Goal: Communication & Community: Answer question/provide support

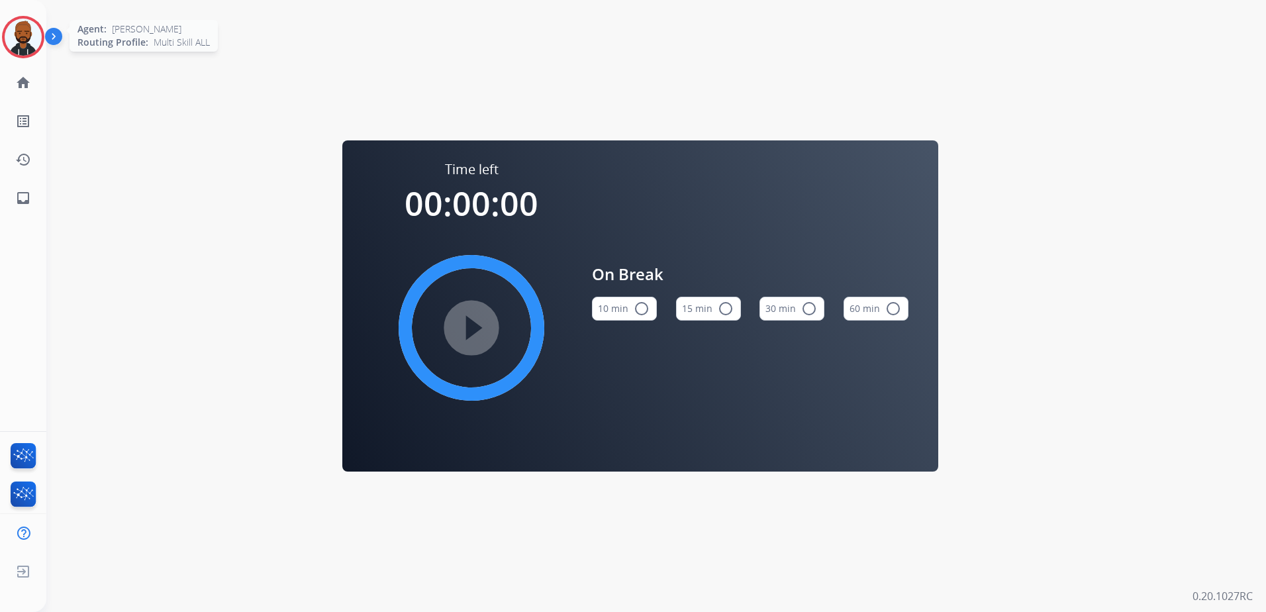
click at [38, 32] on img at bounding box center [23, 37] width 37 height 37
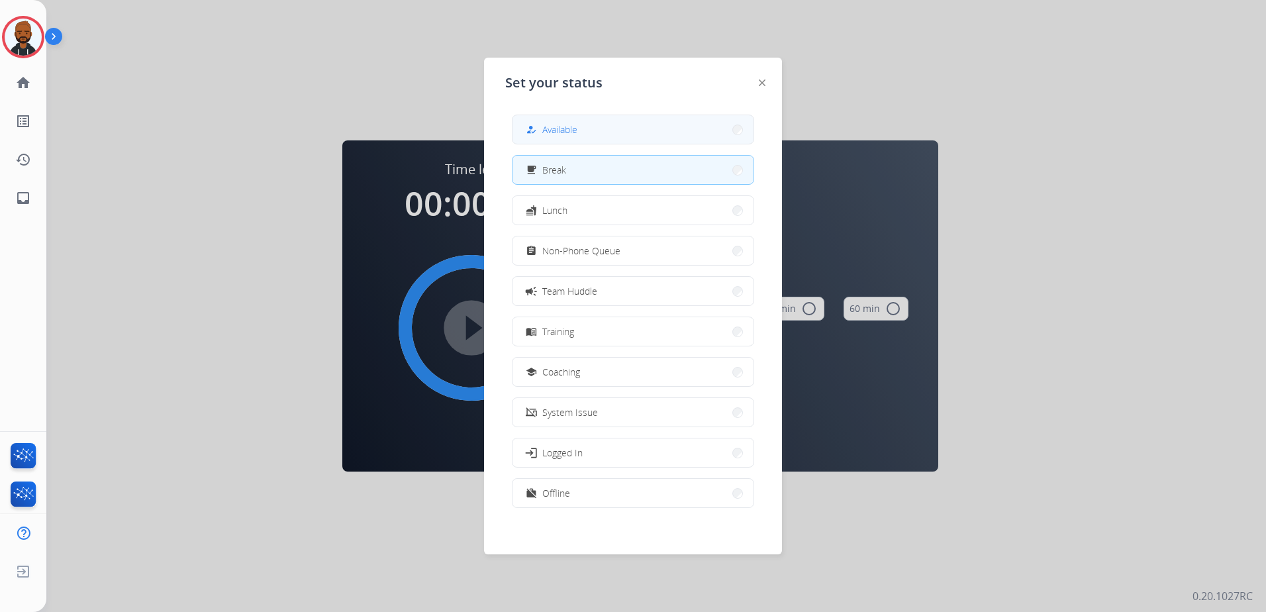
click at [515, 141] on div "how_to_reg Available" at bounding box center [633, 130] width 242 height 30
click at [602, 130] on button "how_to_reg Available" at bounding box center [633, 129] width 241 height 28
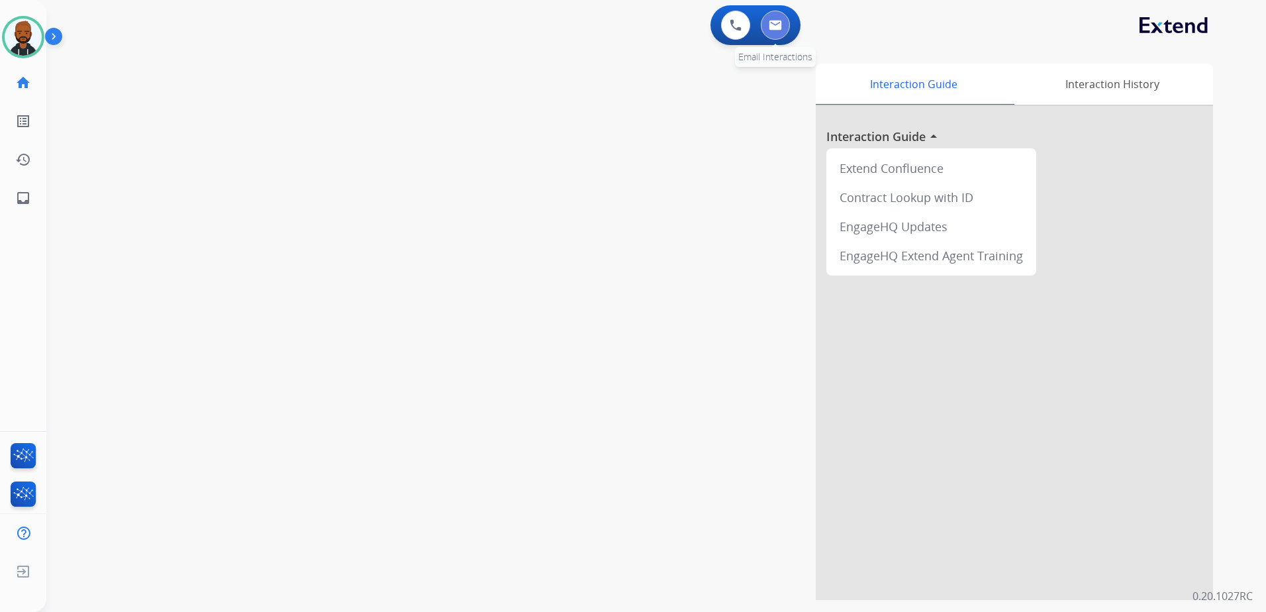
click at [771, 25] on img at bounding box center [775, 25] width 13 height 11
select select "**********"
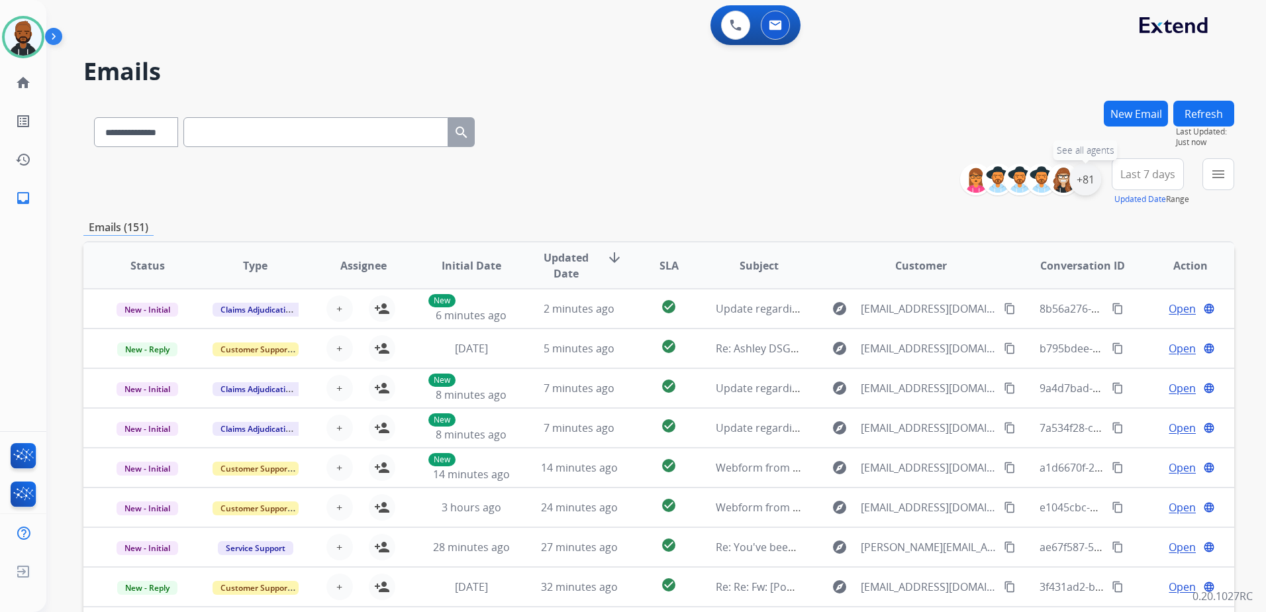
click at [1082, 178] on div "+81" at bounding box center [1086, 180] width 32 height 32
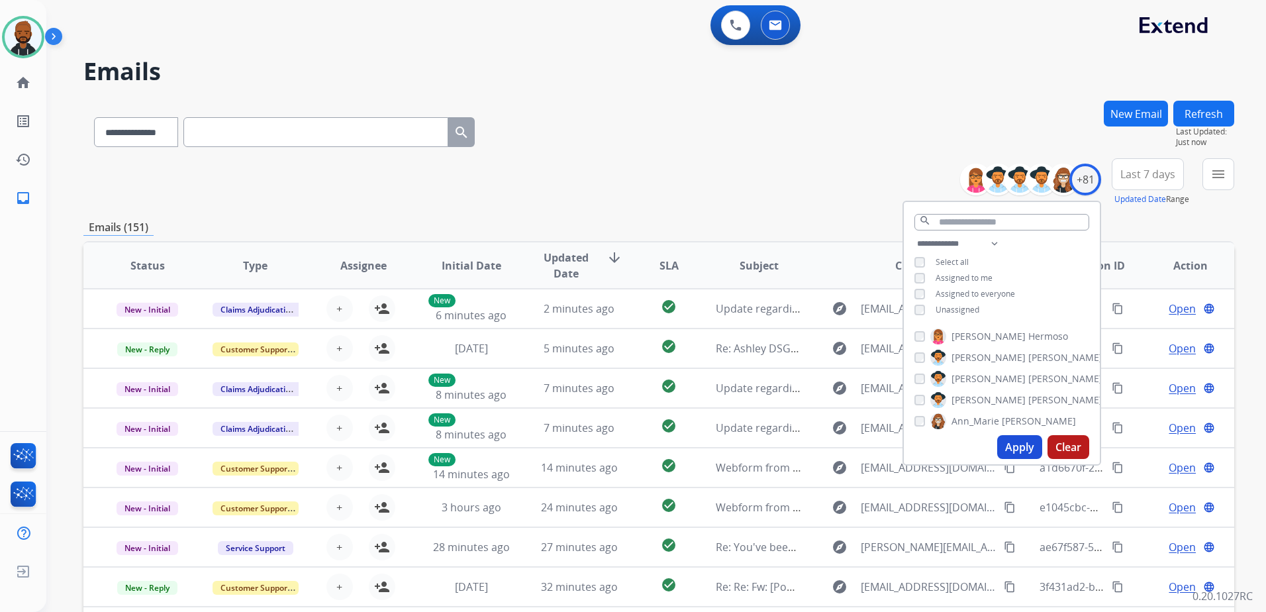
click at [1016, 443] on button "Apply" at bounding box center [1020, 447] width 45 height 24
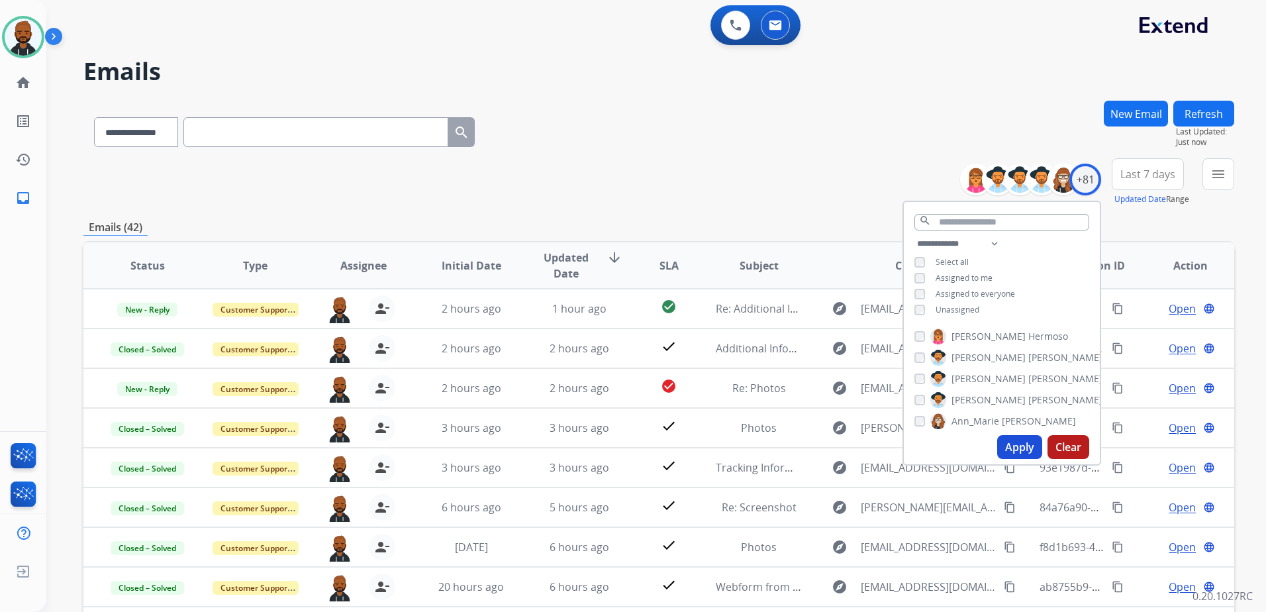
click at [928, 140] on div "**********" at bounding box center [658, 130] width 1151 height 58
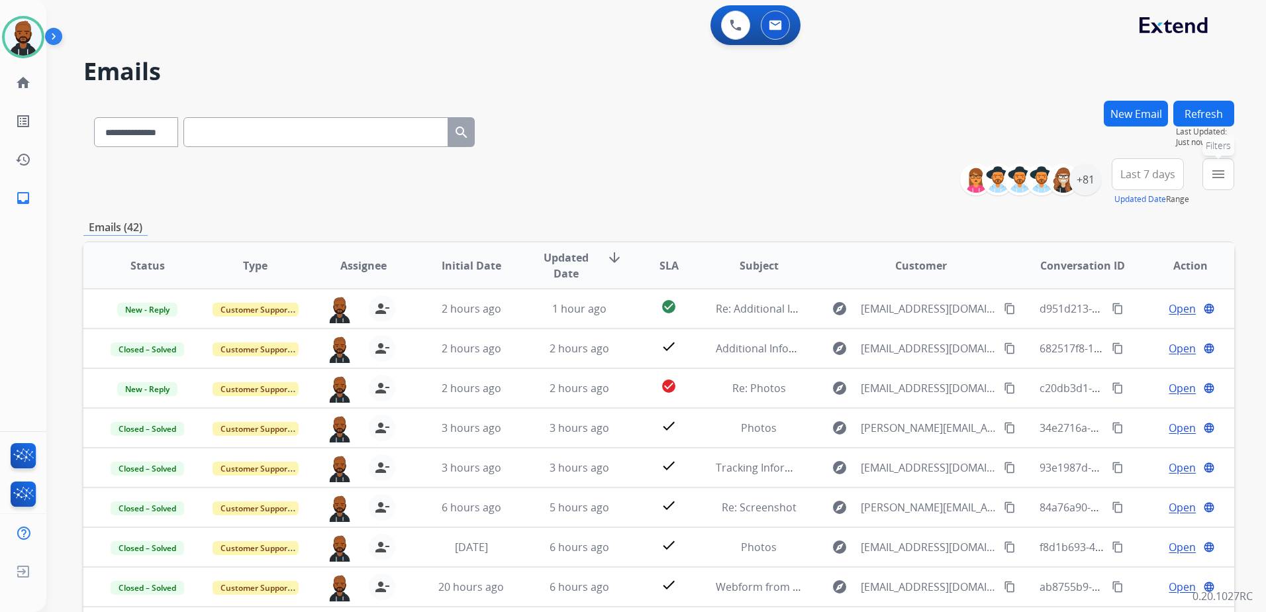
click at [1217, 174] on mat-icon "menu" at bounding box center [1219, 174] width 16 height 16
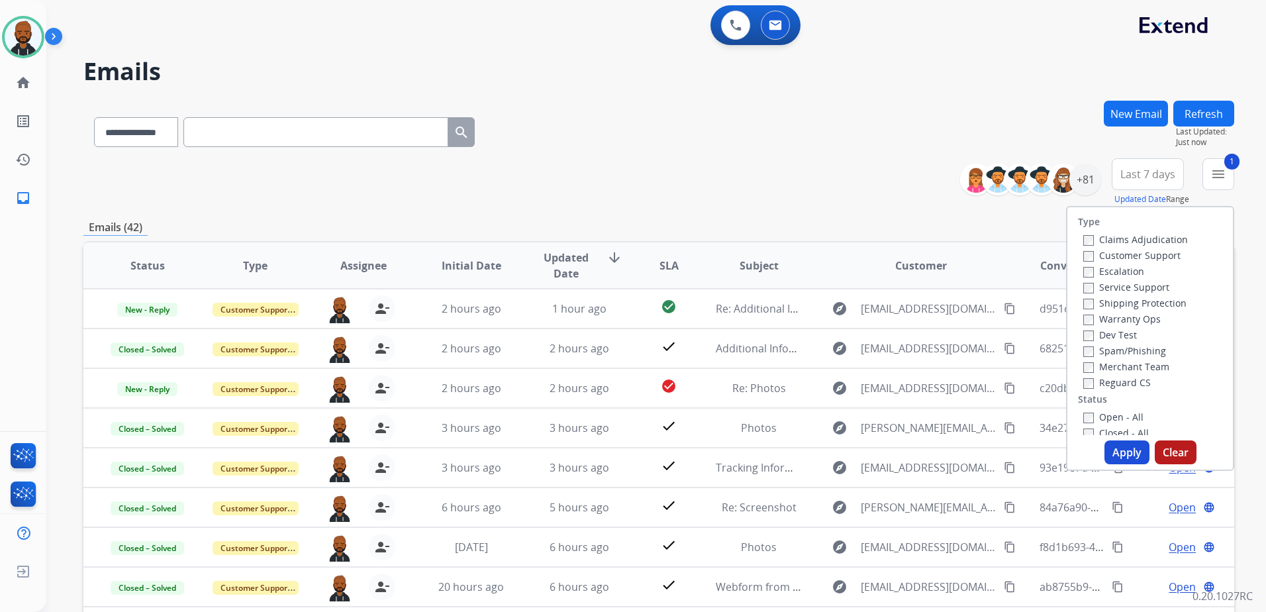
click at [1113, 448] on button "Apply" at bounding box center [1127, 452] width 45 height 24
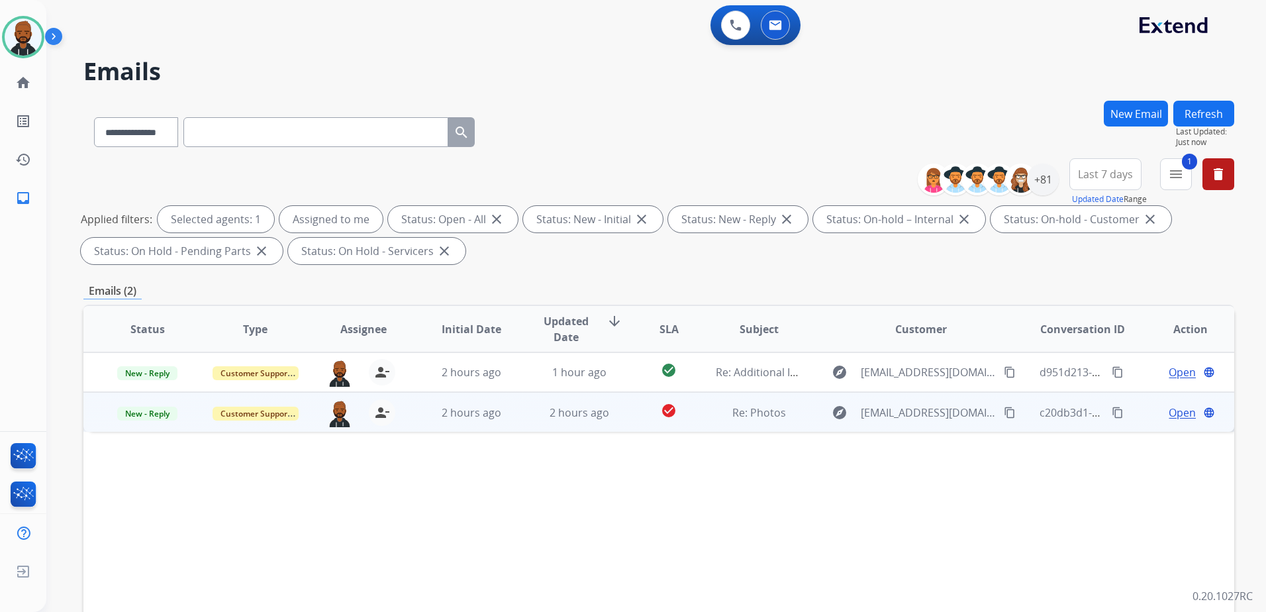
click at [1169, 412] on span "Open" at bounding box center [1182, 413] width 27 height 16
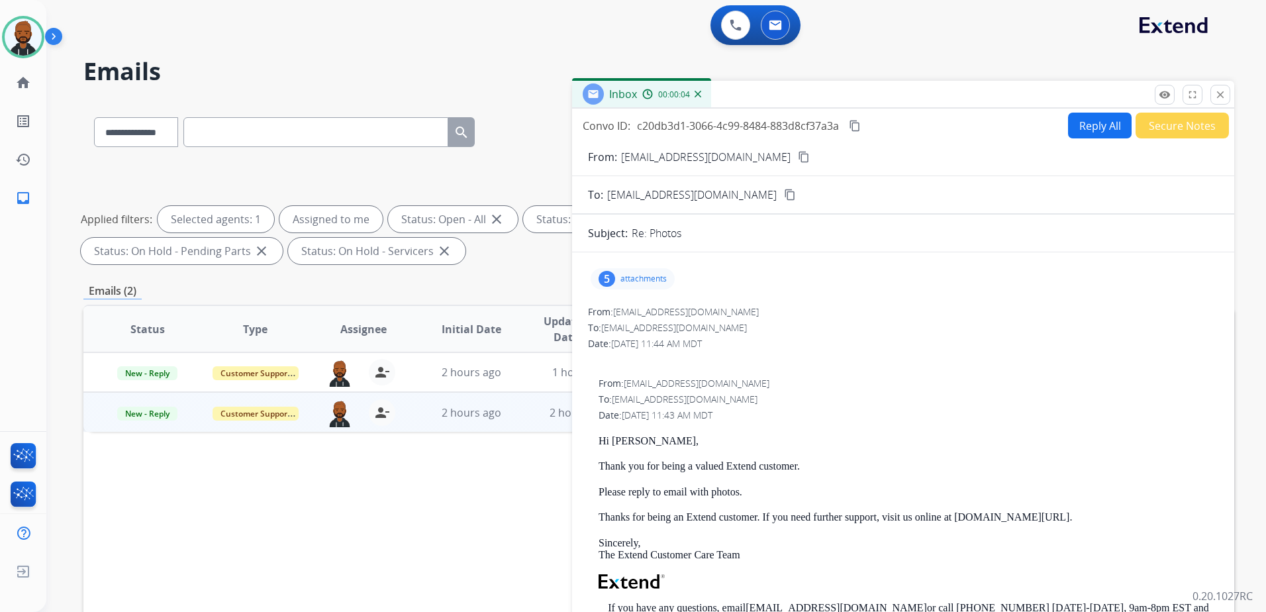
click at [659, 273] on div "5 attachments" at bounding box center [633, 278] width 84 height 21
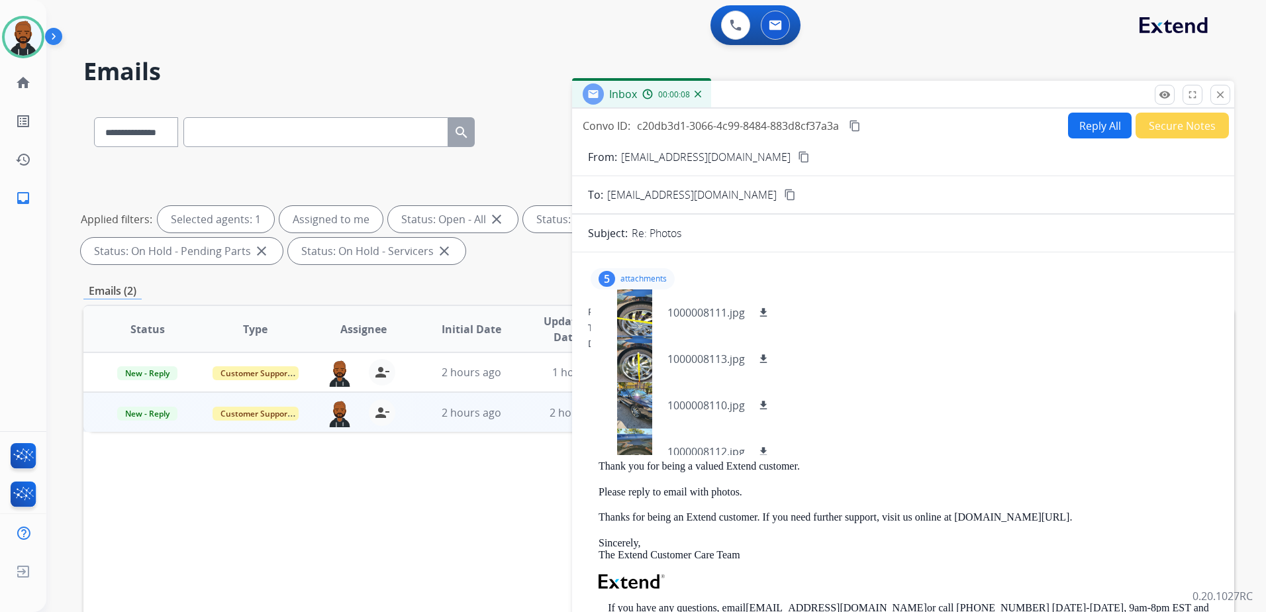
click at [798, 159] on mat-icon "content_copy" at bounding box center [804, 157] width 12 height 12
click at [770, 311] on button "download" at bounding box center [764, 313] width 16 height 16
click at [761, 352] on button "download" at bounding box center [764, 359] width 16 height 16
click at [761, 402] on mat-icon "download" at bounding box center [764, 405] width 12 height 12
click at [762, 450] on mat-icon "download" at bounding box center [764, 452] width 12 height 12
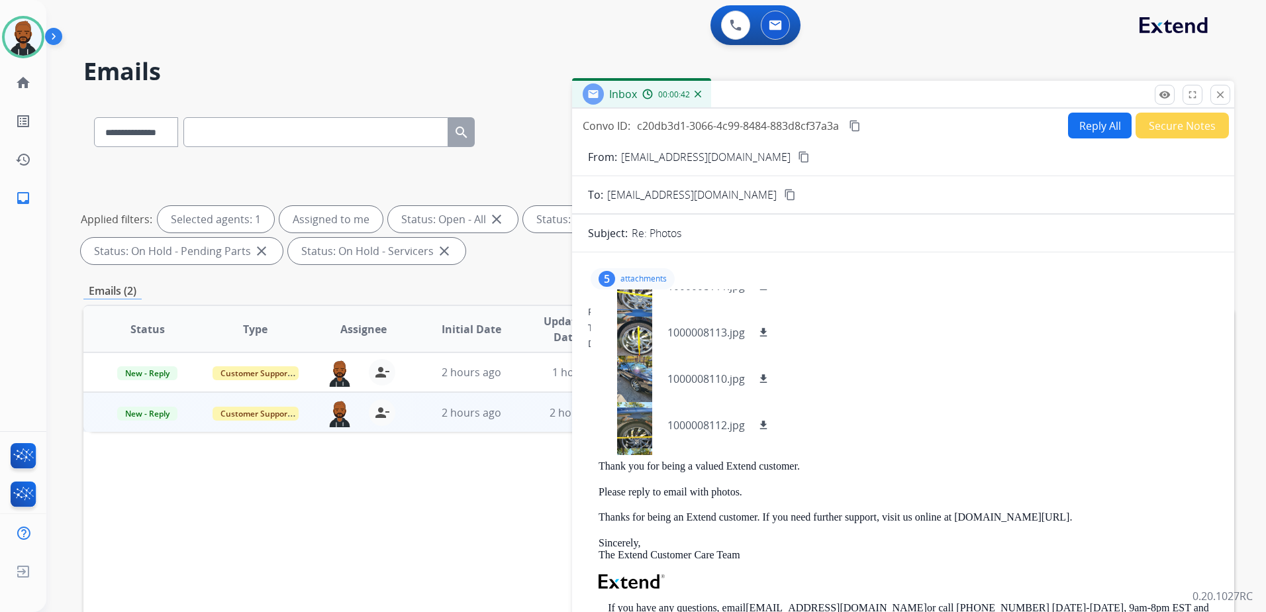
scroll to position [66, 0]
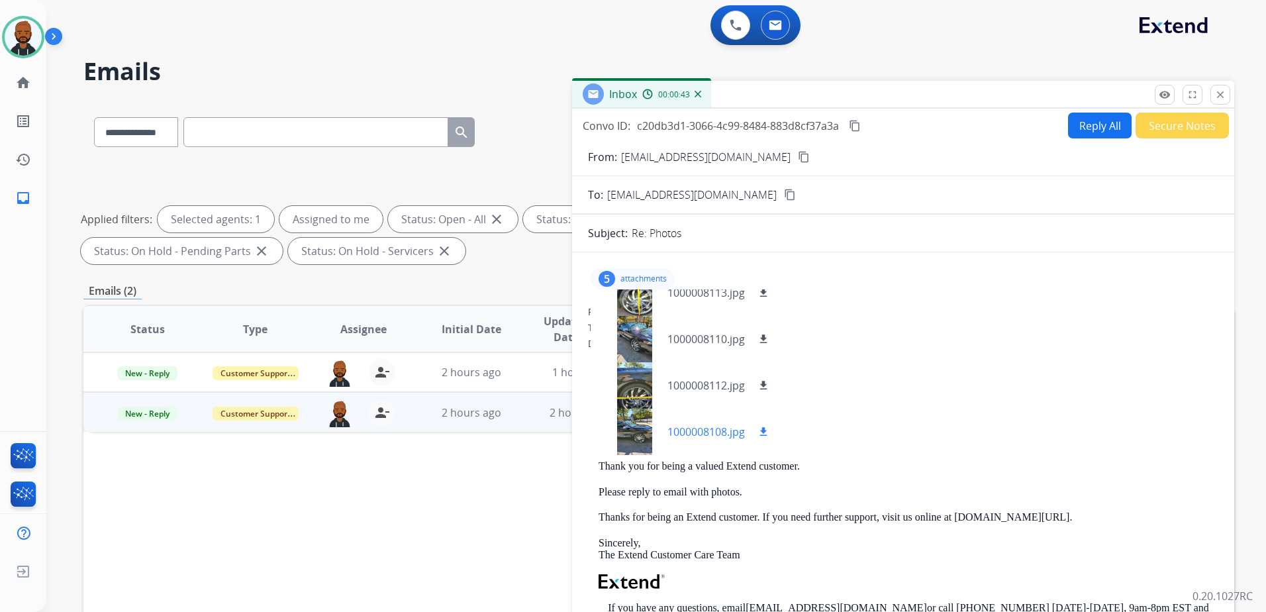
click at [758, 429] on button "download" at bounding box center [764, 432] width 16 height 16
click at [629, 427] on div at bounding box center [634, 432] width 66 height 46
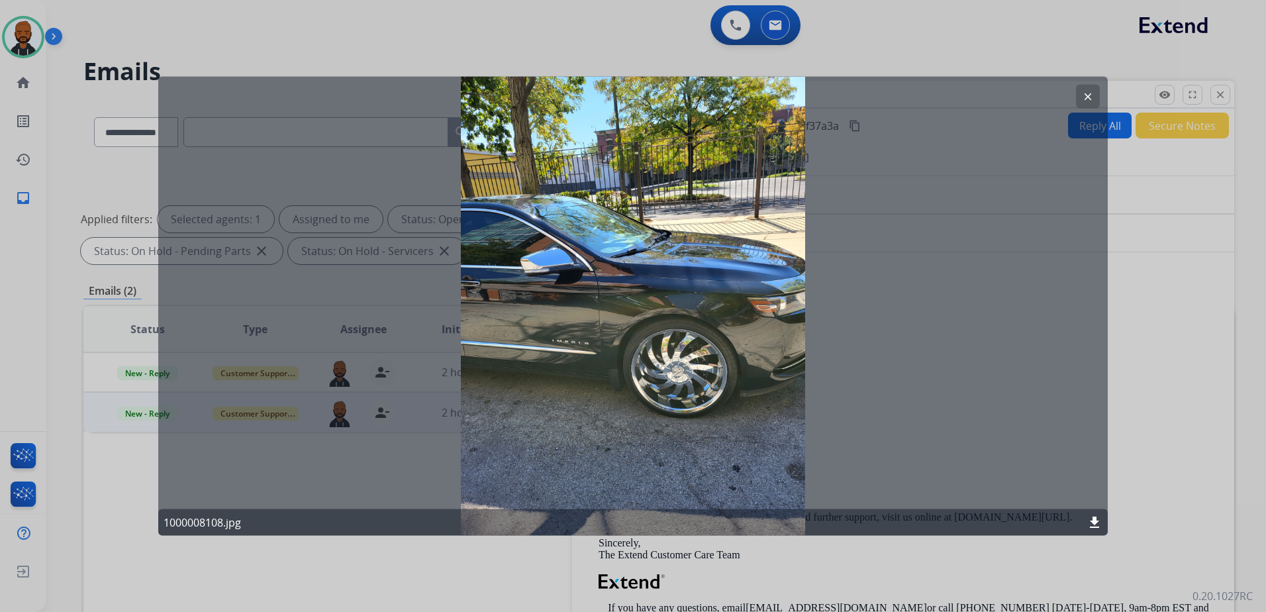
click at [1149, 370] on div at bounding box center [633, 306] width 1266 height 612
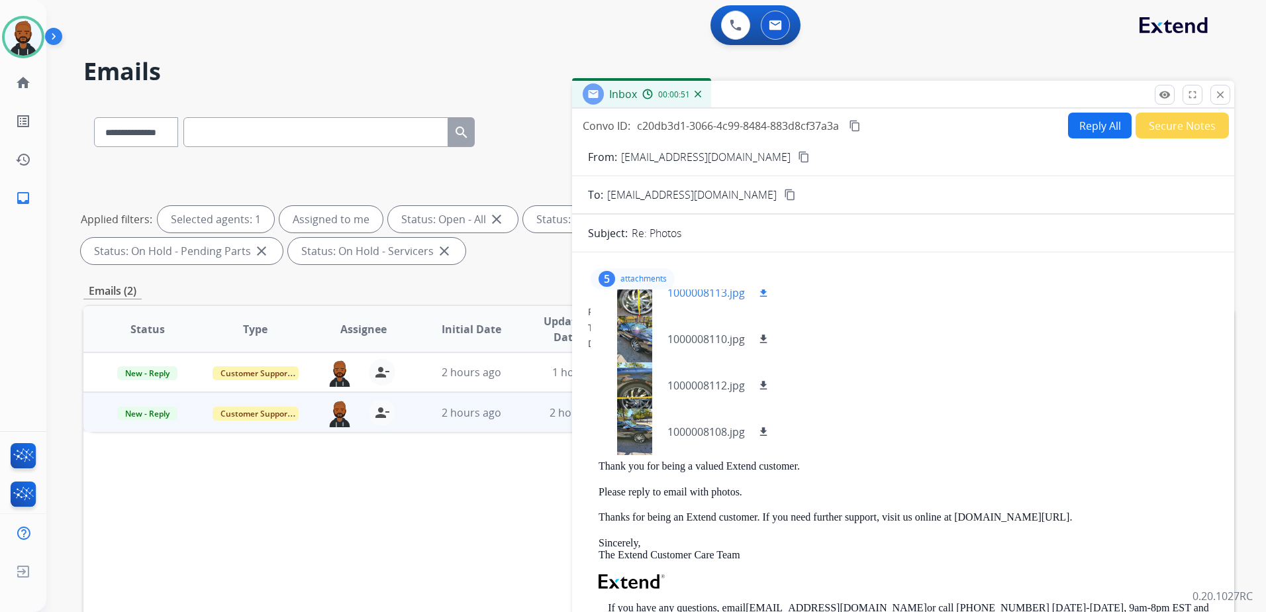
click at [641, 303] on div at bounding box center [634, 293] width 66 height 46
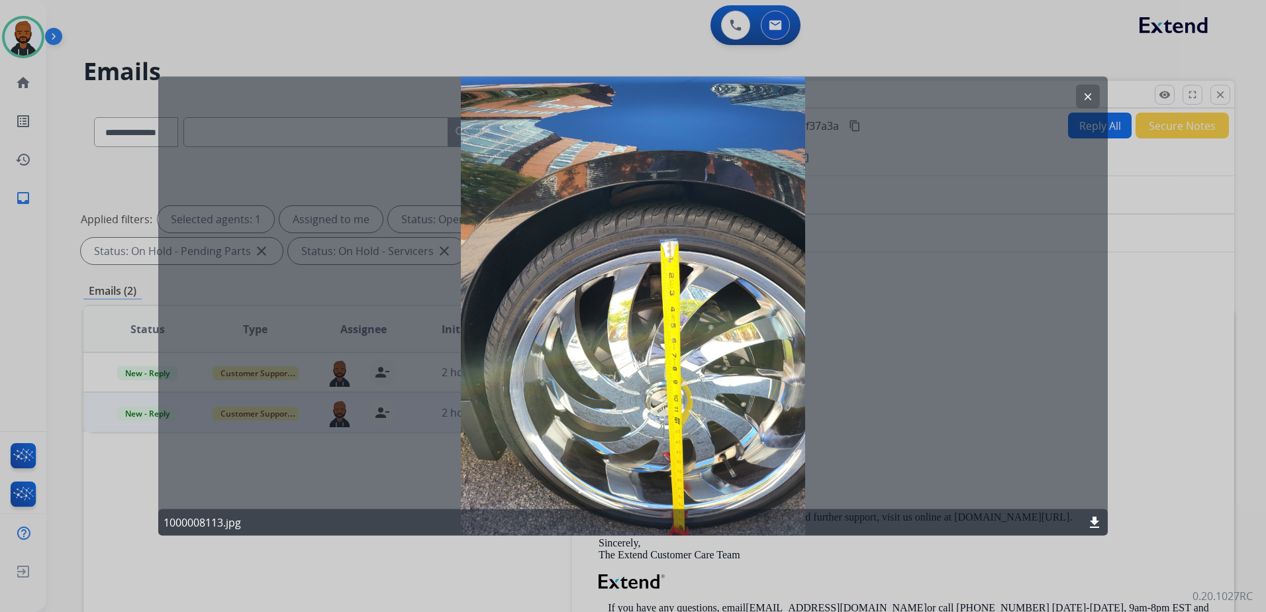
click at [1233, 49] on div at bounding box center [633, 306] width 1266 height 612
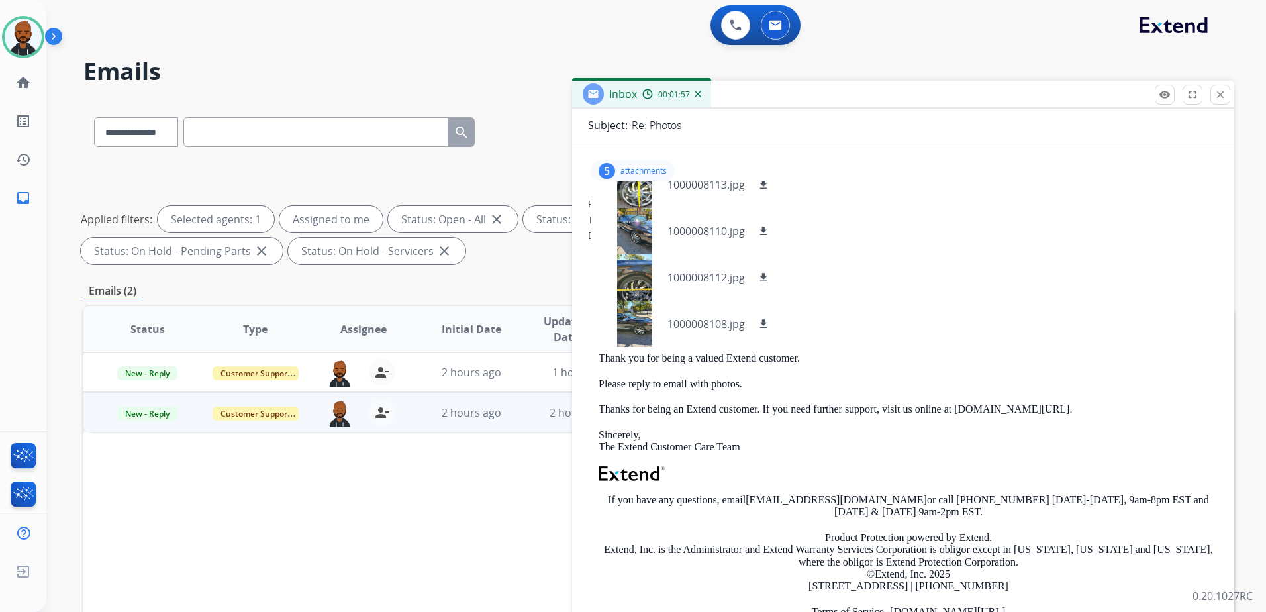
scroll to position [127, 0]
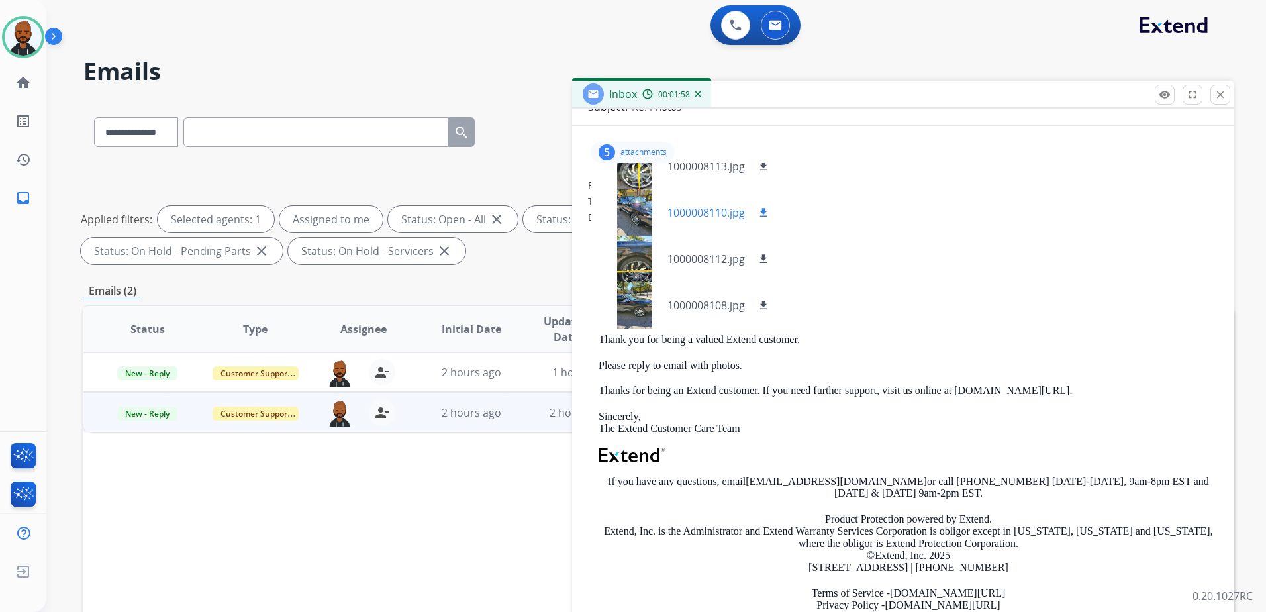
click at [640, 213] on div at bounding box center [634, 212] width 66 height 46
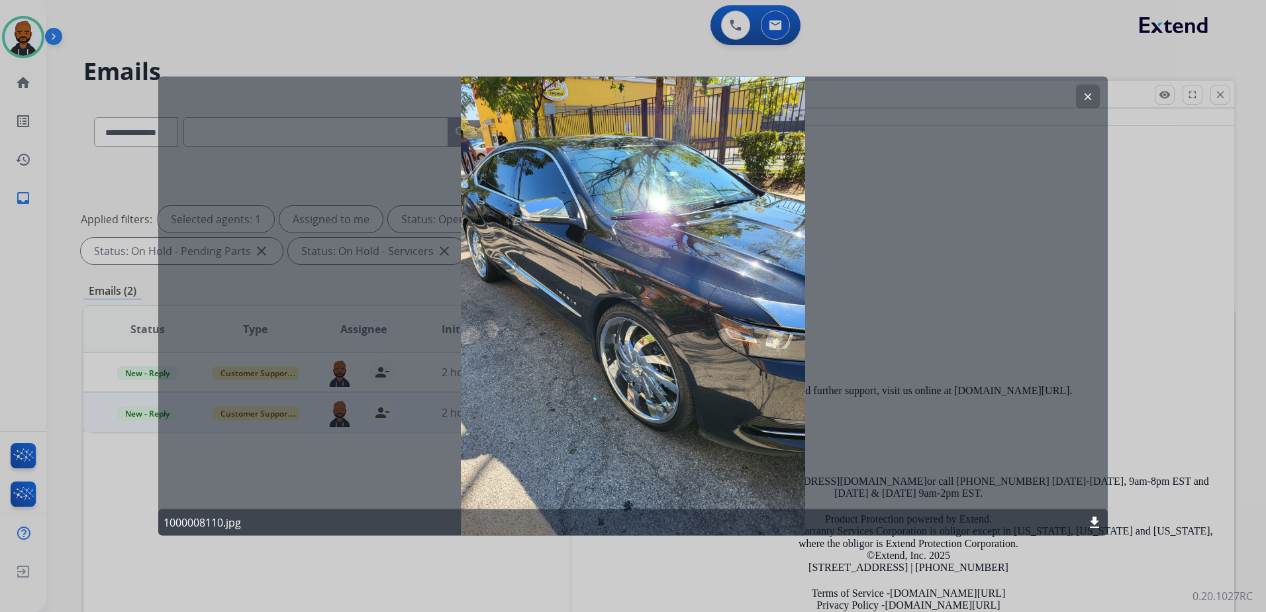
click at [1088, 100] on mat-icon "clear" at bounding box center [1088, 97] width 12 height 12
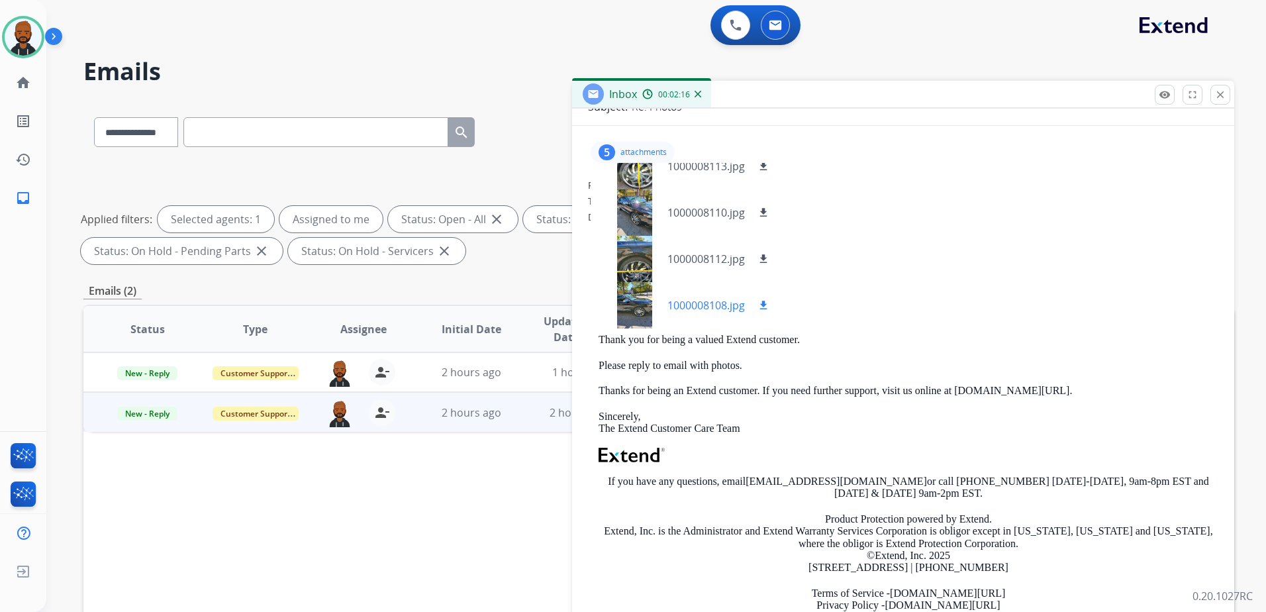
click at [641, 318] on div at bounding box center [634, 305] width 66 height 46
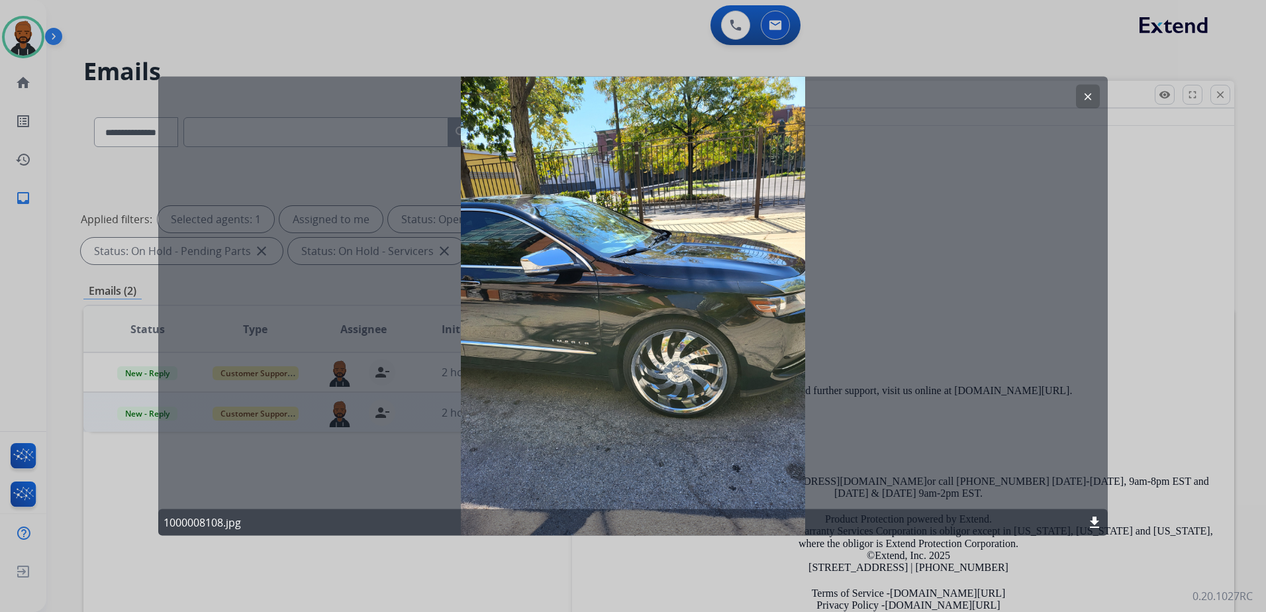
click at [1088, 89] on button "clear" at bounding box center [1088, 97] width 24 height 24
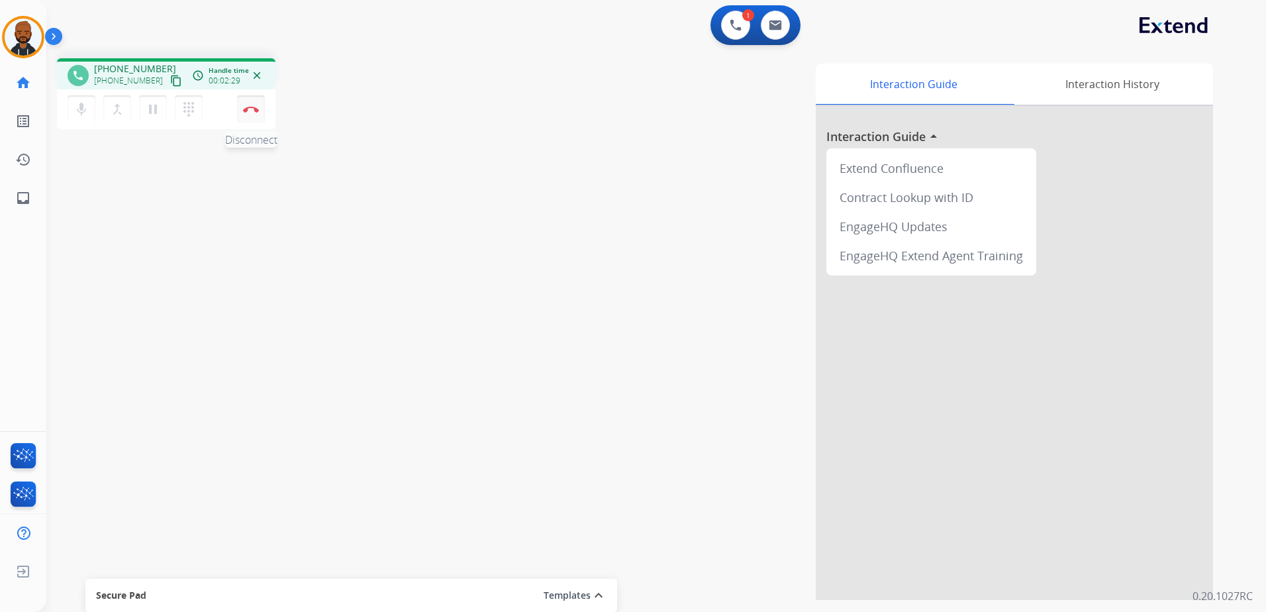
click at [254, 114] on button "Disconnect" at bounding box center [251, 109] width 28 height 28
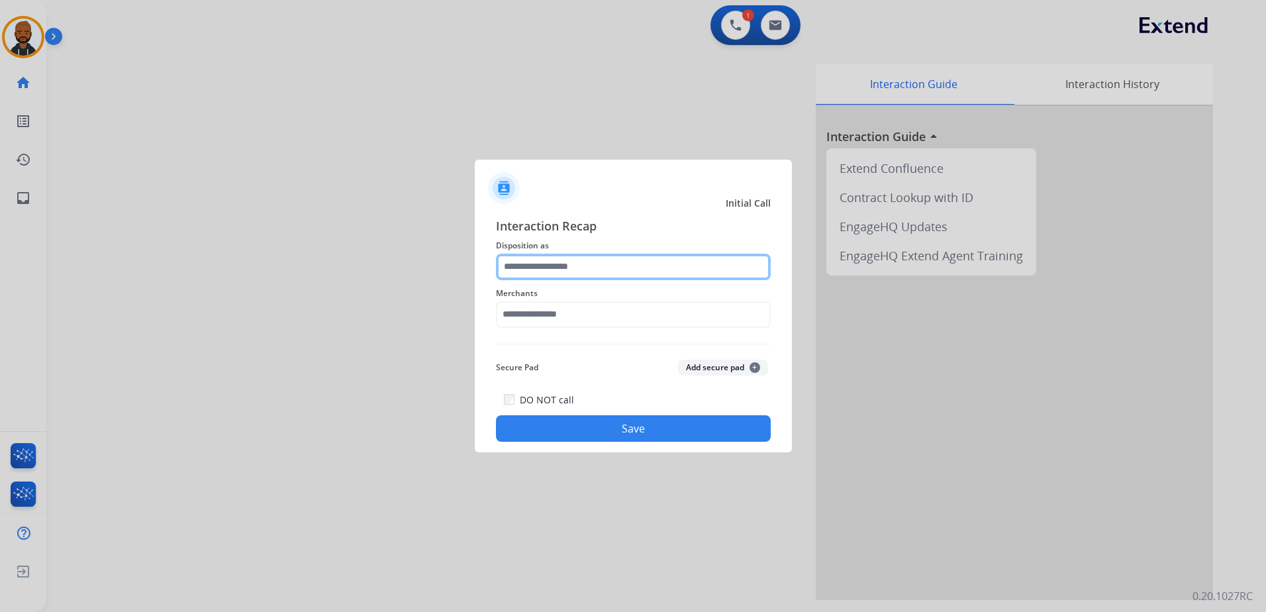
click at [564, 259] on input "text" at bounding box center [633, 267] width 275 height 26
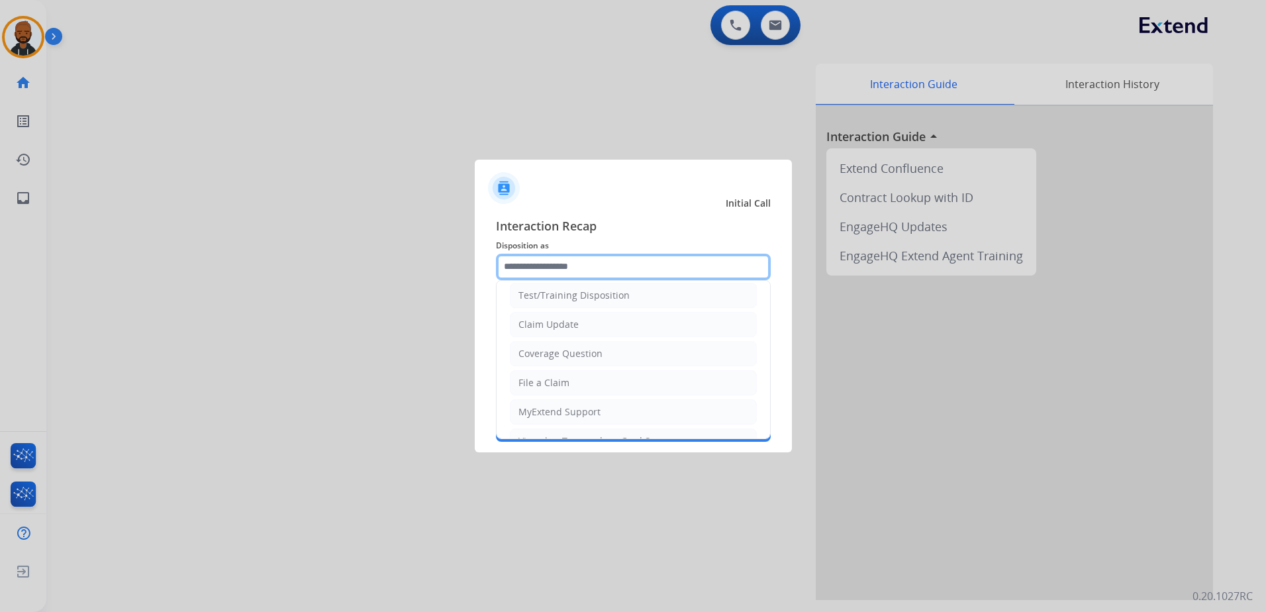
scroll to position [66, 0]
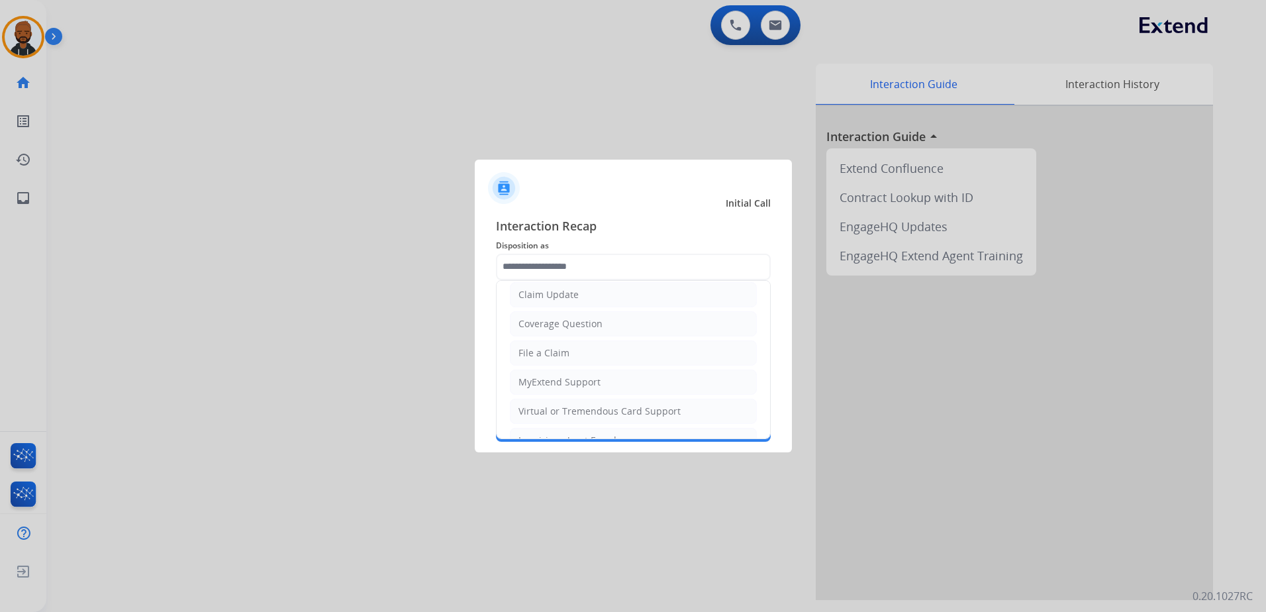
click at [554, 346] on div "File a Claim" at bounding box center [544, 352] width 51 height 13
type input "**********"
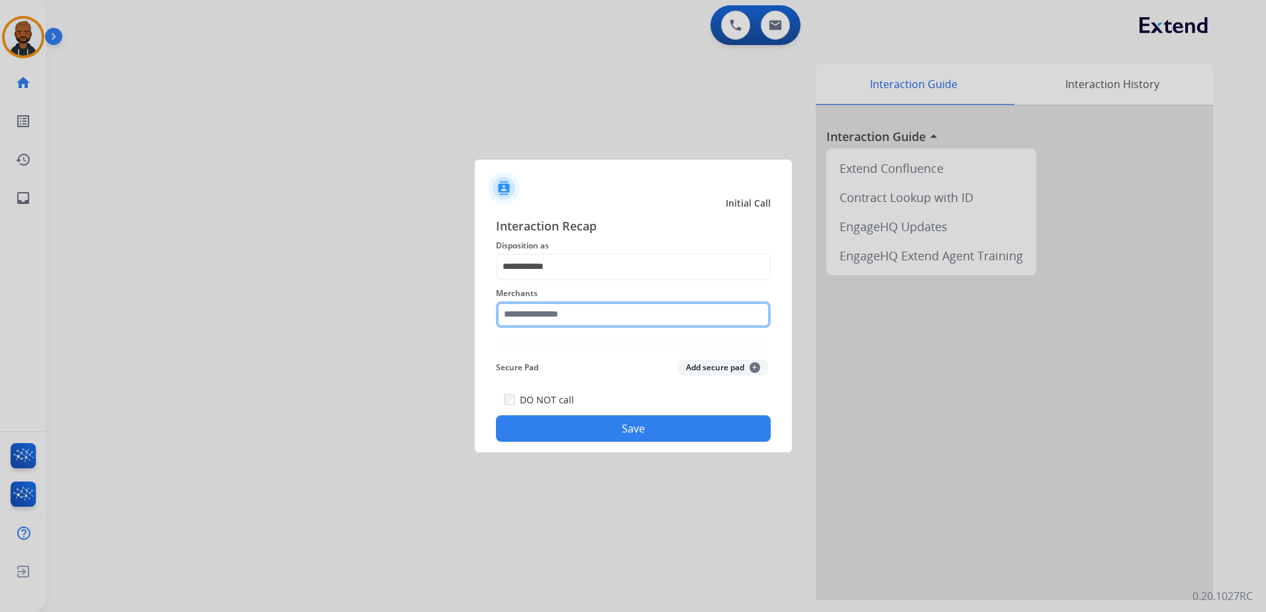
click at [579, 316] on input "text" at bounding box center [633, 314] width 275 height 26
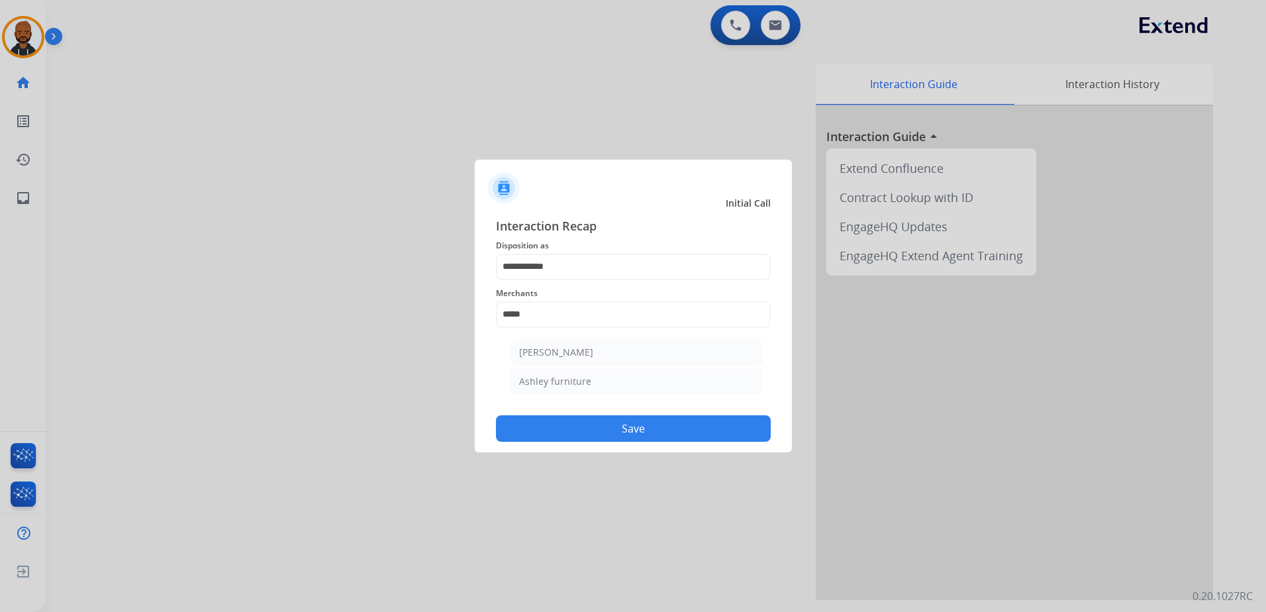
click at [614, 361] on li "Ashley - Reguard" at bounding box center [637, 352] width 252 height 25
type input "**********"
click at [661, 421] on button "Save" at bounding box center [633, 428] width 275 height 26
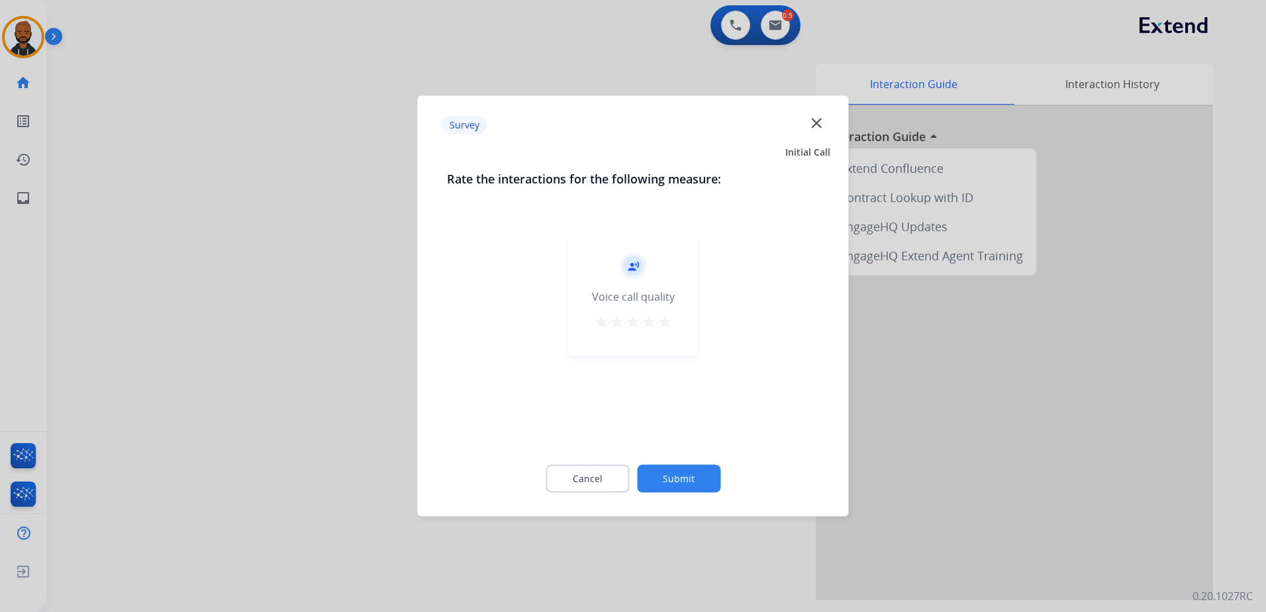
click at [674, 324] on div "record_voice_over Voice call quality star star star star star" at bounding box center [633, 294] width 129 height 126
click at [666, 333] on button "star" at bounding box center [665, 324] width 16 height 20
click at [692, 474] on button "Submit" at bounding box center [678, 479] width 83 height 28
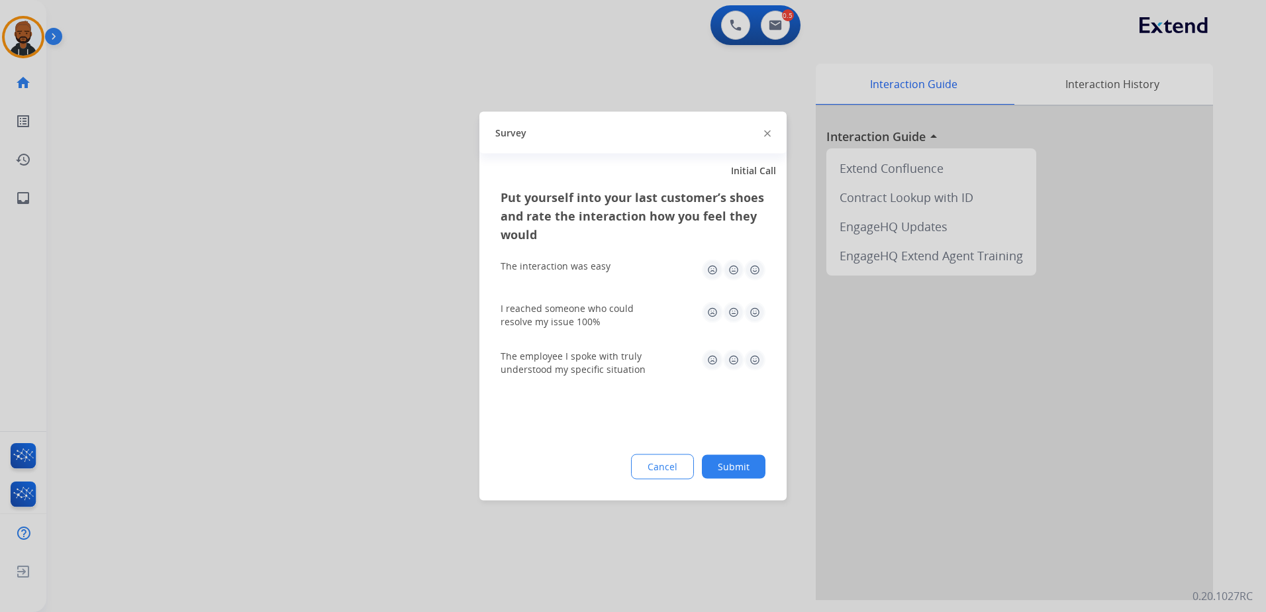
click at [758, 278] on img at bounding box center [755, 270] width 21 height 21
click at [755, 311] on img at bounding box center [755, 312] width 21 height 21
click at [751, 368] on img at bounding box center [755, 360] width 21 height 21
click at [752, 472] on button "Submit" at bounding box center [734, 467] width 64 height 24
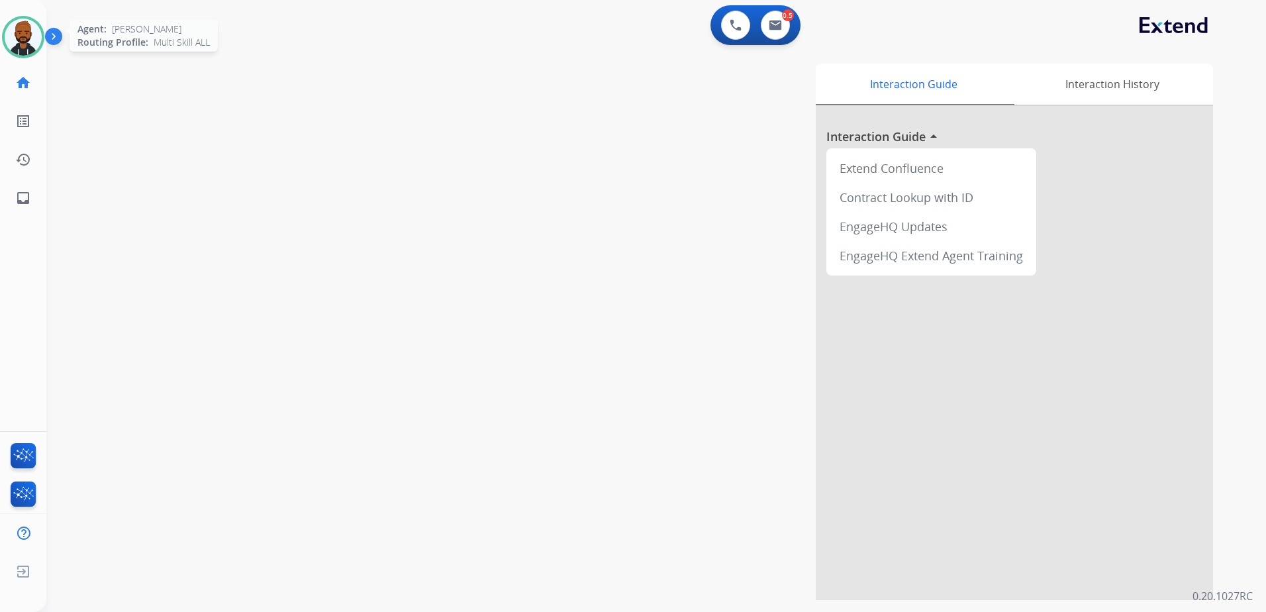
click at [31, 29] on img at bounding box center [23, 37] width 37 height 37
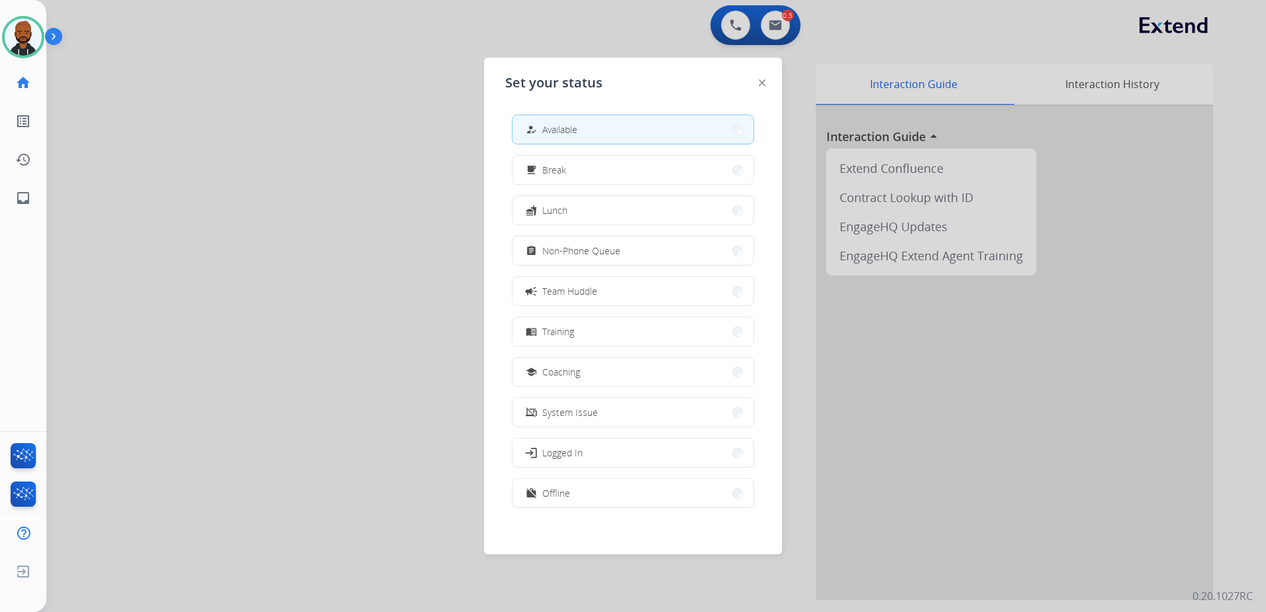
click at [760, 77] on div "Set your status how_to_reg Available free_breakfast Break fastfood Lunch assign…" at bounding box center [633, 306] width 298 height 497
drag, startPoint x: 760, startPoint y: 77, endPoint x: 764, endPoint y: 83, distance: 8.1
click at [764, 83] on img at bounding box center [762, 82] width 7 height 7
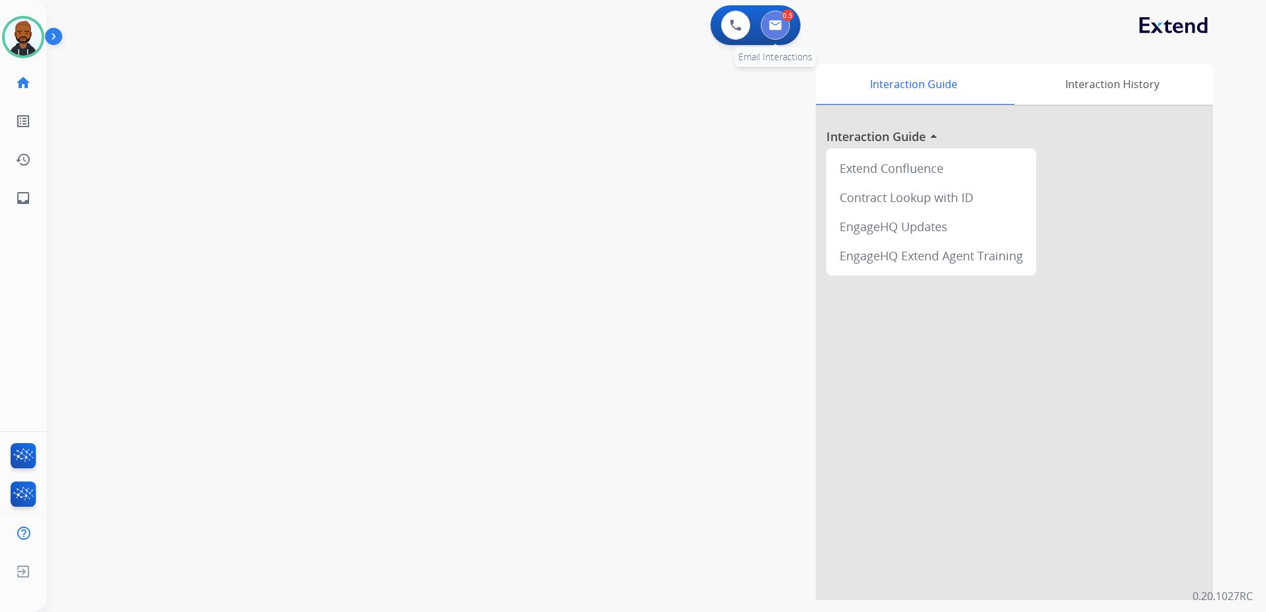
click at [768, 28] on button at bounding box center [775, 25] width 29 height 29
select select "**********"
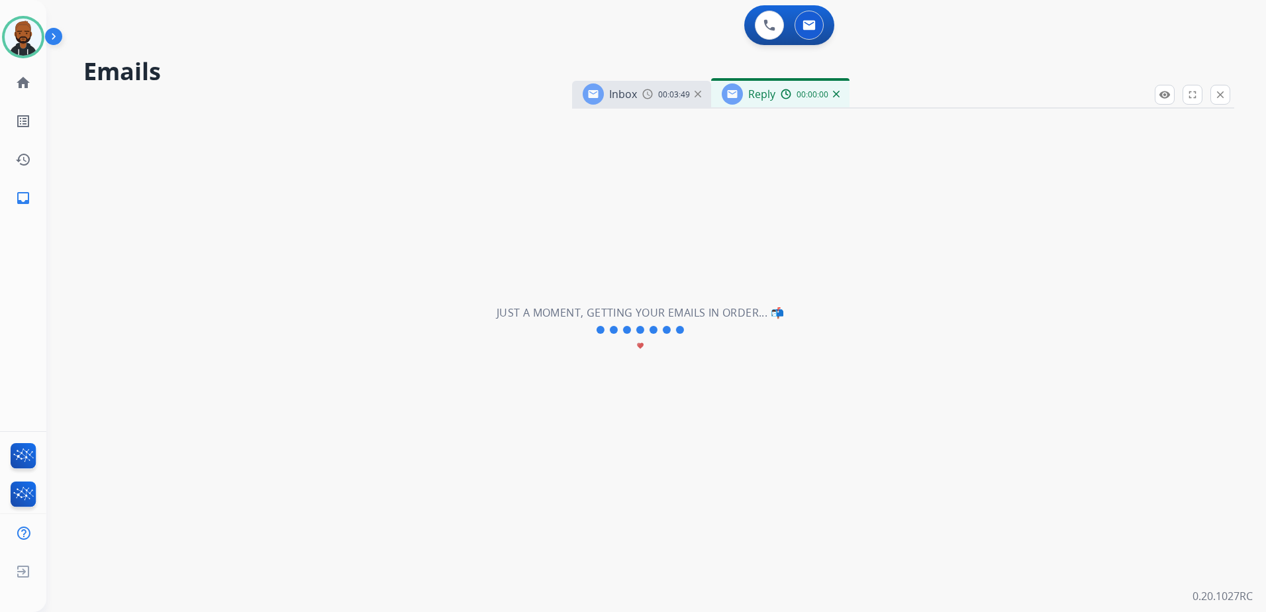
select select "**********"
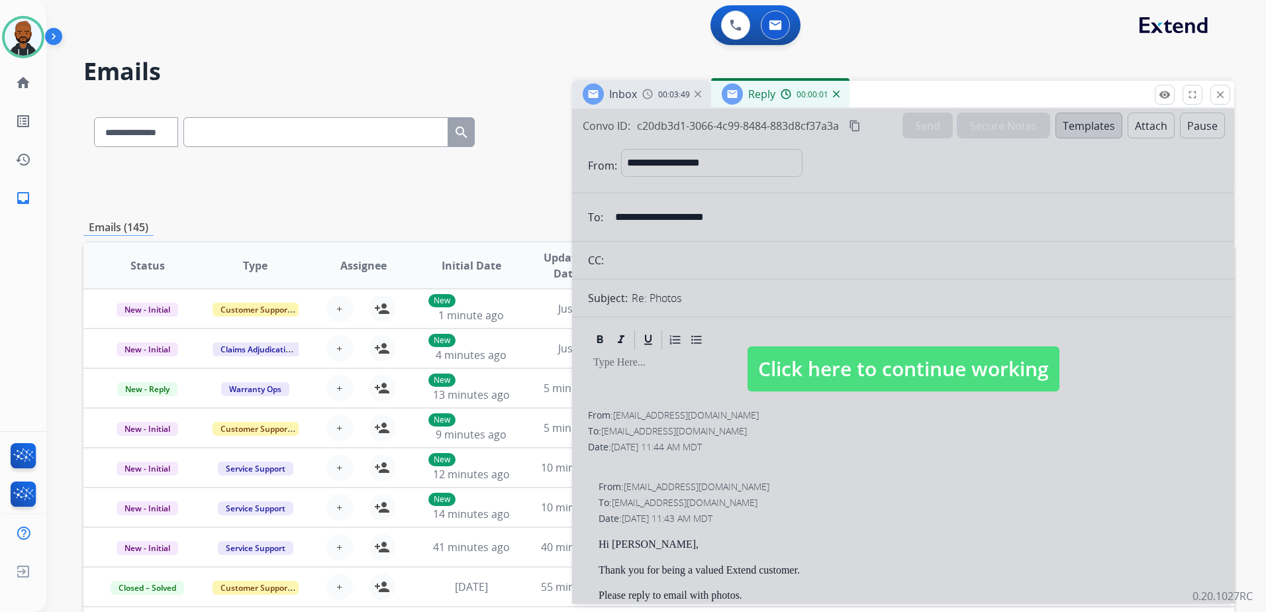
click at [806, 374] on span "Click here to continue working" at bounding box center [904, 368] width 312 height 45
select select
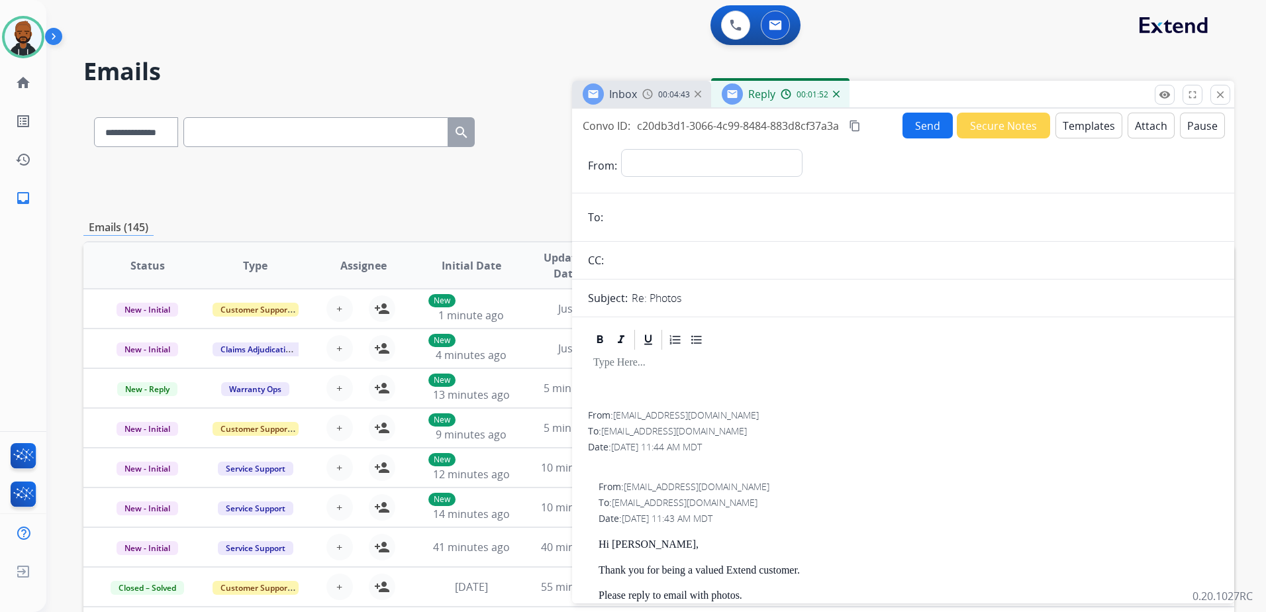
click at [1062, 131] on button "Templates" at bounding box center [1089, 126] width 67 height 26
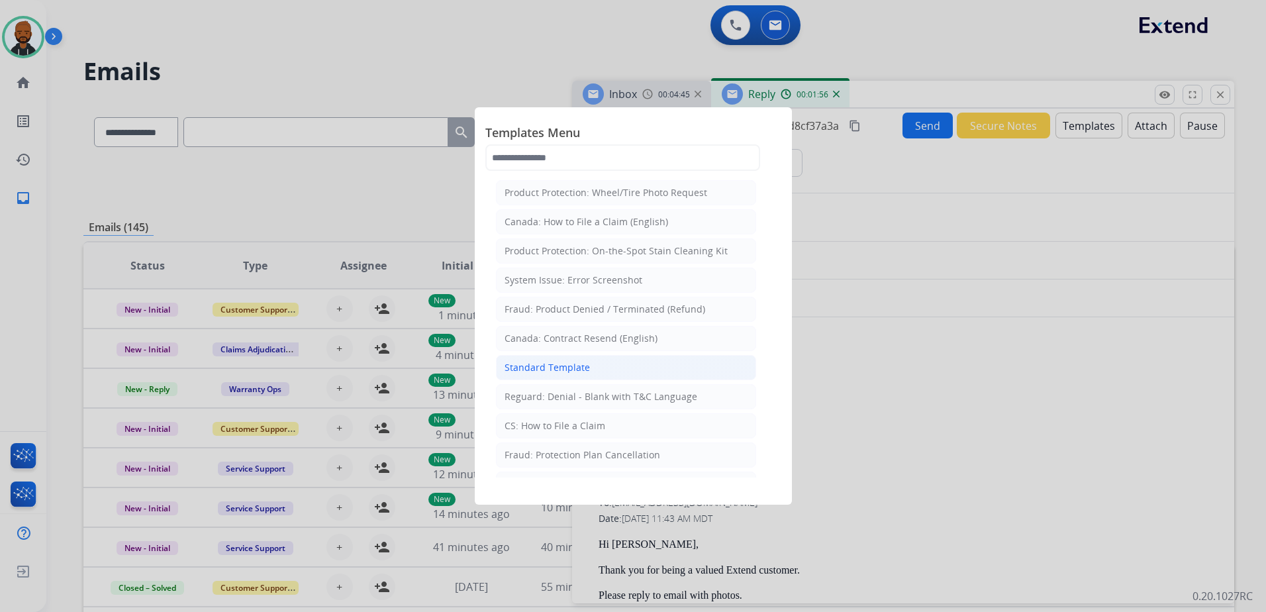
click at [625, 371] on li "Standard Template" at bounding box center [626, 367] width 260 height 25
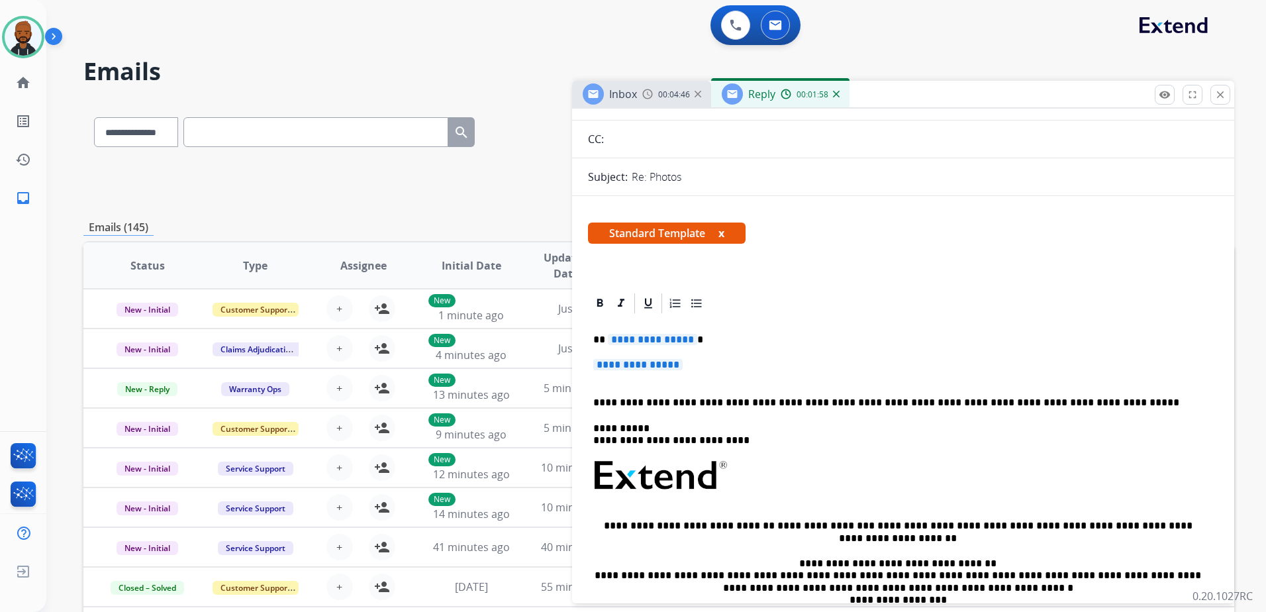
scroll to position [132, 0]
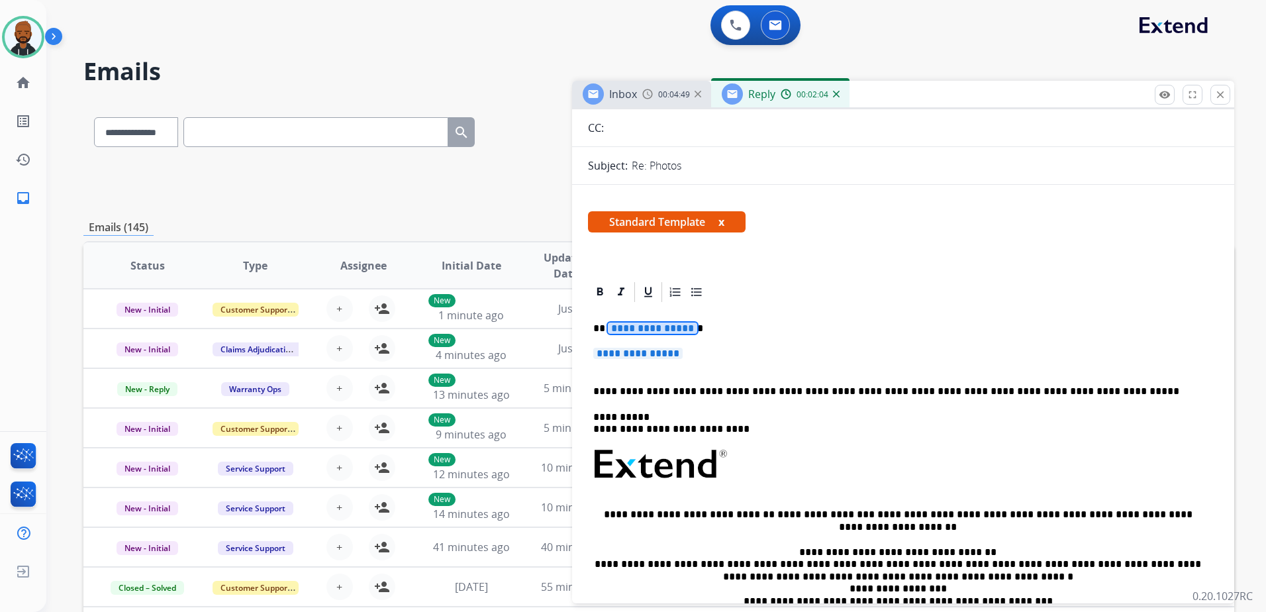
click at [665, 327] on span "**********" at bounding box center [652, 328] width 89 height 11
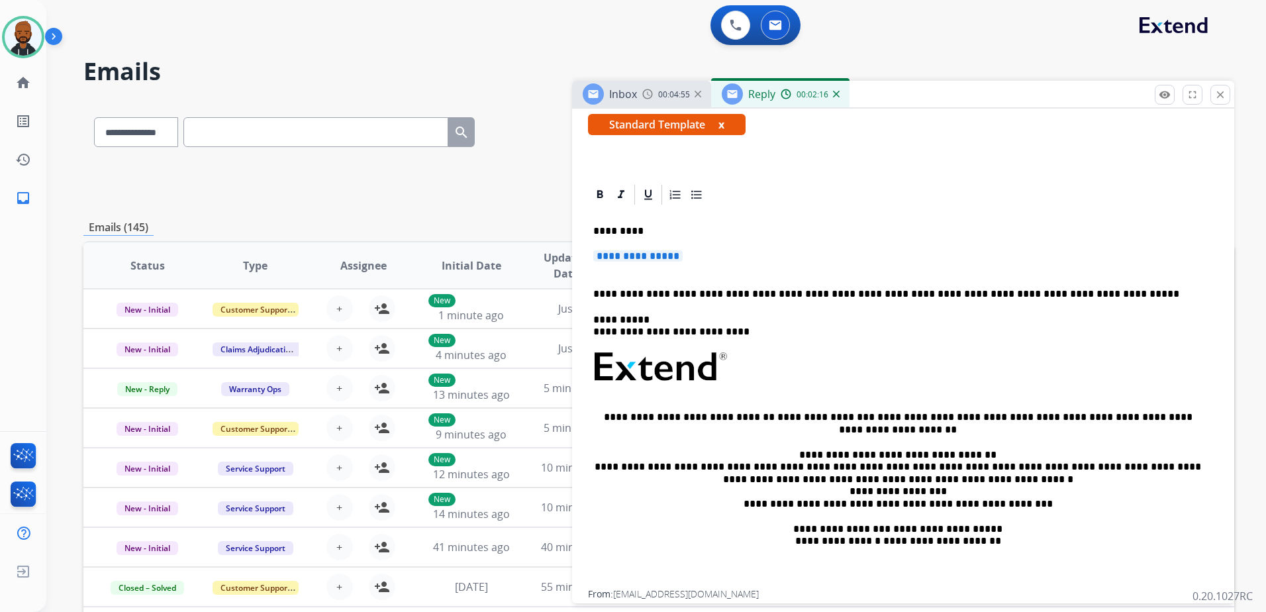
scroll to position [93, 0]
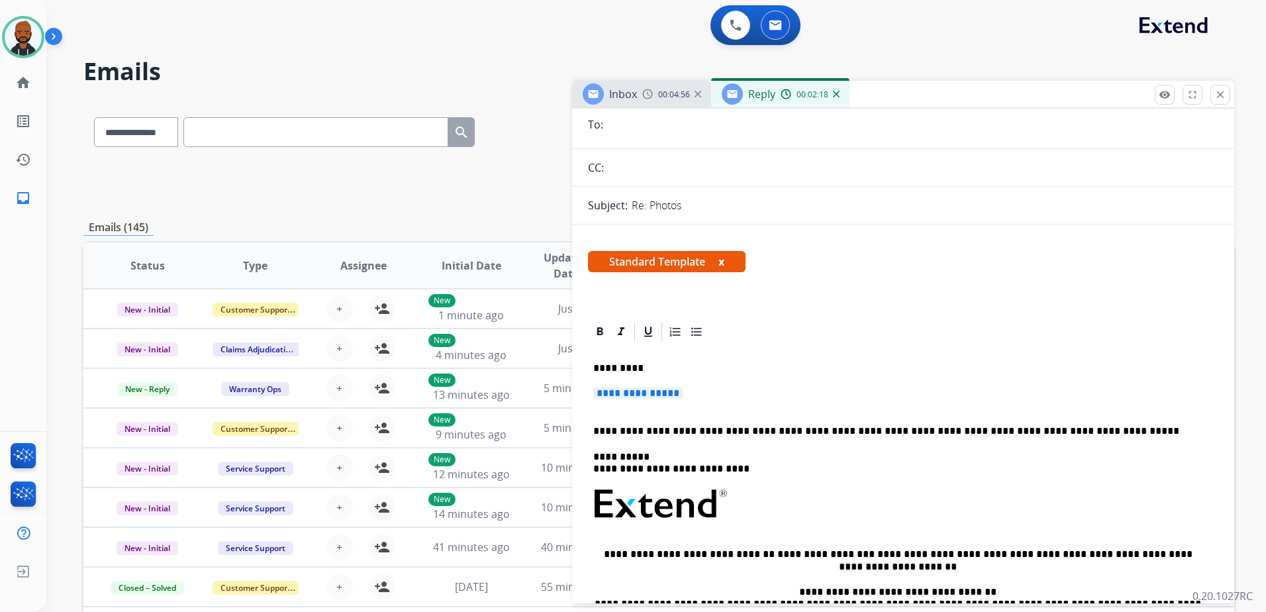
click at [664, 397] on span "**********" at bounding box center [637, 392] width 89 height 11
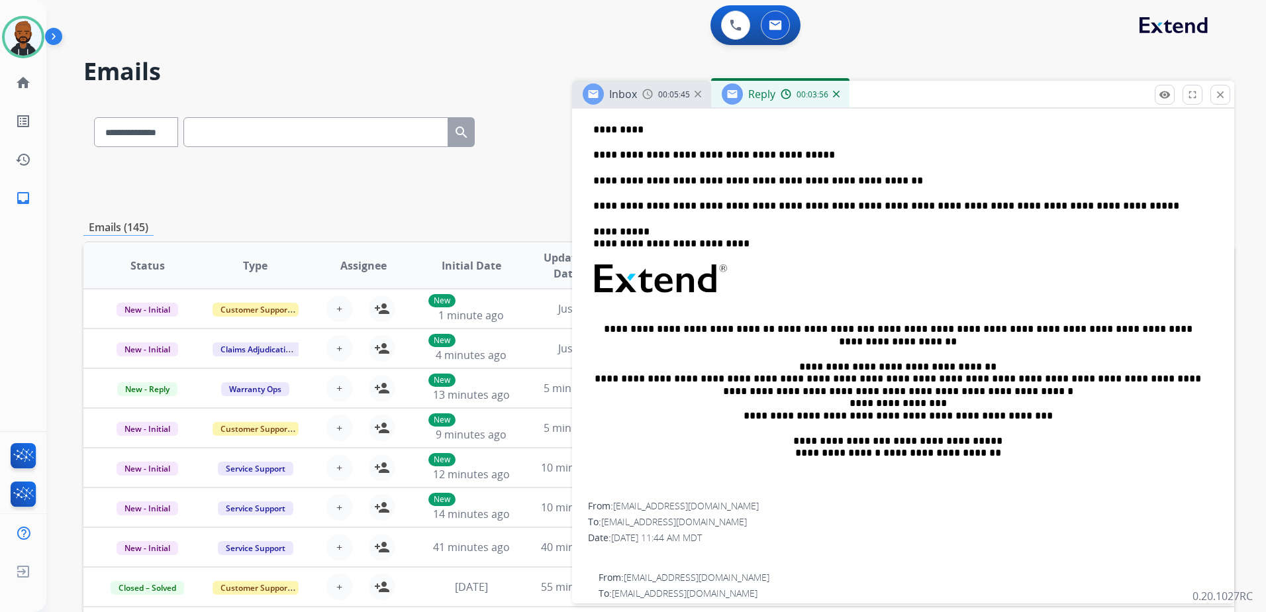
scroll to position [0, 0]
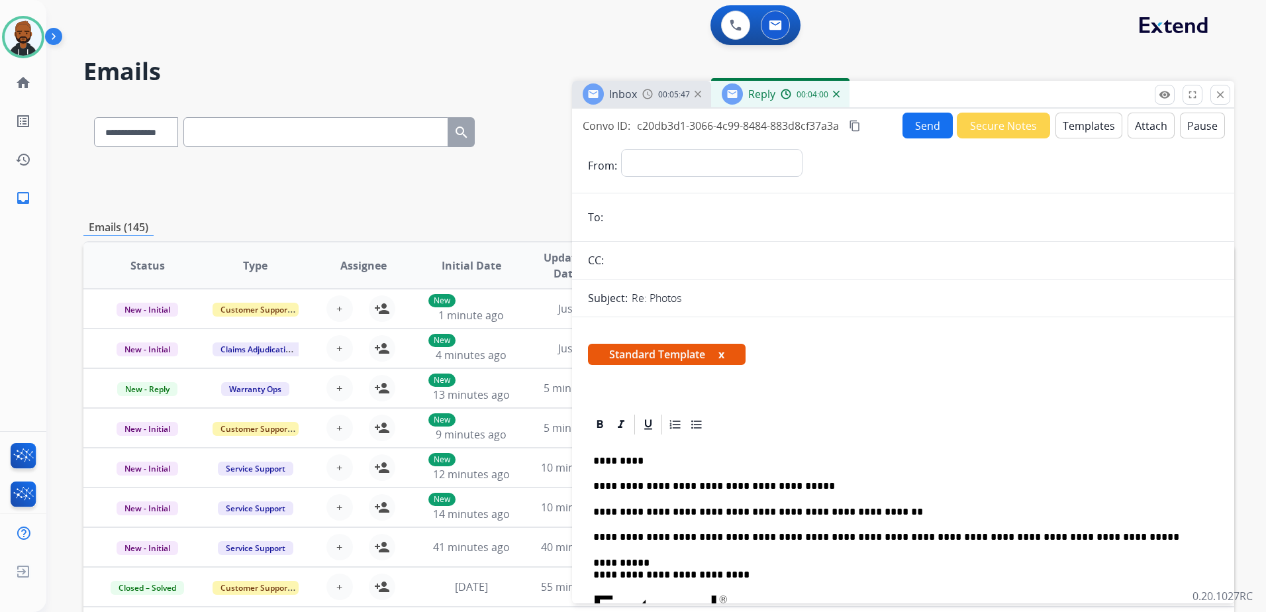
click at [913, 134] on button "Send" at bounding box center [928, 126] width 50 height 26
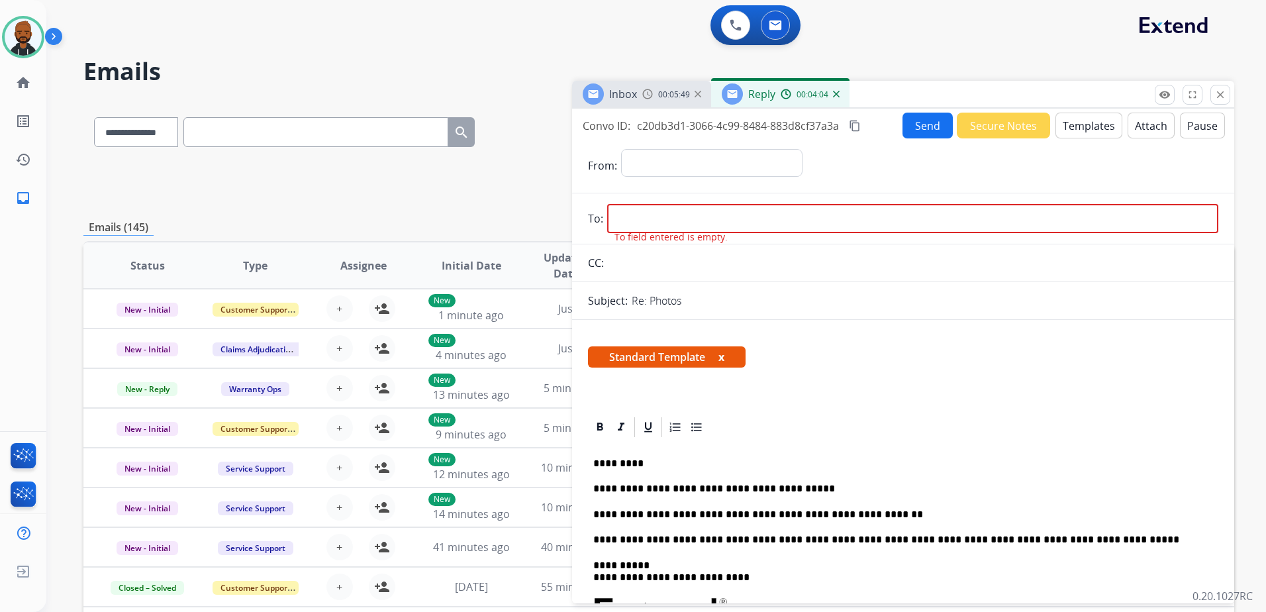
click at [790, 210] on input "email" at bounding box center [912, 218] width 611 height 29
click at [654, 92] on div "00:05:50" at bounding box center [672, 94] width 58 height 12
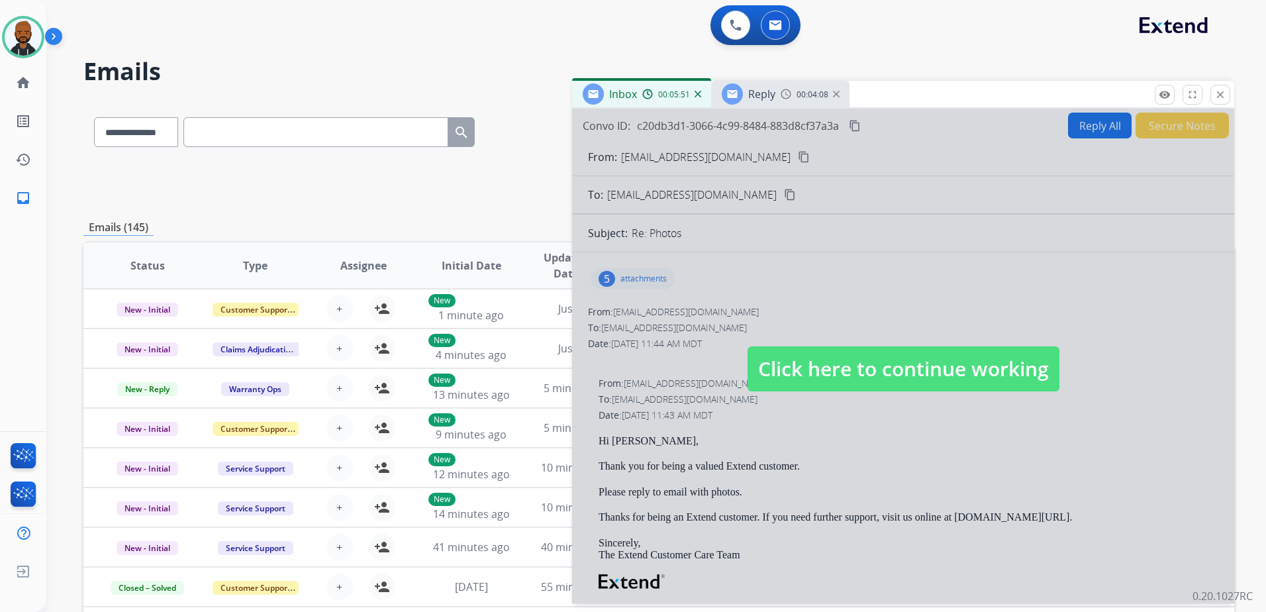
click at [792, 370] on span "Click here to continue working" at bounding box center [904, 368] width 312 height 45
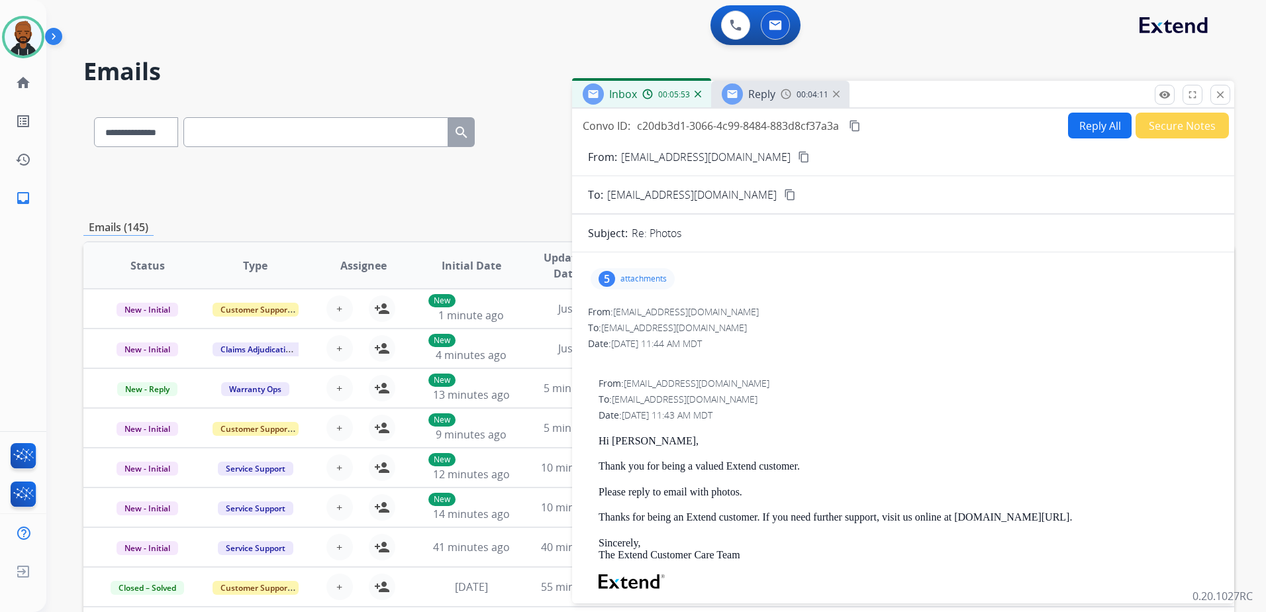
click at [798, 160] on mat-icon "content_copy" at bounding box center [804, 157] width 12 height 12
click at [772, 102] on div "Reply" at bounding box center [749, 93] width 54 height 21
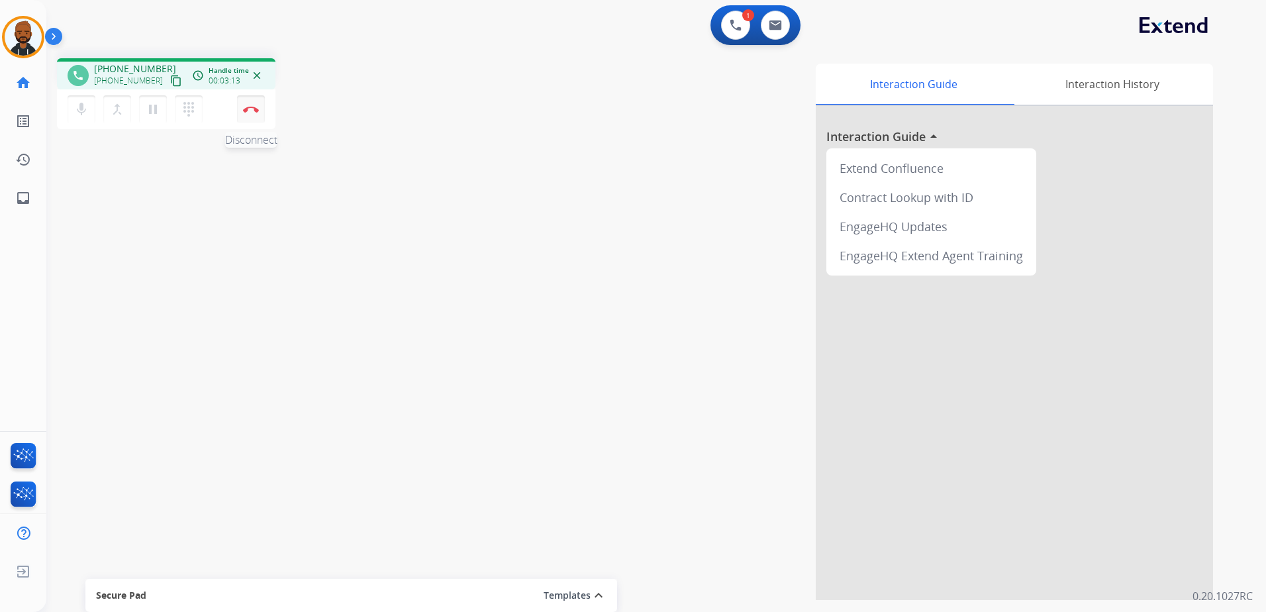
click at [252, 111] on img at bounding box center [251, 109] width 16 height 7
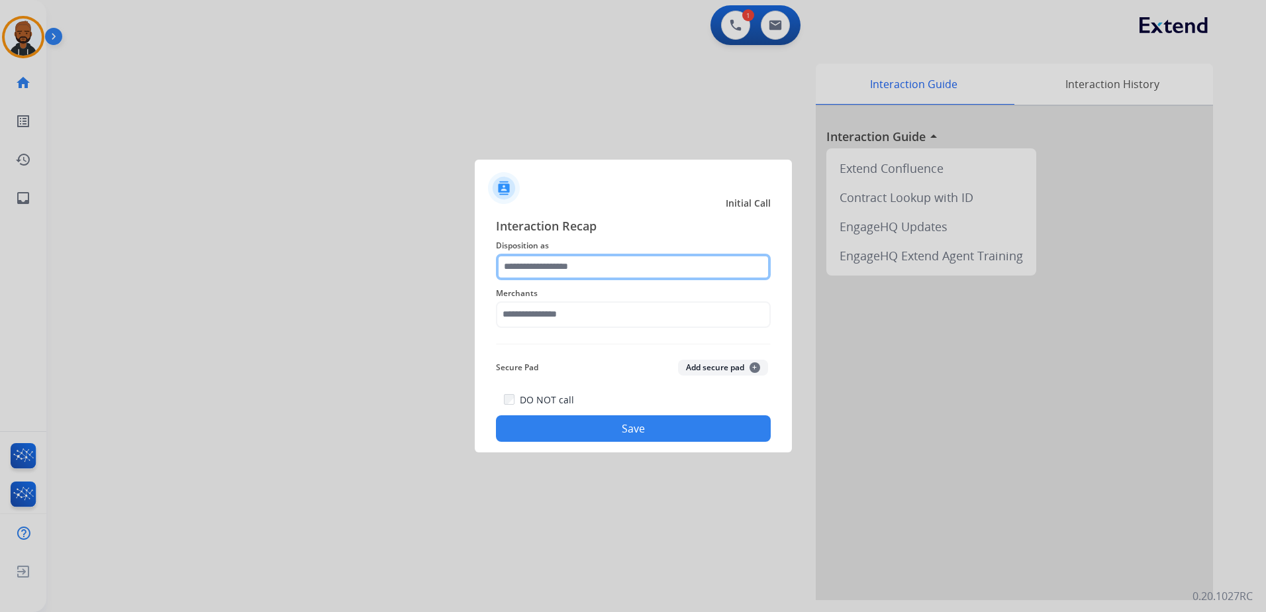
drag, startPoint x: 561, startPoint y: 283, endPoint x: 570, endPoint y: 264, distance: 20.4
click at [568, 267] on input "text" at bounding box center [633, 267] width 275 height 26
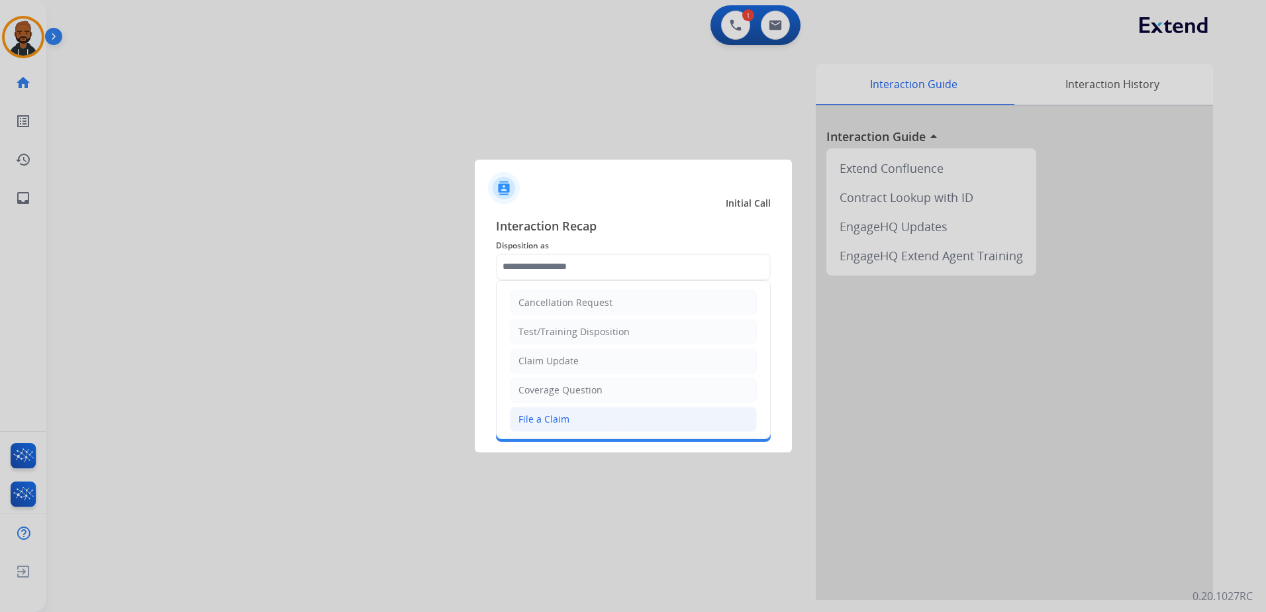
click at [554, 413] on div "File a Claim" at bounding box center [544, 419] width 51 height 13
type input "**********"
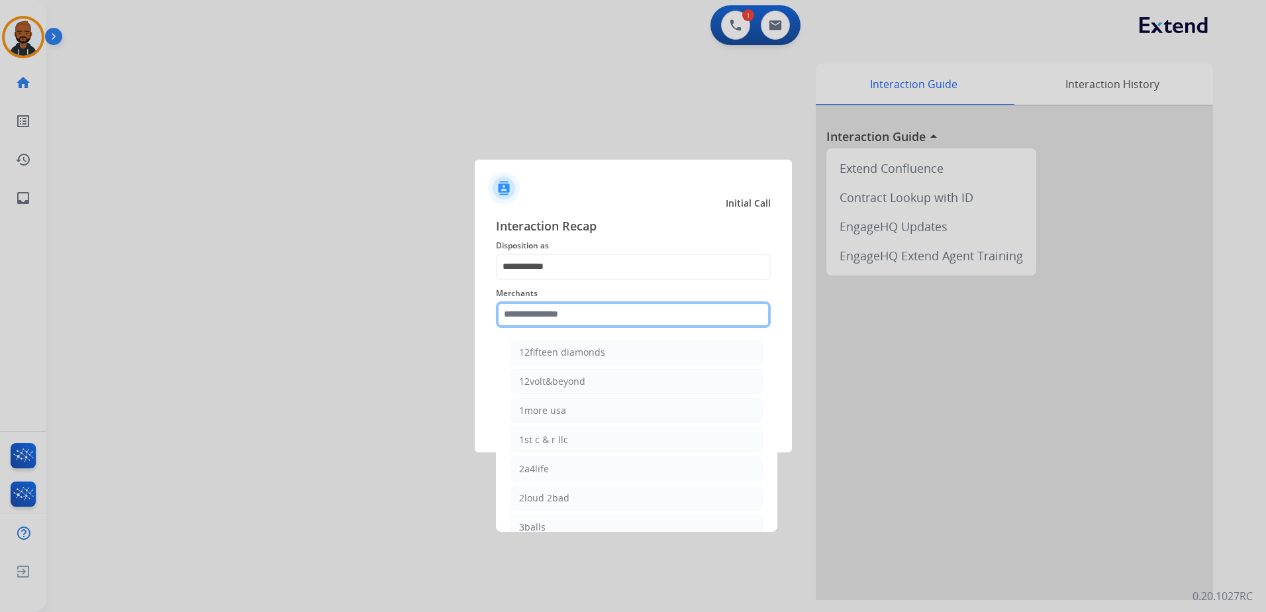
click at [570, 317] on input "text" at bounding box center [633, 314] width 275 height 26
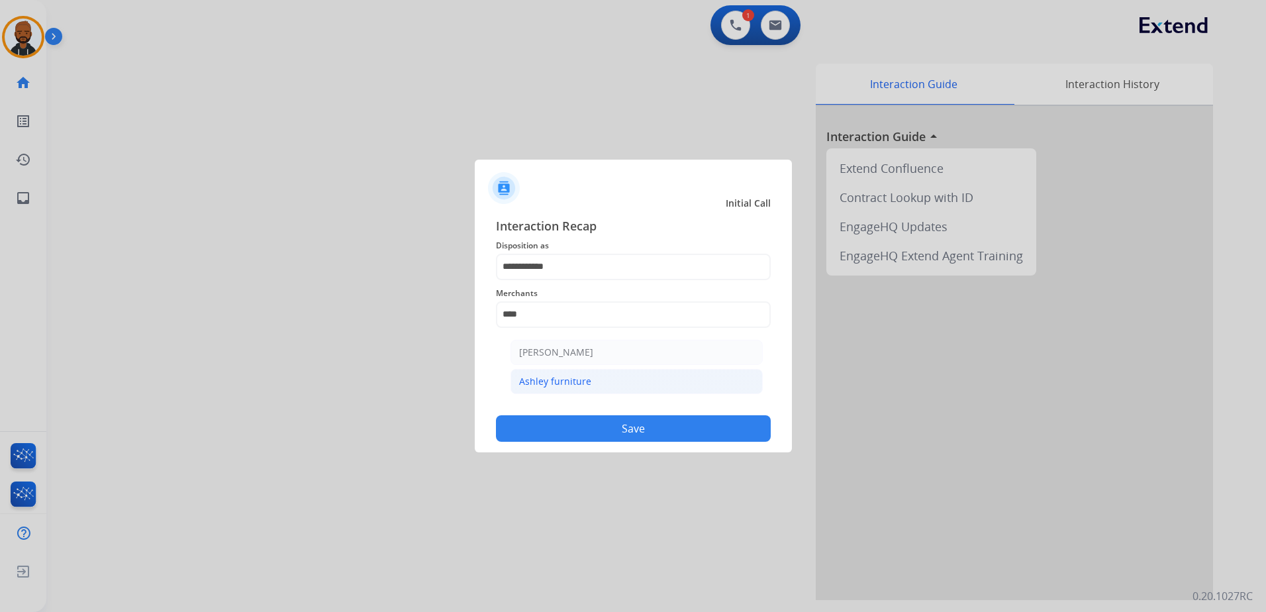
click at [564, 377] on div "Ashley furniture" at bounding box center [555, 381] width 72 height 13
type input "**********"
click at [597, 429] on button "Save" at bounding box center [633, 428] width 275 height 26
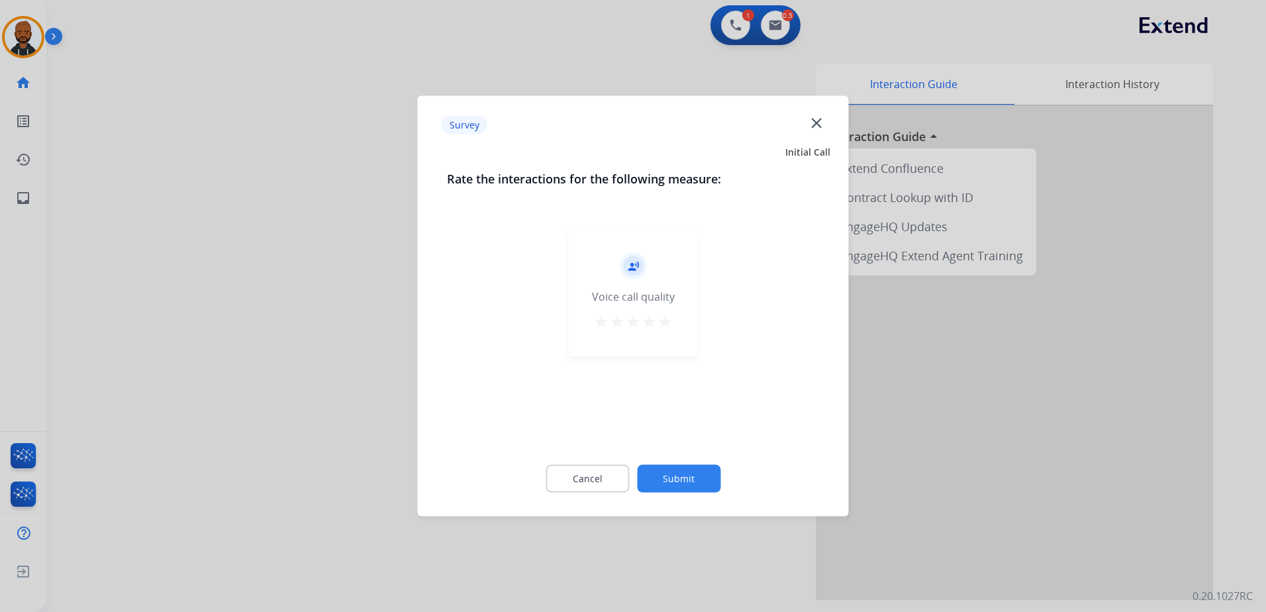
click at [667, 325] on mat-icon "star" at bounding box center [665, 322] width 16 height 16
click at [688, 475] on button "Submit" at bounding box center [678, 479] width 83 height 28
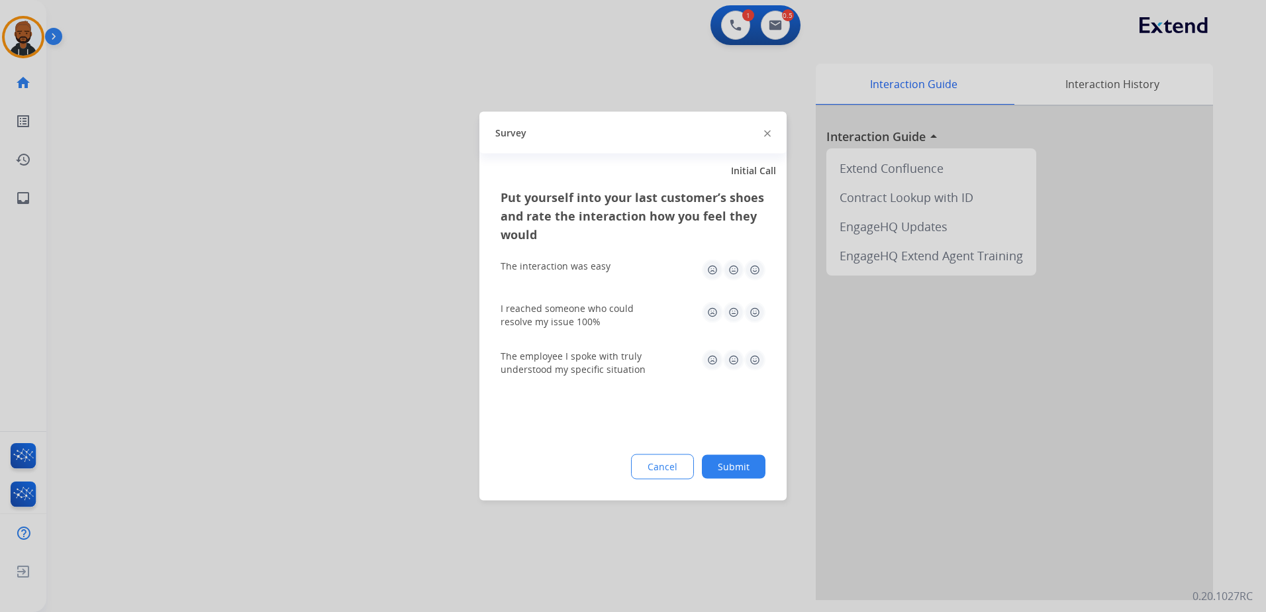
click at [758, 274] on img at bounding box center [755, 270] width 21 height 21
click at [755, 317] on img at bounding box center [755, 312] width 21 height 21
click at [750, 361] on img at bounding box center [755, 360] width 21 height 21
click at [749, 462] on button "Submit" at bounding box center [734, 467] width 64 height 24
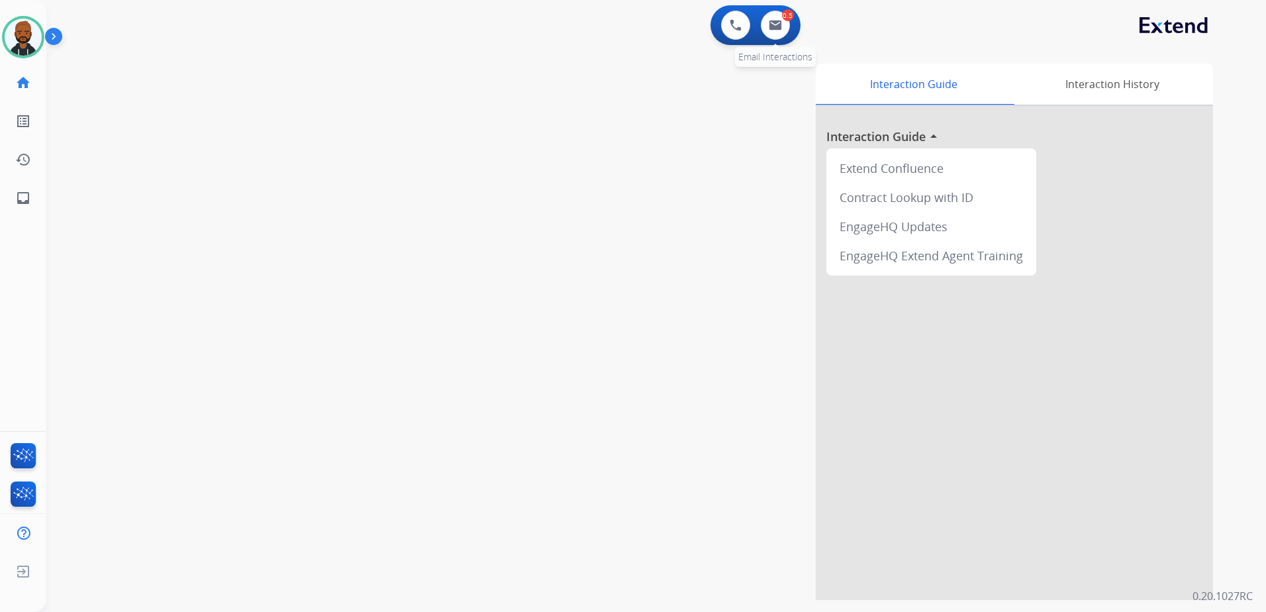
click at [792, 29] on div "0.5 Email Interactions" at bounding box center [776, 25] width 40 height 29
click at [776, 27] on img at bounding box center [775, 25] width 13 height 11
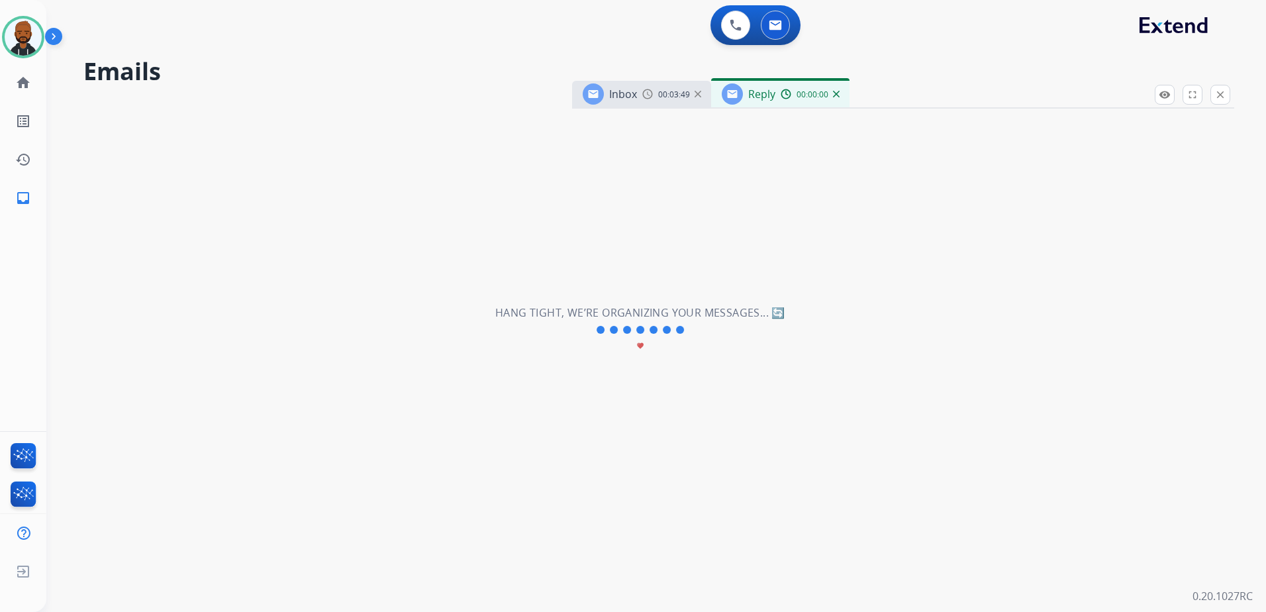
select select "**********"
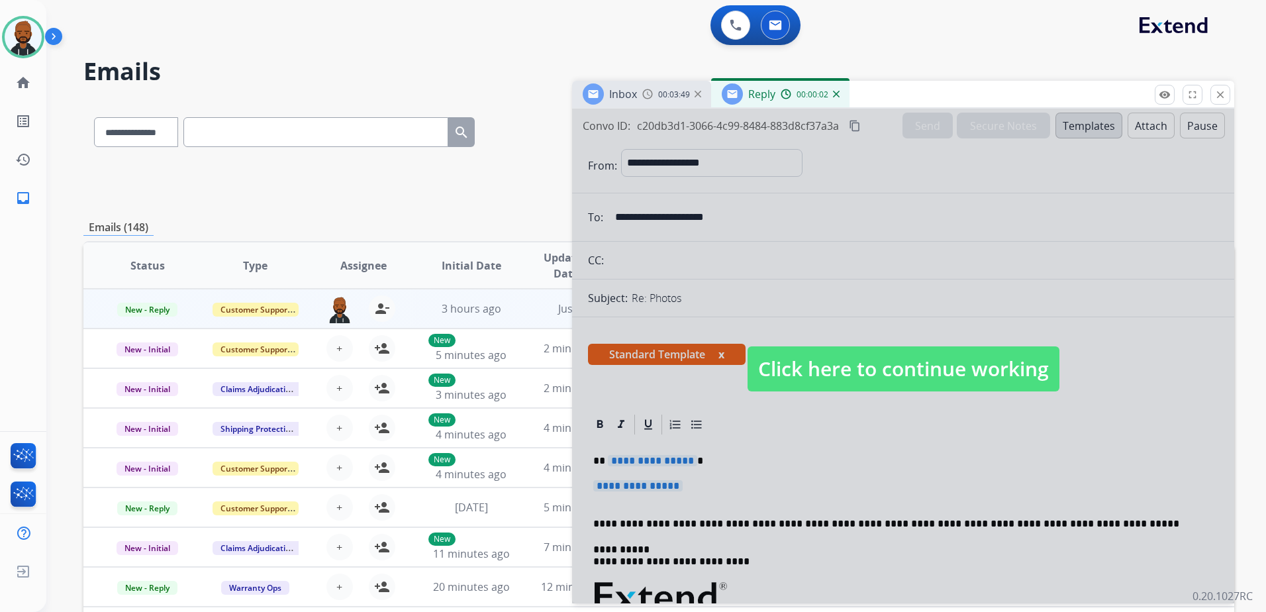
click at [841, 387] on span "Click here to continue working" at bounding box center [904, 368] width 312 height 45
select select
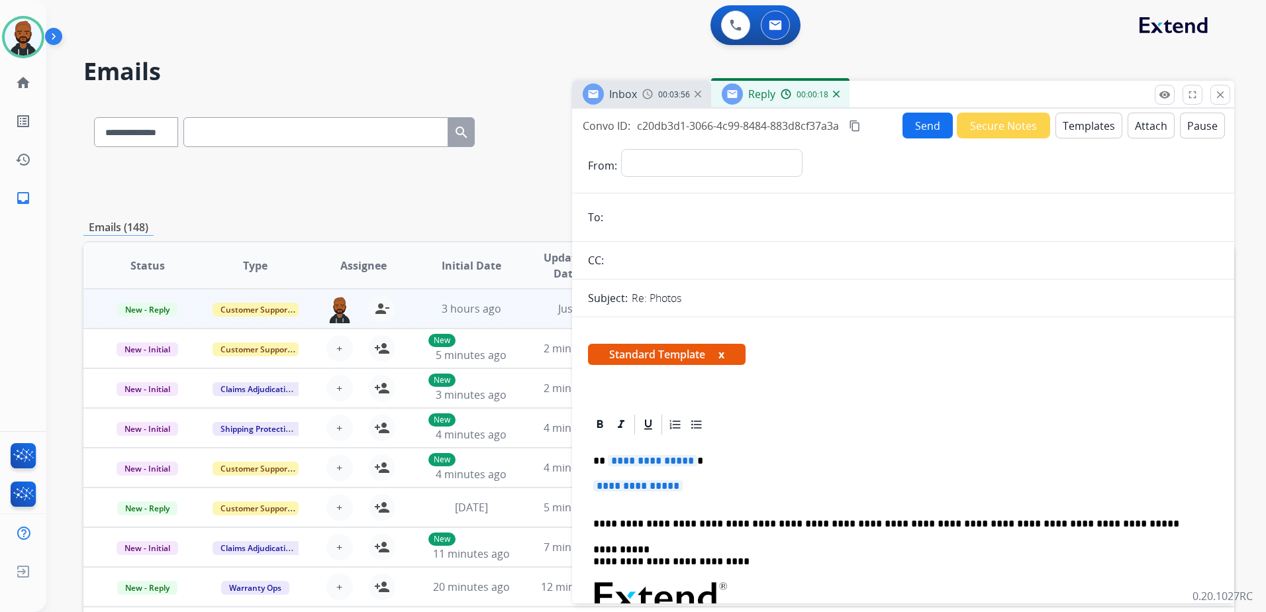
click at [828, 102] on div "Reply 00:00:18" at bounding box center [780, 94] width 138 height 26
click at [835, 93] on img at bounding box center [836, 94] width 7 height 7
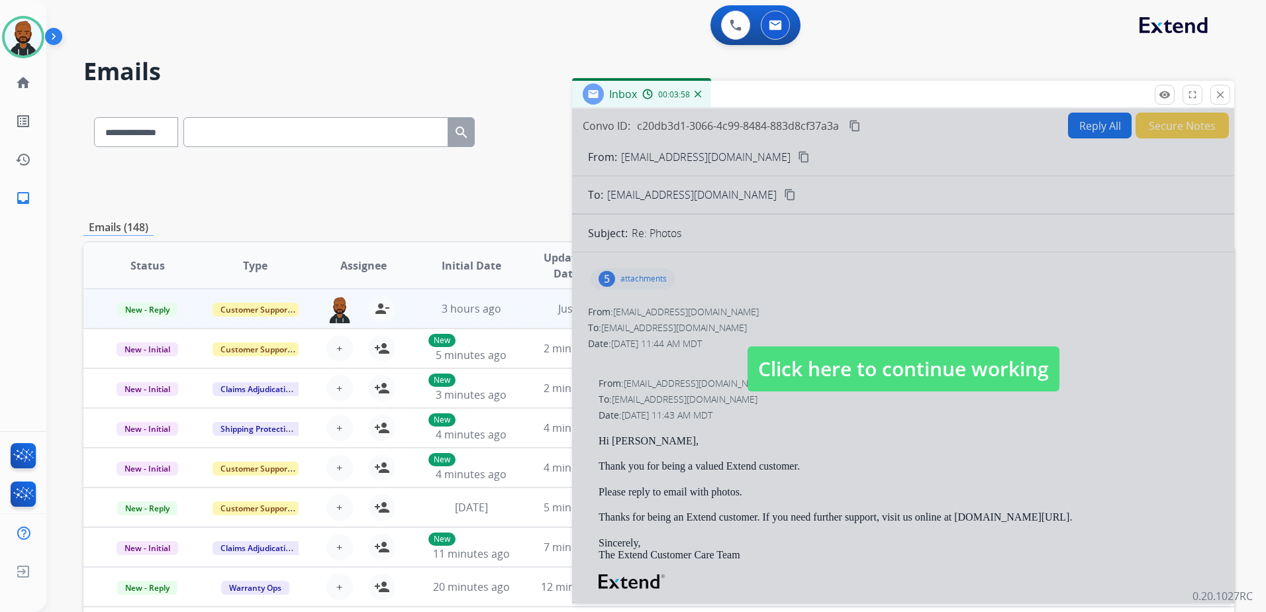
click at [839, 352] on span "Click here to continue working" at bounding box center [904, 368] width 312 height 45
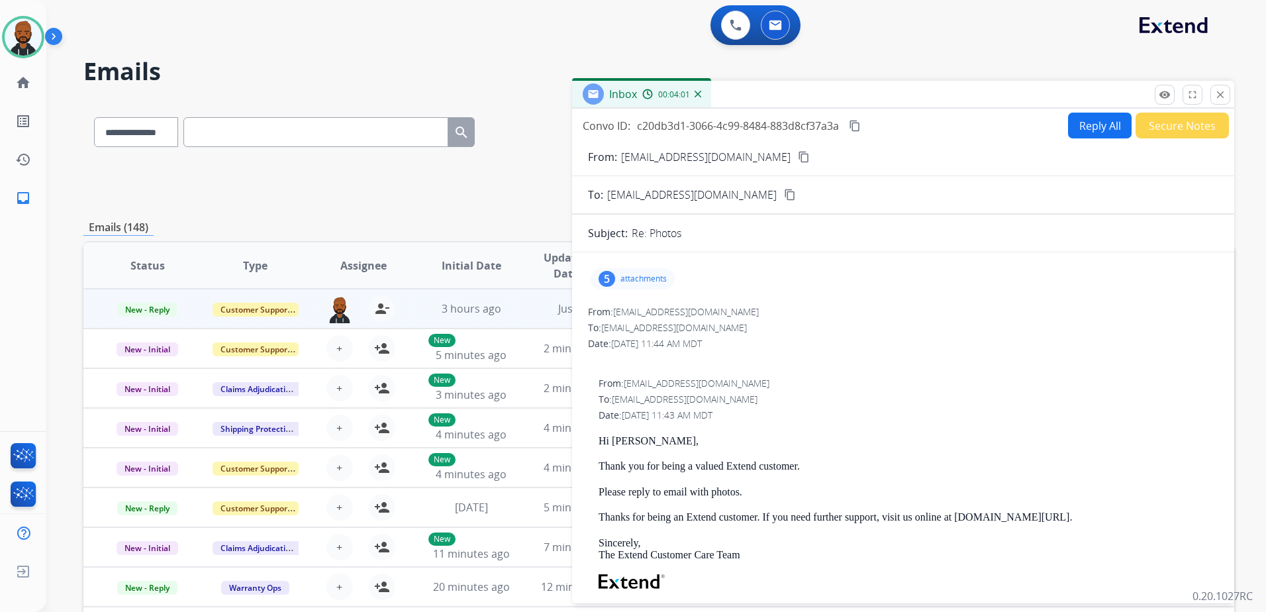
click at [1069, 132] on button "Reply All" at bounding box center [1100, 126] width 64 height 26
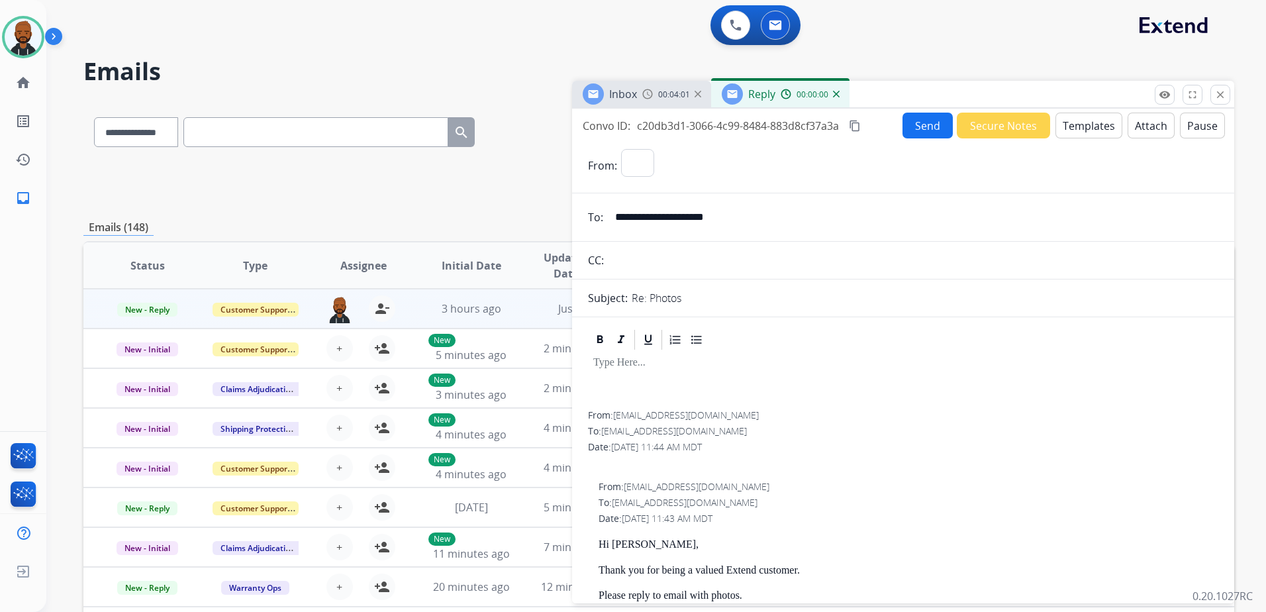
select select "**********"
click at [1064, 128] on button "Templates" at bounding box center [1089, 126] width 67 height 26
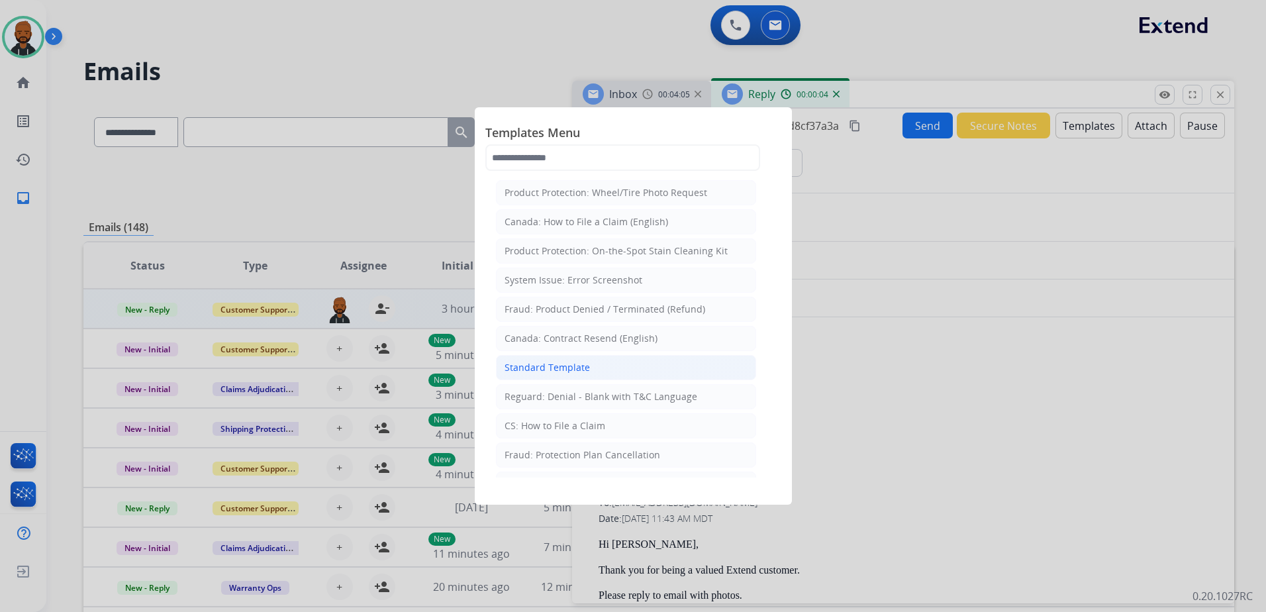
click at [623, 363] on li "Standard Template" at bounding box center [626, 367] width 260 height 25
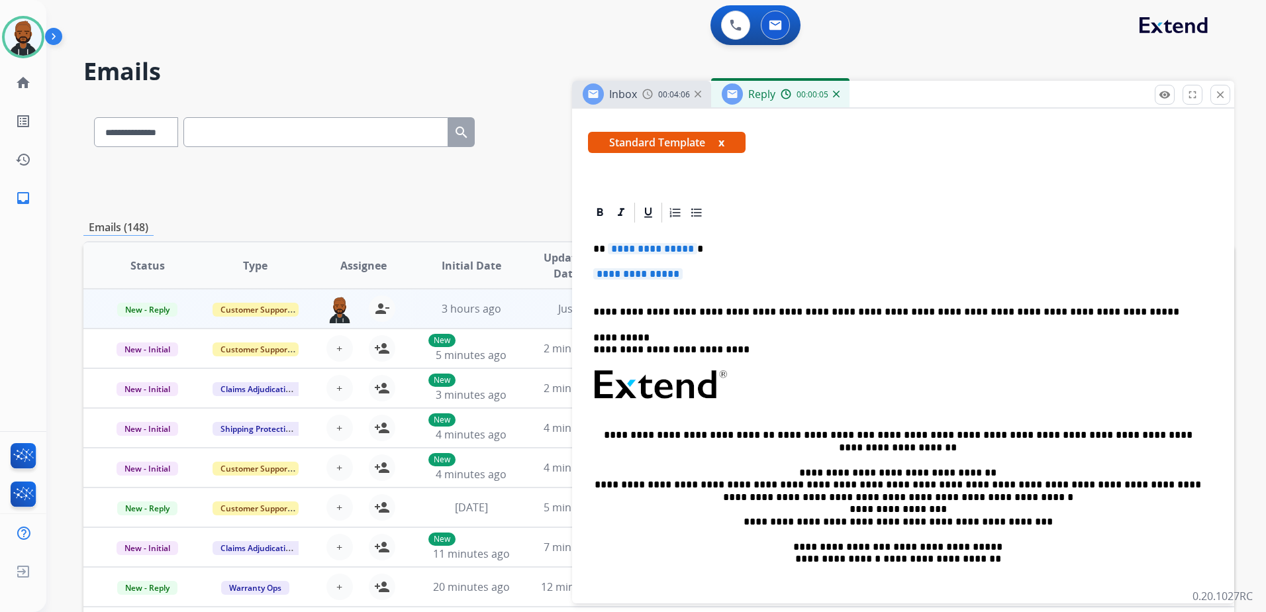
scroll to position [132, 0]
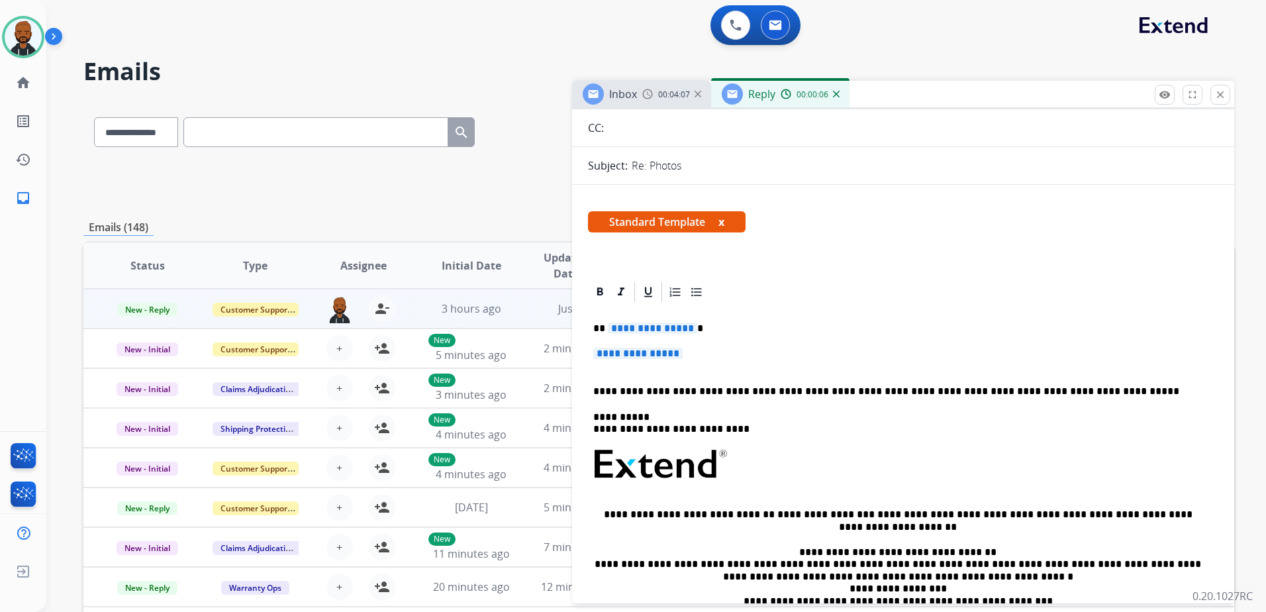
click at [668, 331] on span "**********" at bounding box center [652, 328] width 89 height 11
click at [668, 352] on span "**********" at bounding box center [637, 353] width 89 height 11
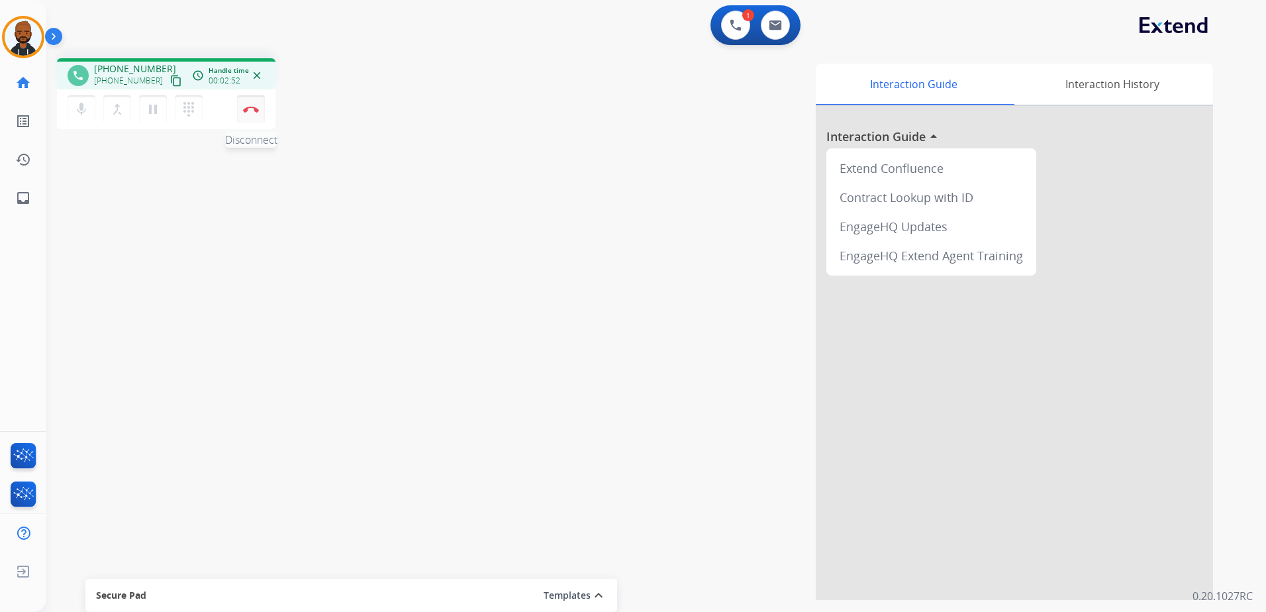
click at [252, 111] on img at bounding box center [251, 109] width 16 height 7
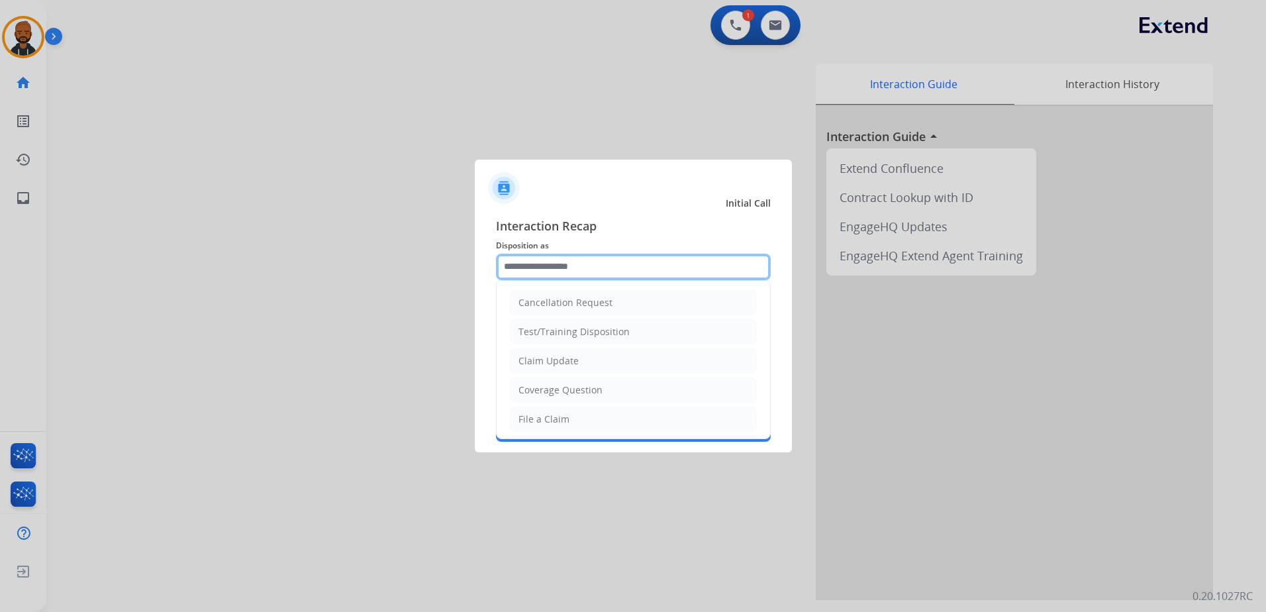
click at [566, 271] on input "text" at bounding box center [633, 267] width 275 height 26
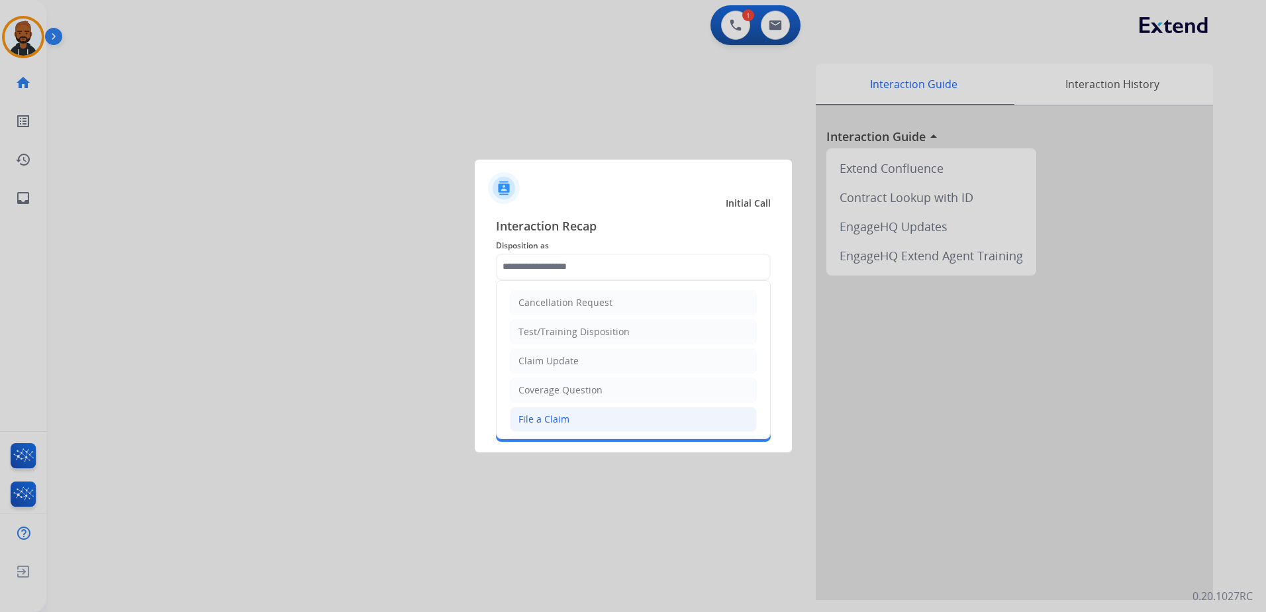
click at [542, 425] on div "File a Claim" at bounding box center [544, 419] width 51 height 13
type input "**********"
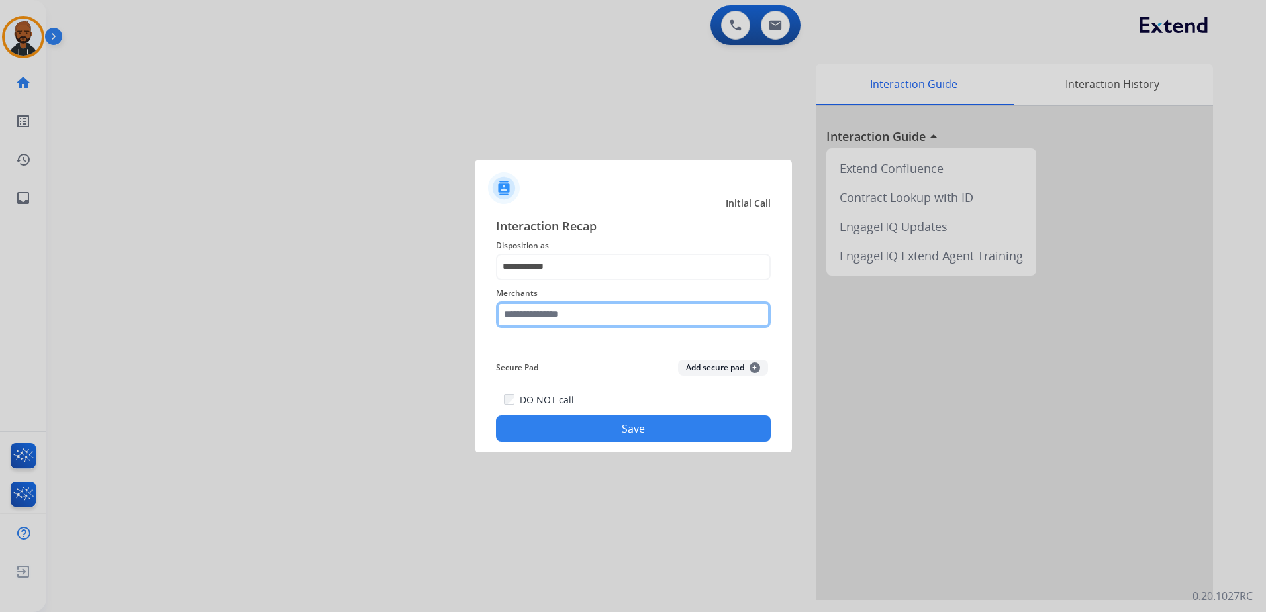
click at [562, 312] on input "text" at bounding box center [633, 314] width 275 height 26
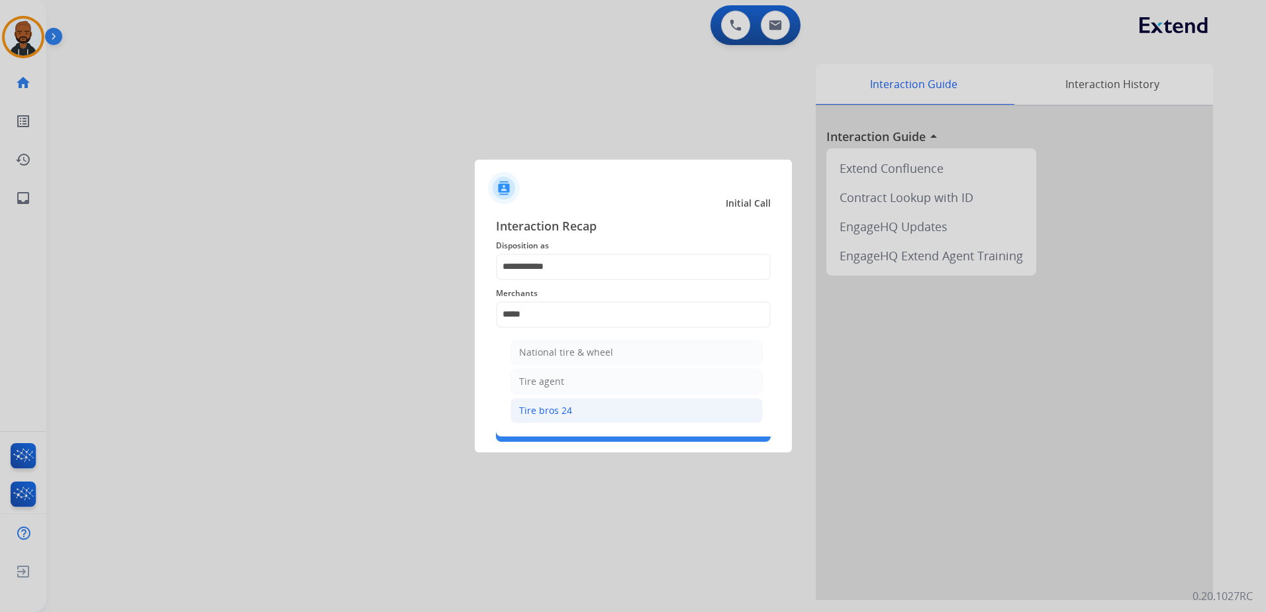
click at [552, 410] on div "Tire bros 24" at bounding box center [545, 410] width 53 height 13
type input "**********"
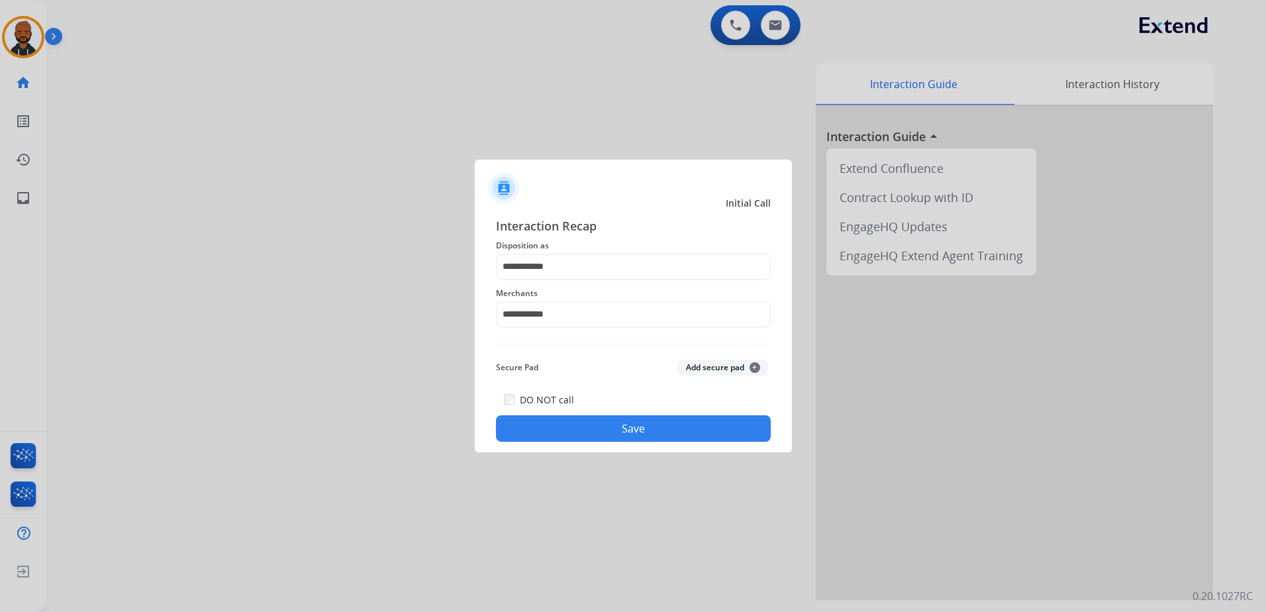
click at [592, 427] on button "Save" at bounding box center [633, 428] width 275 height 26
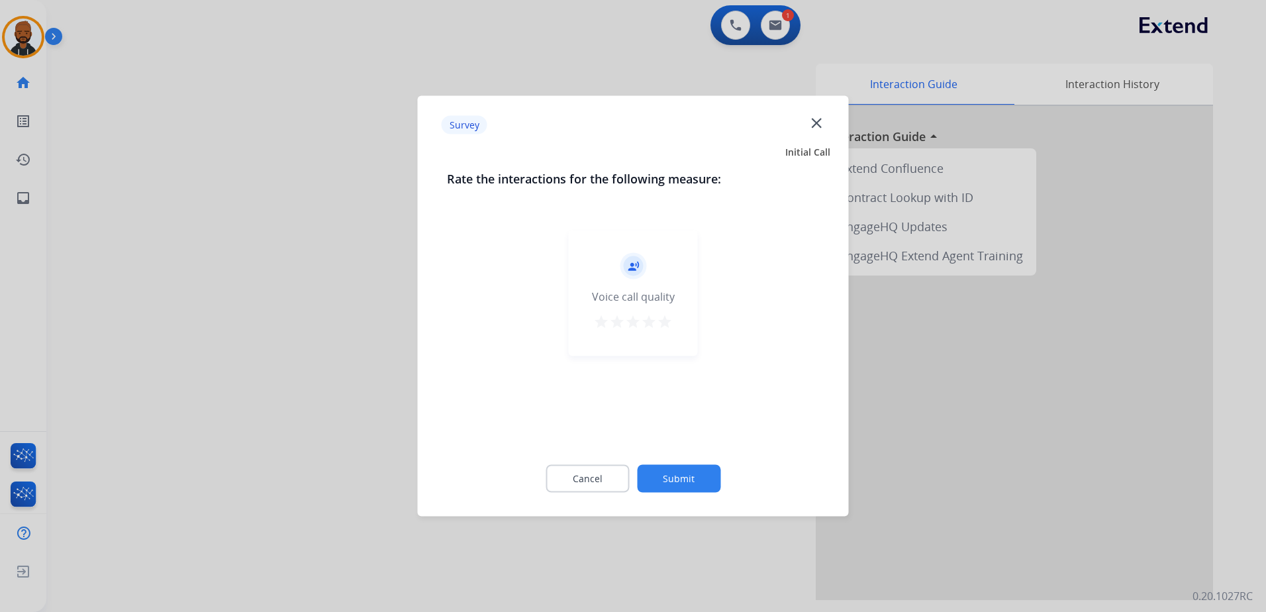
click at [671, 310] on div "record_voice_over Voice call quality star star star star star" at bounding box center [633, 294] width 129 height 126
click at [665, 323] on mat-icon "star" at bounding box center [665, 322] width 16 height 16
click at [683, 472] on button "Submit" at bounding box center [678, 479] width 83 height 28
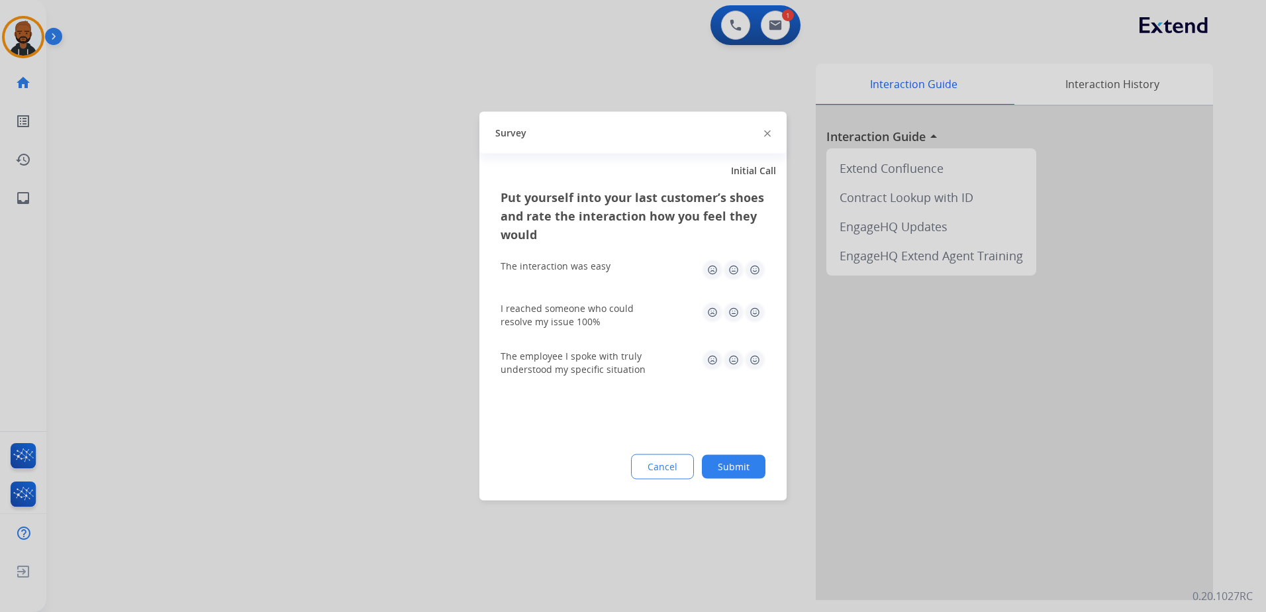
click at [748, 274] on img at bounding box center [755, 270] width 21 height 21
click at [758, 307] on img at bounding box center [755, 312] width 21 height 21
click at [752, 354] on img at bounding box center [755, 360] width 21 height 21
click at [728, 466] on button "Submit" at bounding box center [734, 467] width 64 height 24
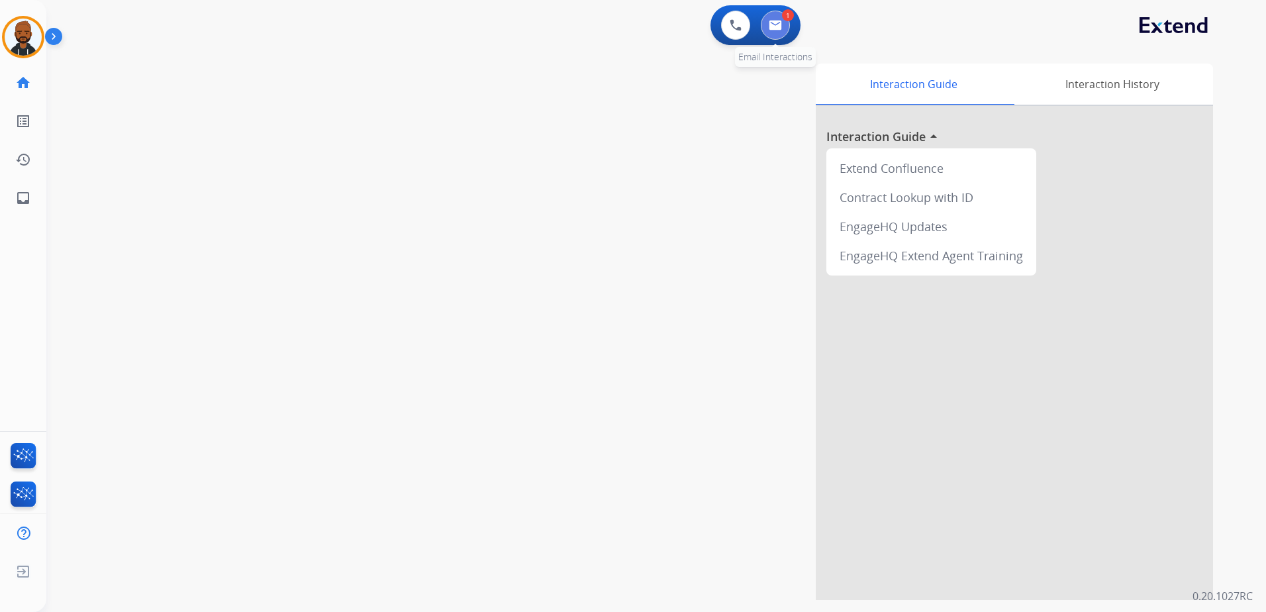
click at [783, 25] on button at bounding box center [775, 25] width 29 height 29
select select "**********"
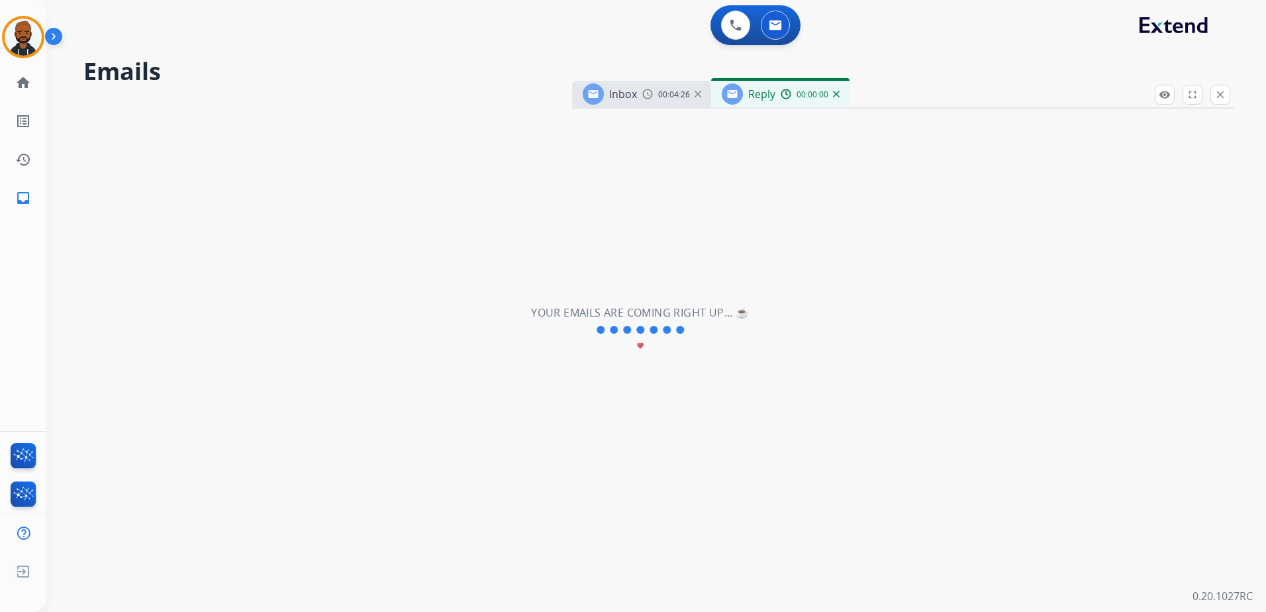
select select "**********"
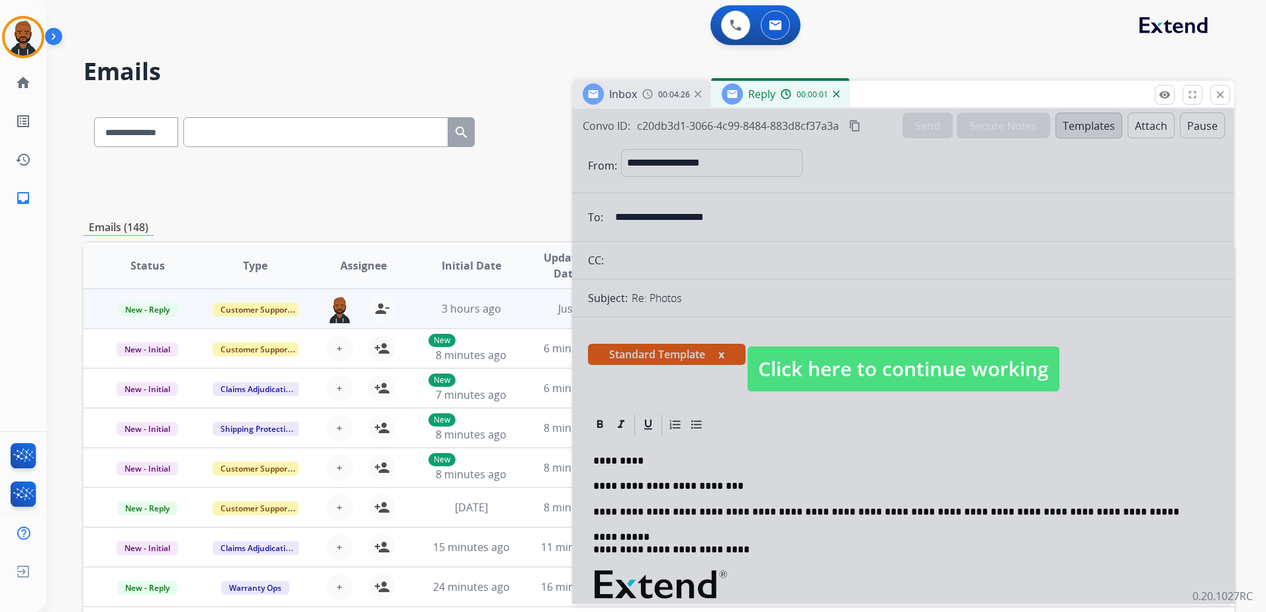
click at [794, 354] on span "Click here to continue working" at bounding box center [904, 368] width 312 height 45
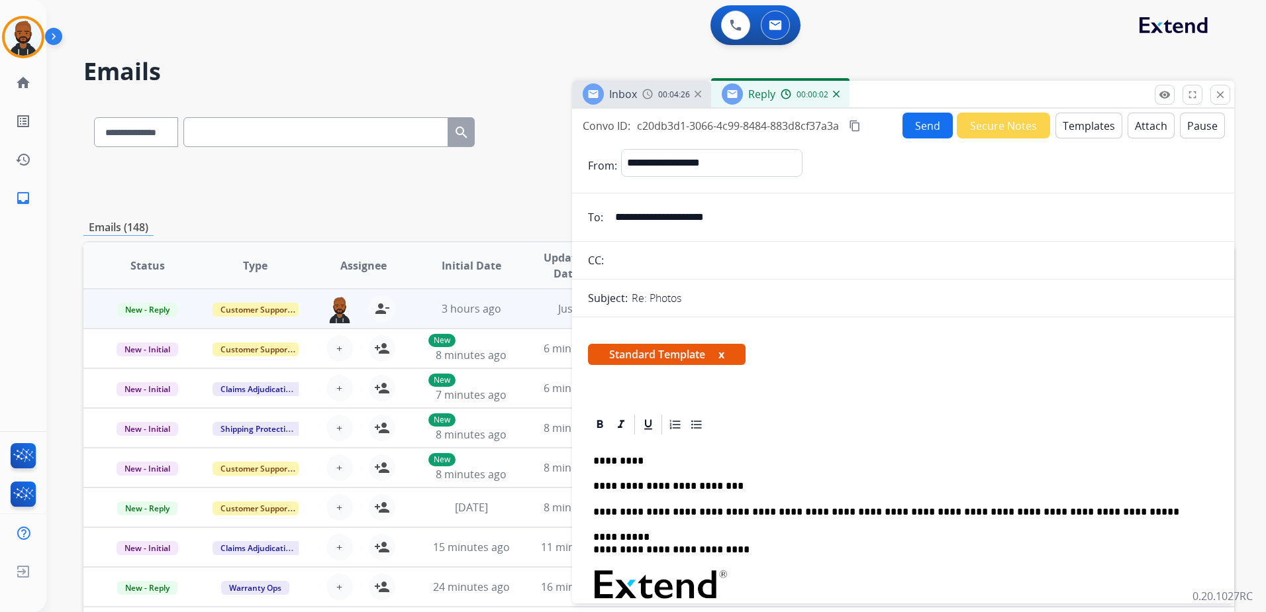
click at [789, 476] on div "**********" at bounding box center [903, 622] width 631 height 371
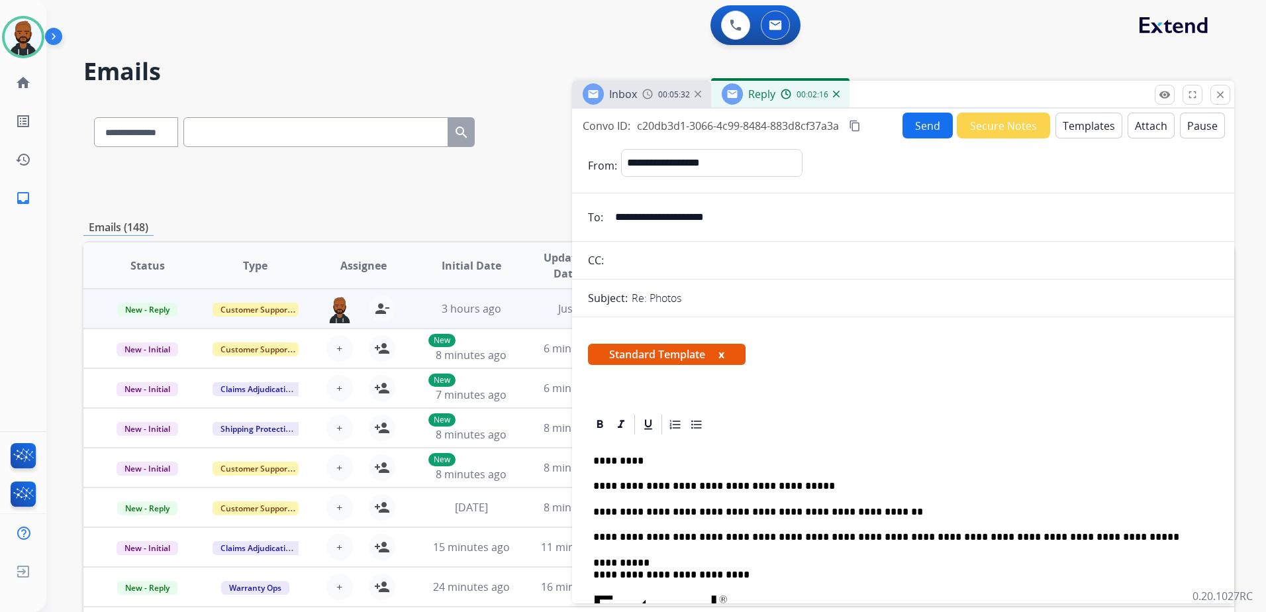
click at [936, 121] on button "Send" at bounding box center [928, 126] width 50 height 26
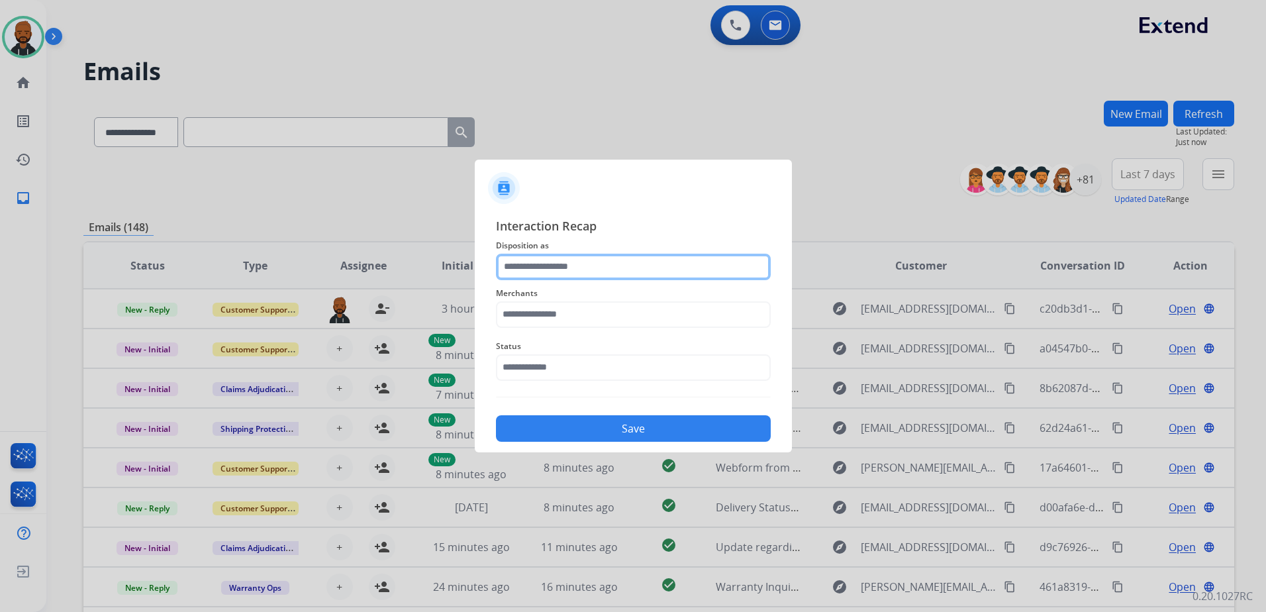
click at [640, 261] on input "text" at bounding box center [633, 267] width 275 height 26
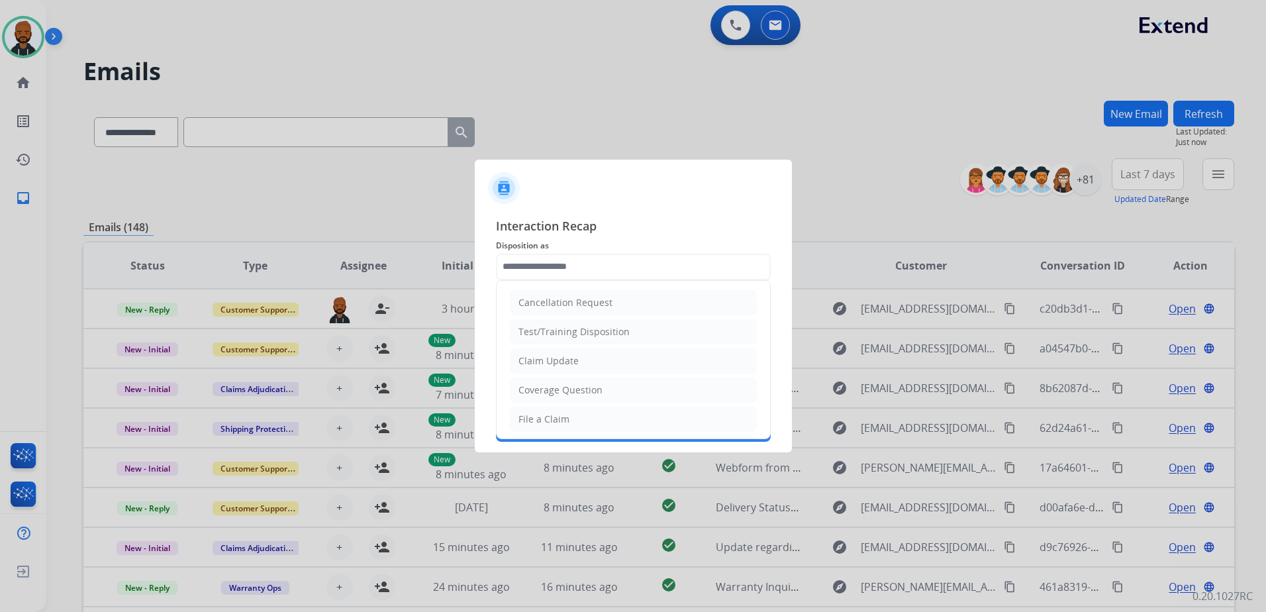
click at [607, 360] on li "Claim Update" at bounding box center [633, 360] width 247 height 25
type input "**********"
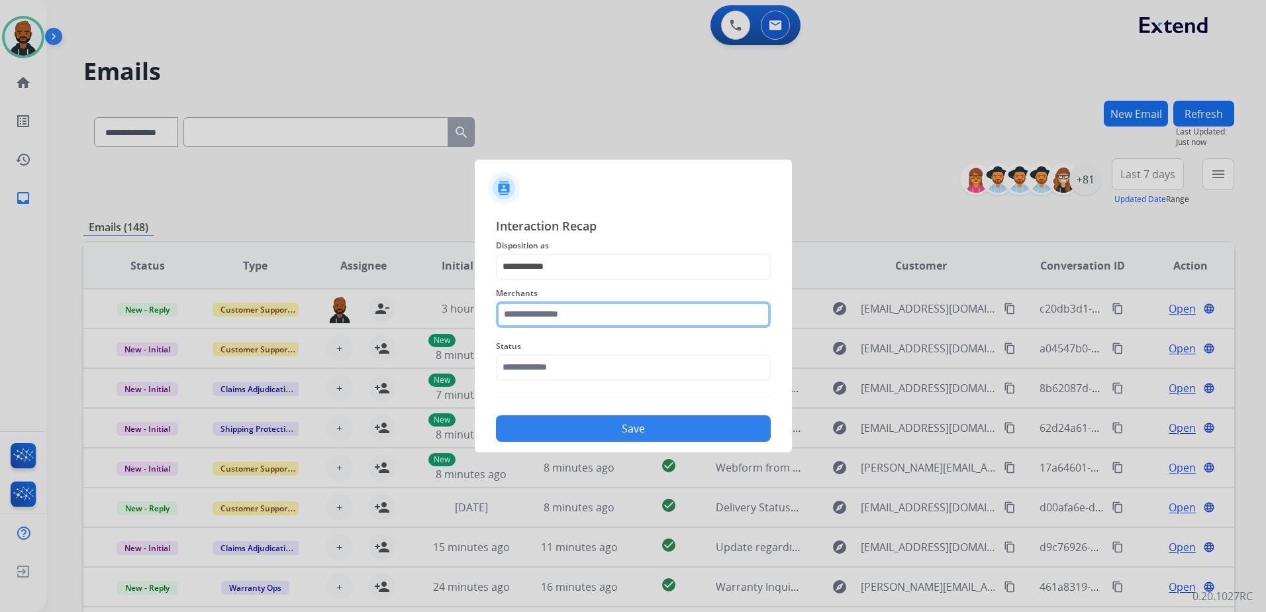
click at [612, 311] on input "text" at bounding box center [633, 314] width 275 height 26
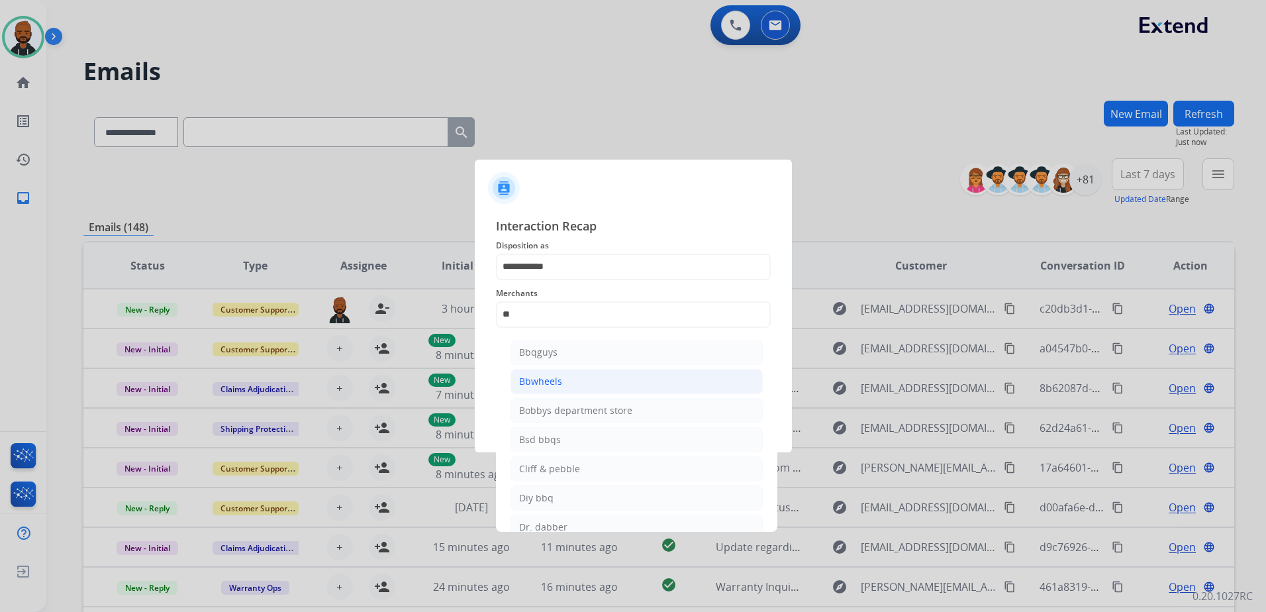
click at [571, 374] on li "Bbwheels" at bounding box center [637, 381] width 252 height 25
type input "********"
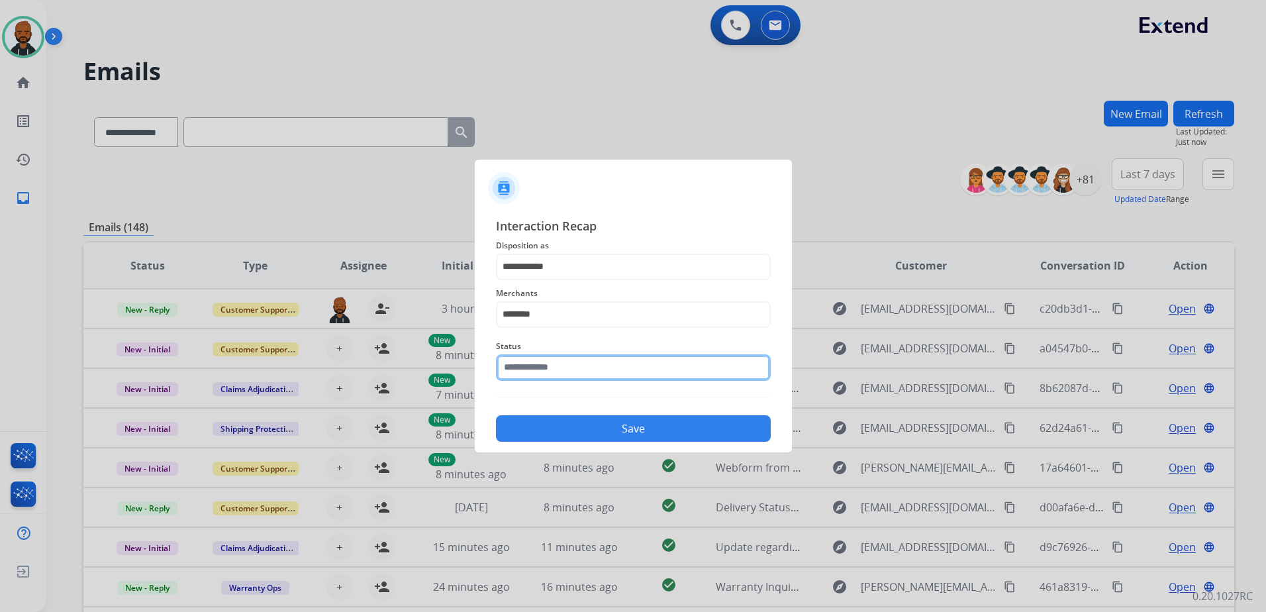
click at [577, 374] on input "text" at bounding box center [633, 367] width 275 height 26
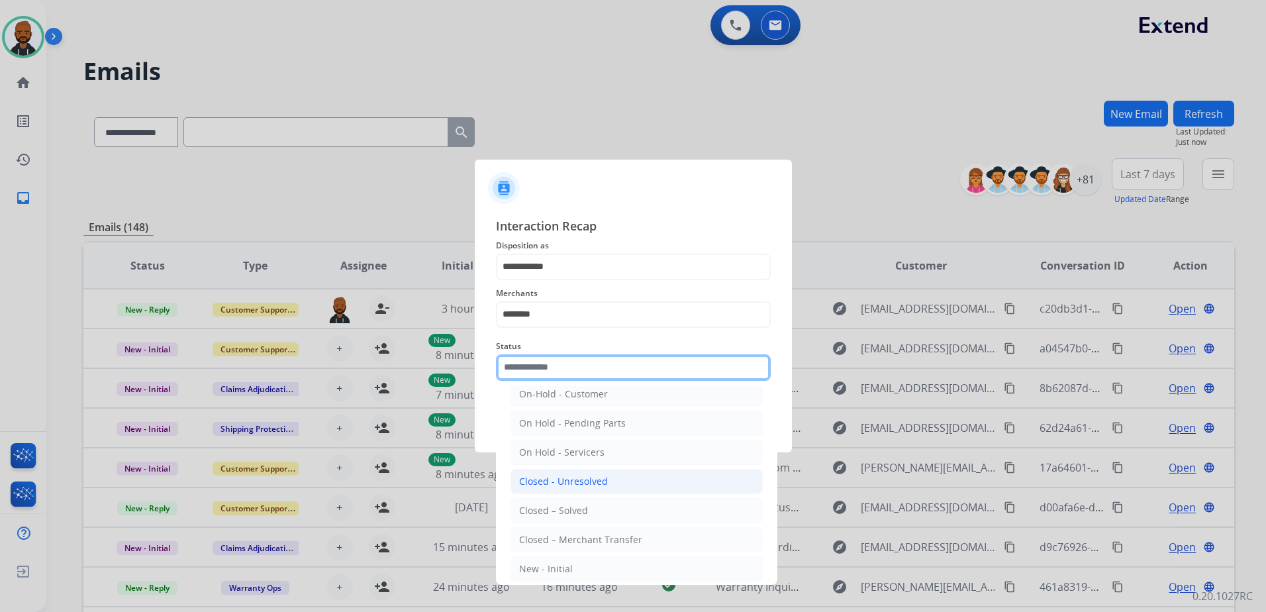
scroll to position [79, 0]
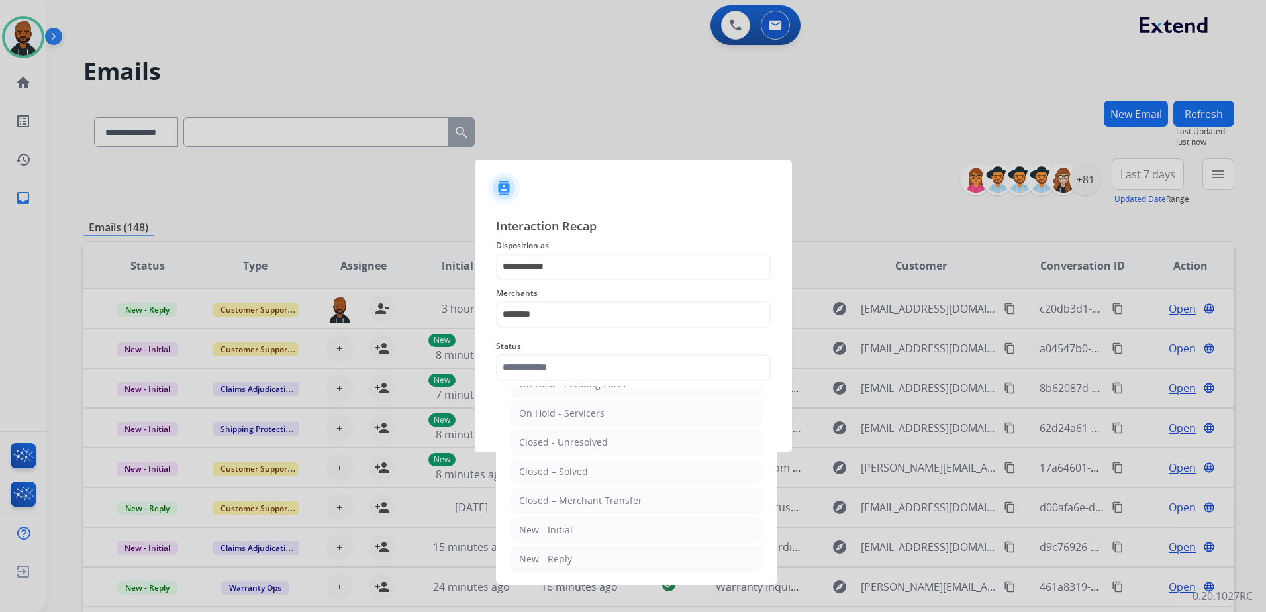
click at [590, 468] on li "Closed – Solved" at bounding box center [637, 471] width 252 height 25
type input "**********"
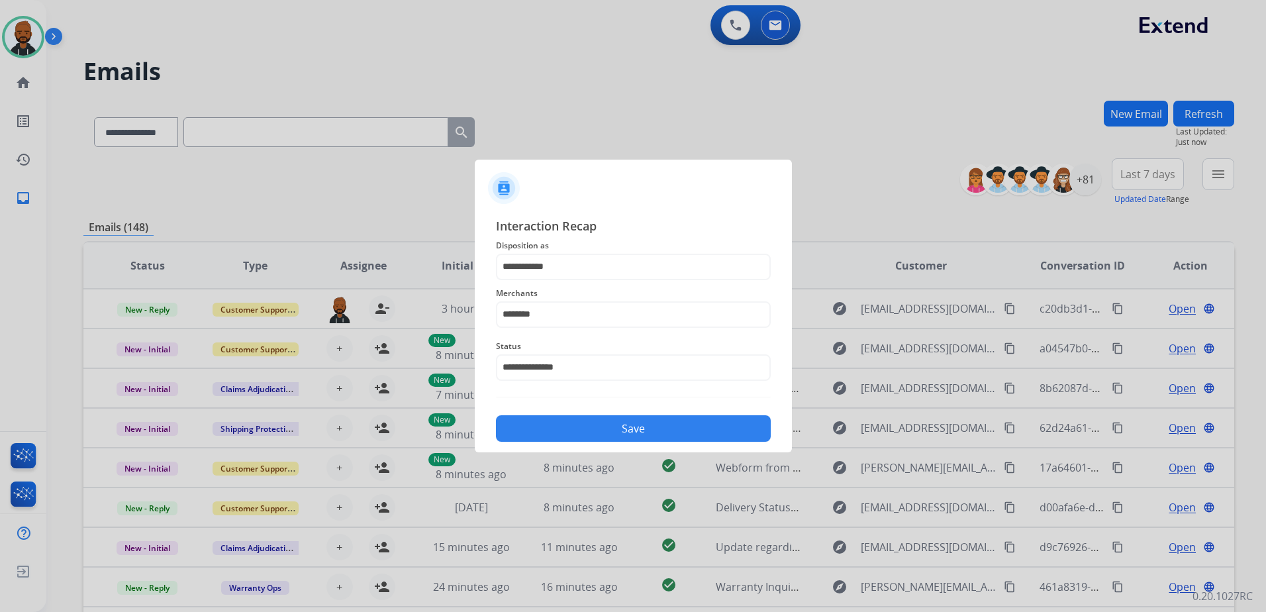
click at [621, 428] on button "Save" at bounding box center [633, 428] width 275 height 26
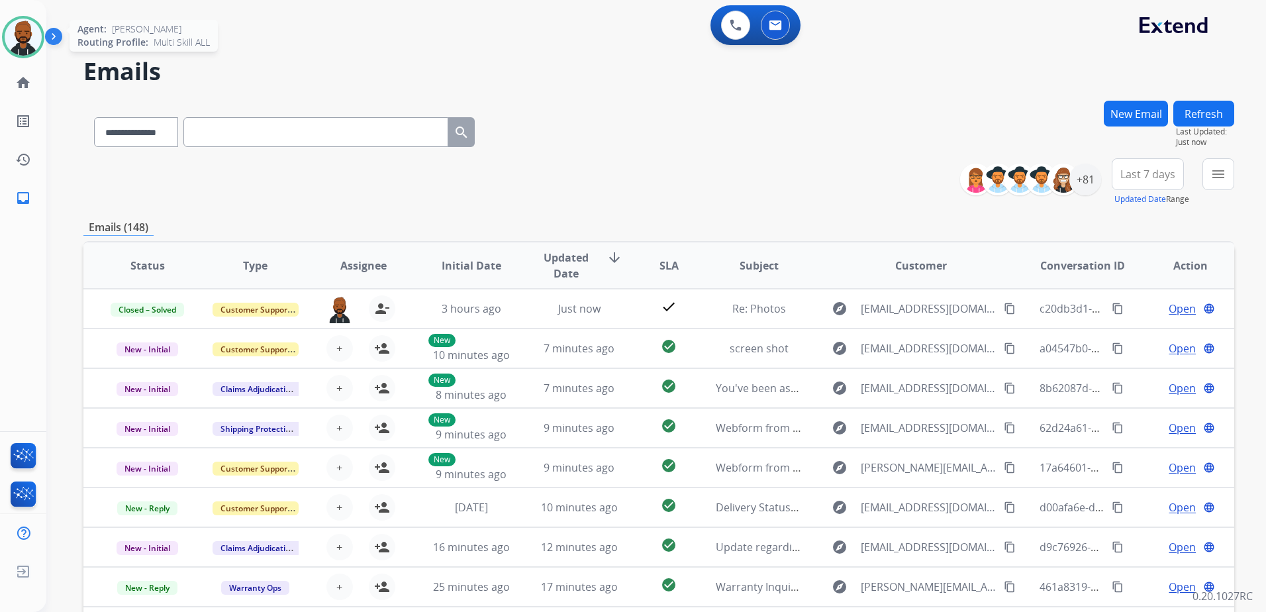
click at [15, 44] on img at bounding box center [23, 37] width 37 height 37
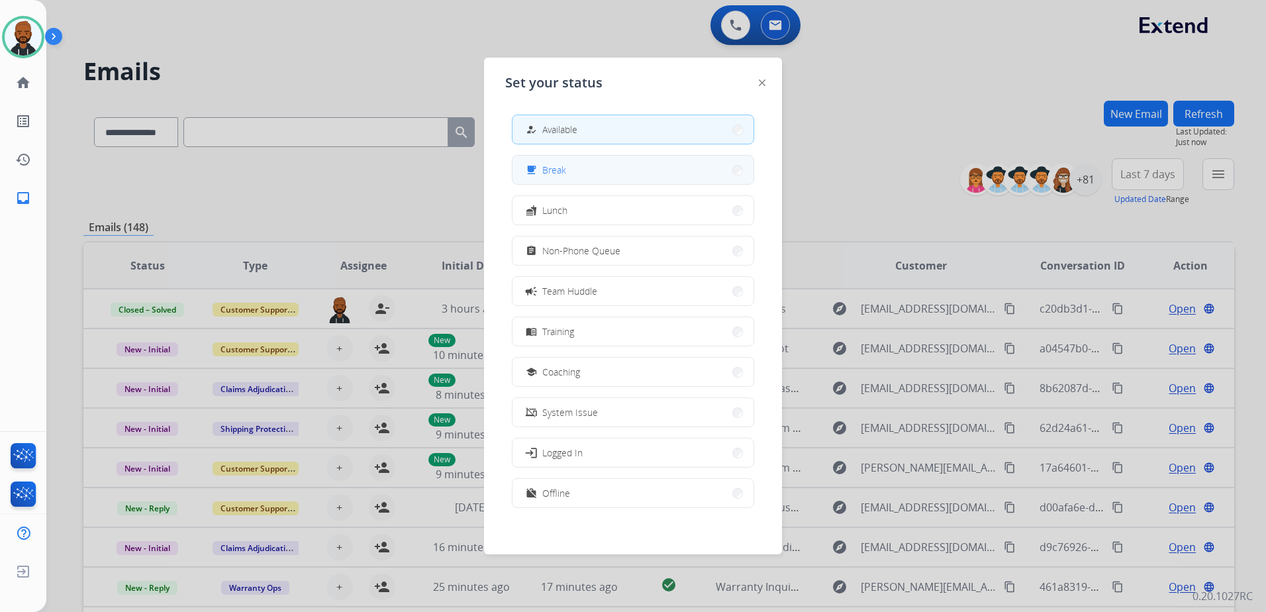
click at [562, 180] on button "free_breakfast Break" at bounding box center [633, 170] width 241 height 28
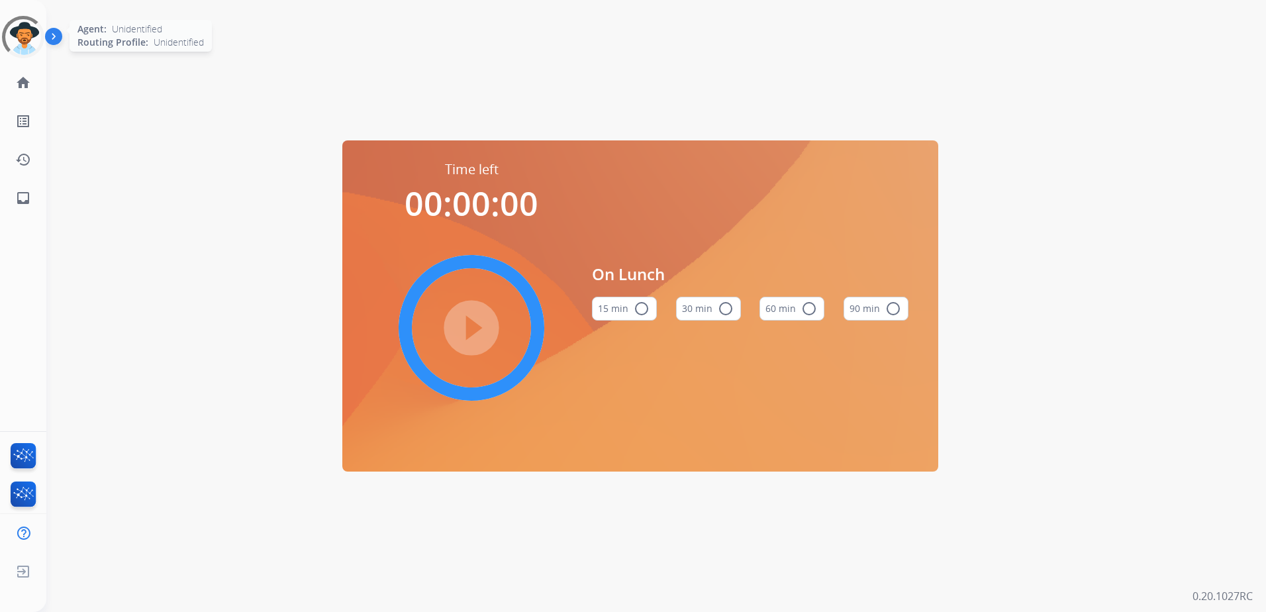
click at [20, 52] on div at bounding box center [23, 37] width 60 height 60
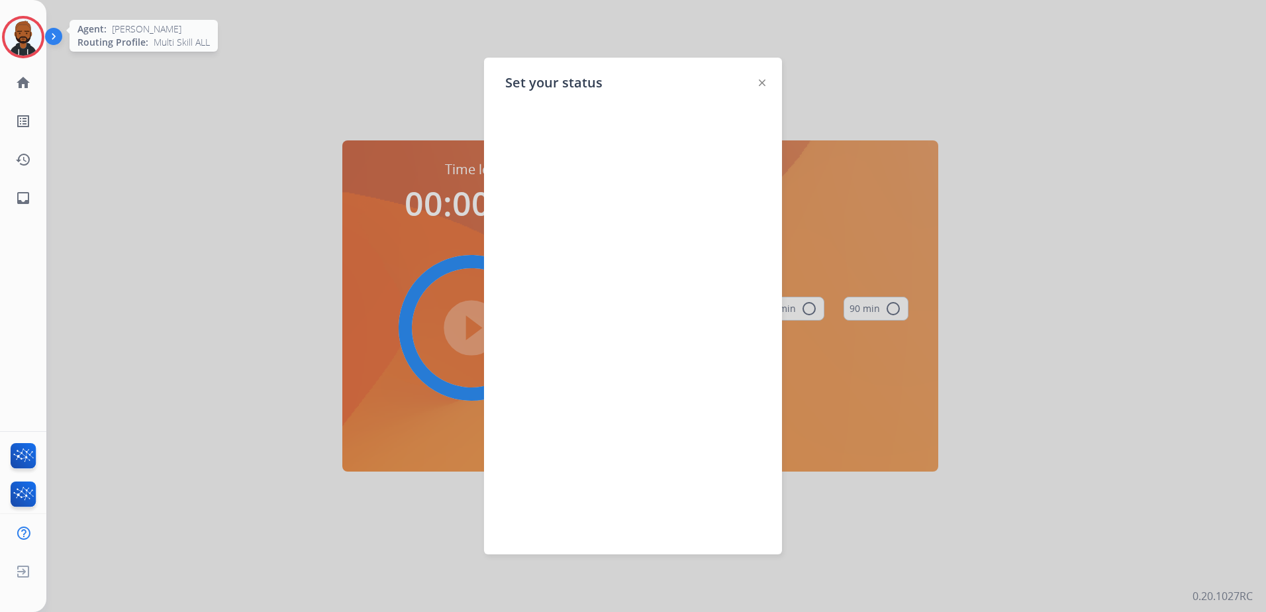
click at [757, 85] on div "Set your status" at bounding box center [633, 306] width 298 height 497
click at [764, 81] on img at bounding box center [762, 82] width 7 height 7
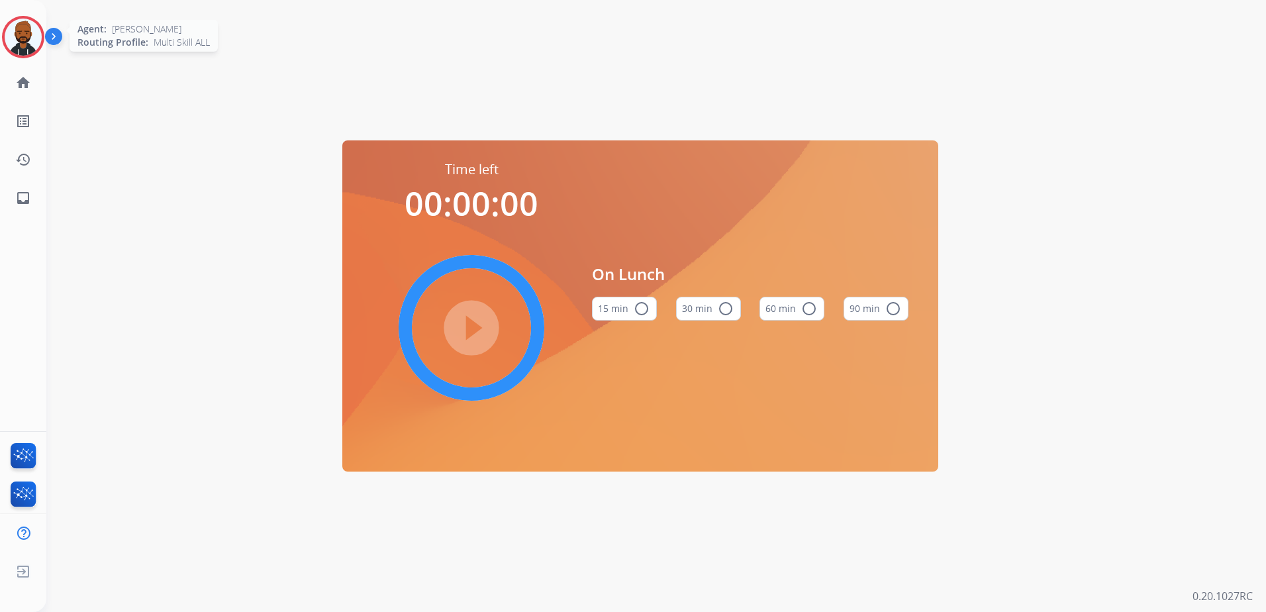
click at [32, 42] on img at bounding box center [23, 37] width 37 height 37
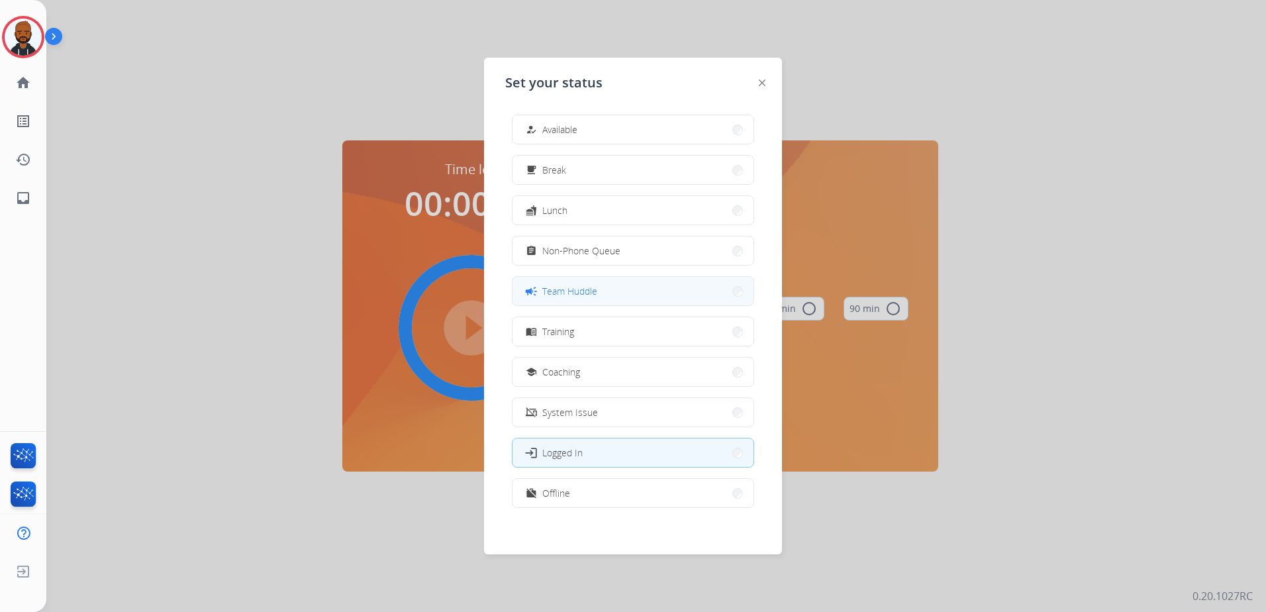
click at [574, 284] on span "Team Huddle" at bounding box center [569, 291] width 55 height 14
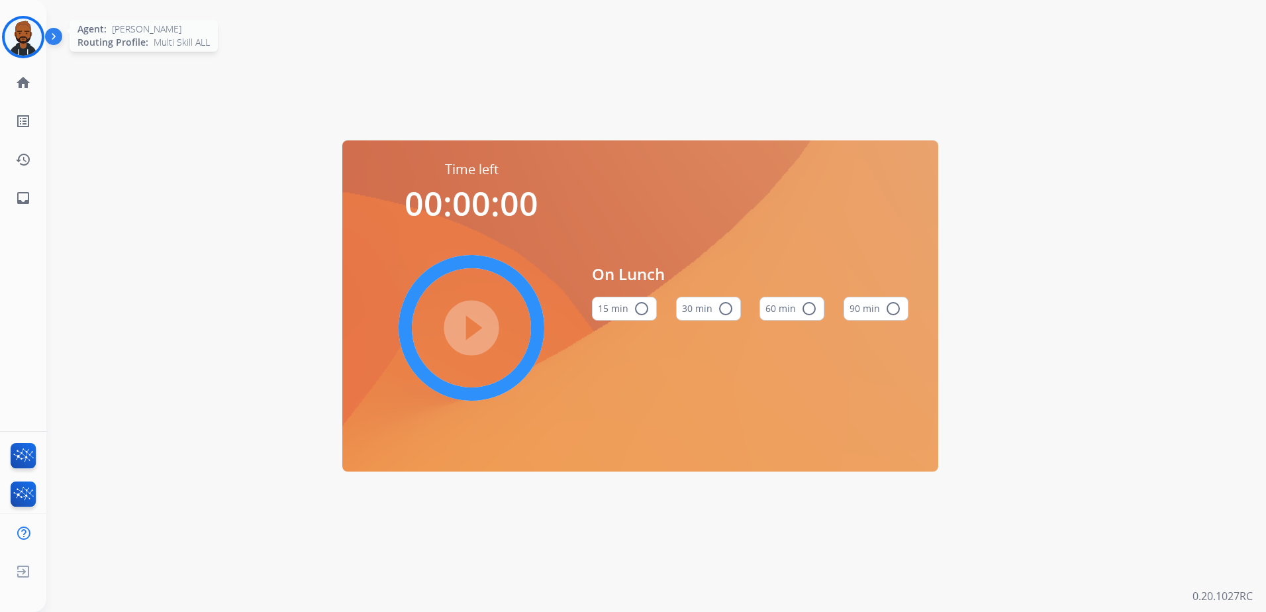
click at [36, 31] on img at bounding box center [23, 37] width 37 height 37
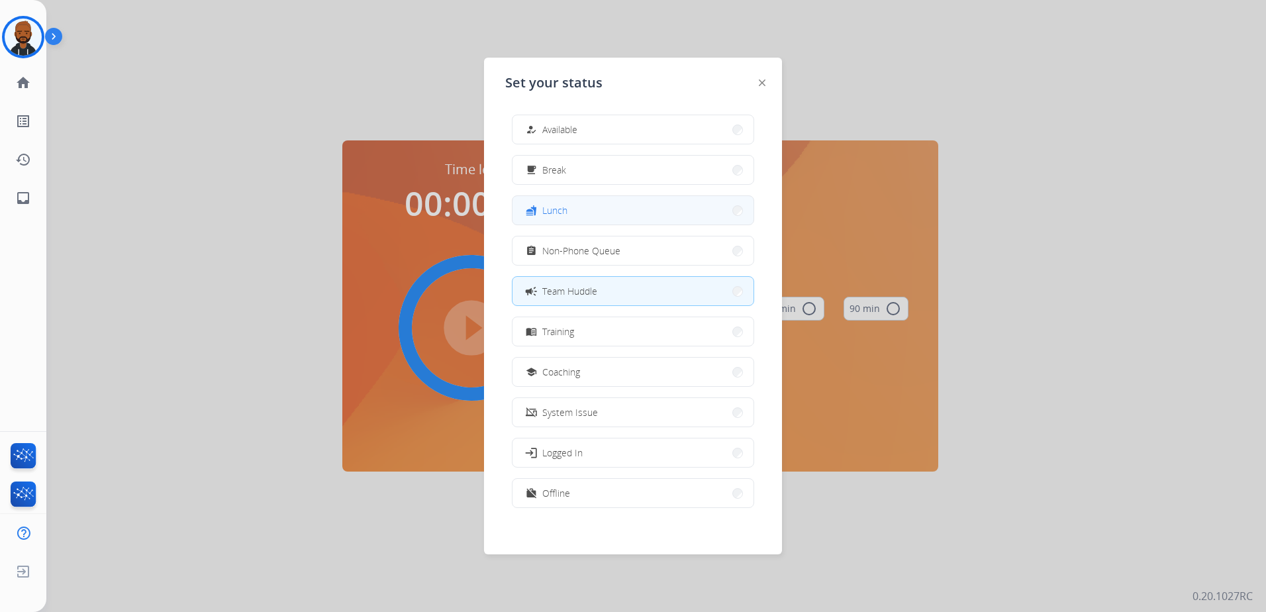
click at [618, 210] on button "fastfood Lunch" at bounding box center [633, 210] width 241 height 28
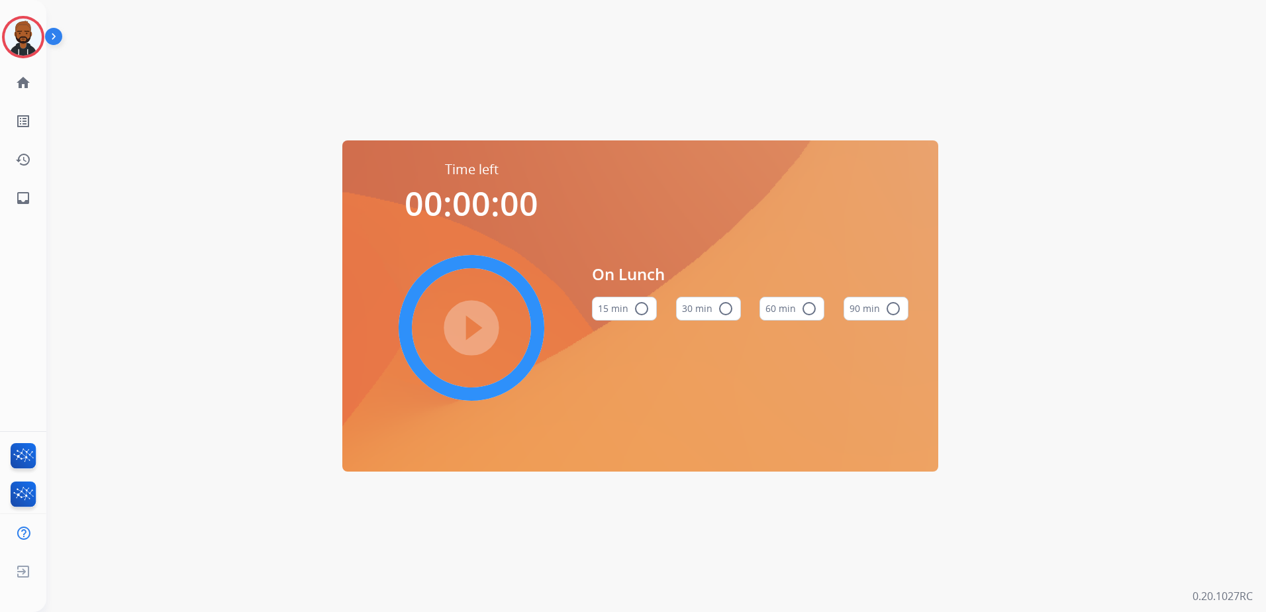
click at [715, 310] on button "30 min radio_button_unchecked" at bounding box center [708, 309] width 65 height 24
click at [480, 320] on mat-icon "play_circle_filled" at bounding box center [472, 328] width 16 height 16
